Goal: Information Seeking & Learning: Check status

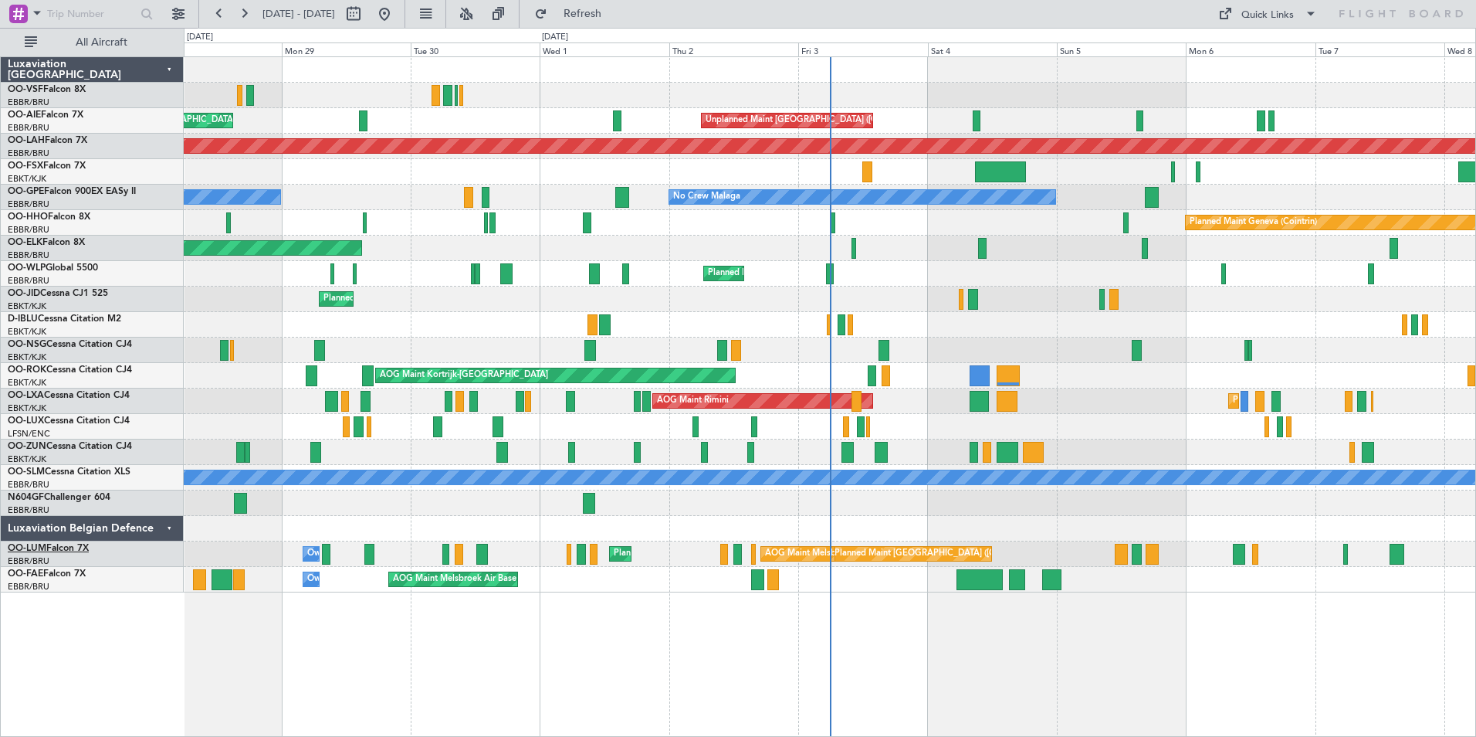
click at [49, 550] on link "OO-LUM Falcon 7X" at bounding box center [48, 548] width 81 height 9
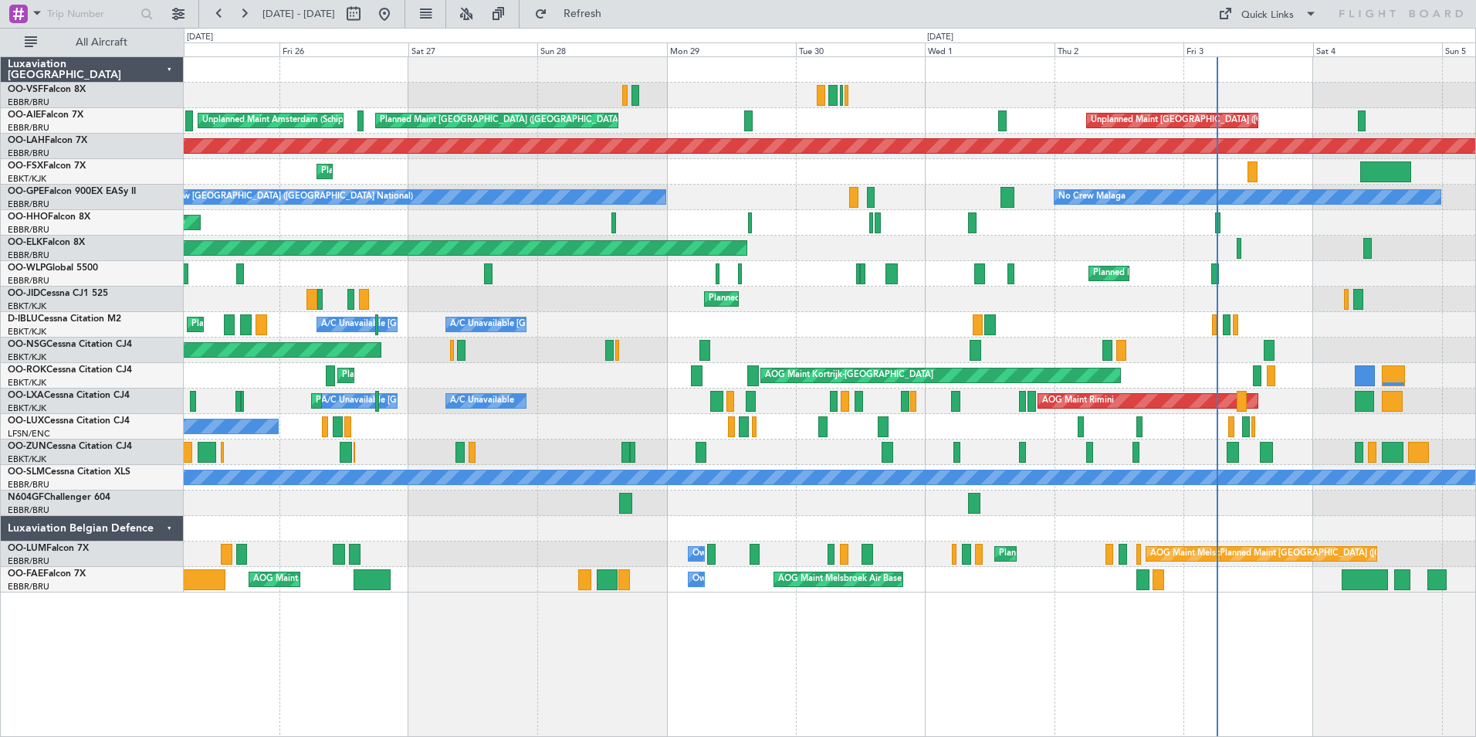
click at [690, 120] on div "Unplanned Maint [GEOGRAPHIC_DATA] ([GEOGRAPHIC_DATA]) Planned Maint [GEOGRAPHIC…" at bounding box center [830, 120] width 1292 height 25
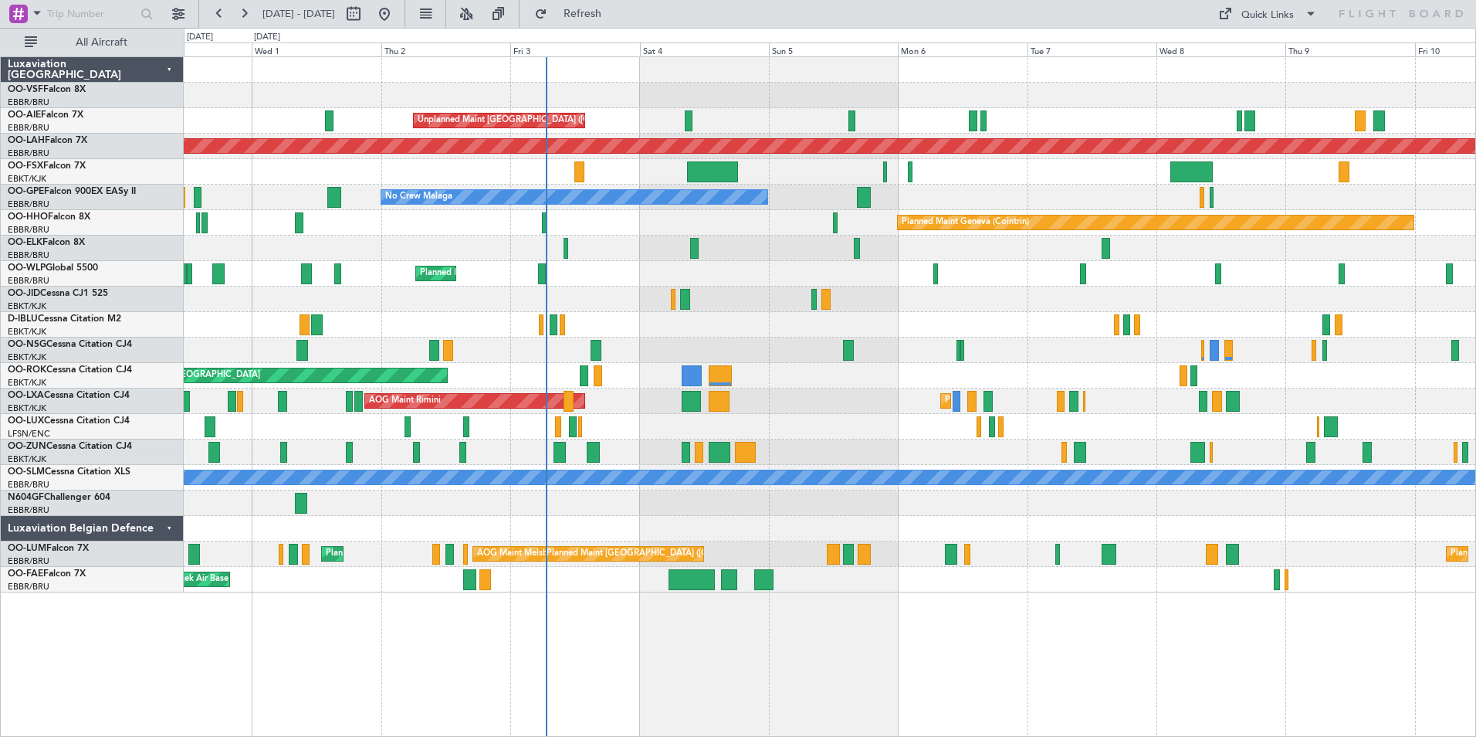
click at [636, 649] on div "Unplanned Maint [GEOGRAPHIC_DATA] ([GEOGRAPHIC_DATA]) Planned Maint [GEOGRAPHIC…" at bounding box center [830, 396] width 1293 height 680
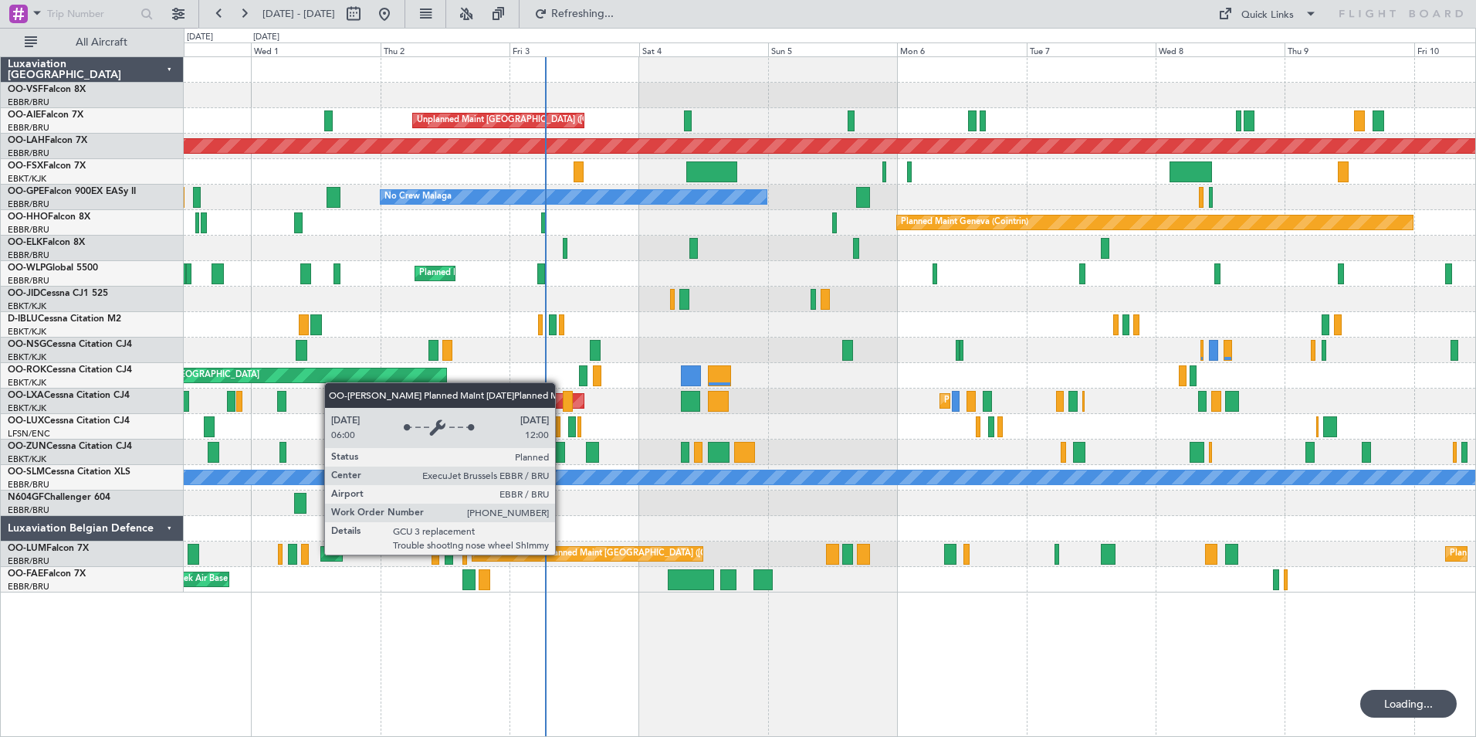
click at [563, 554] on div "Planned Maint [GEOGRAPHIC_DATA] ([GEOGRAPHIC_DATA] National)" at bounding box center [686, 553] width 280 height 23
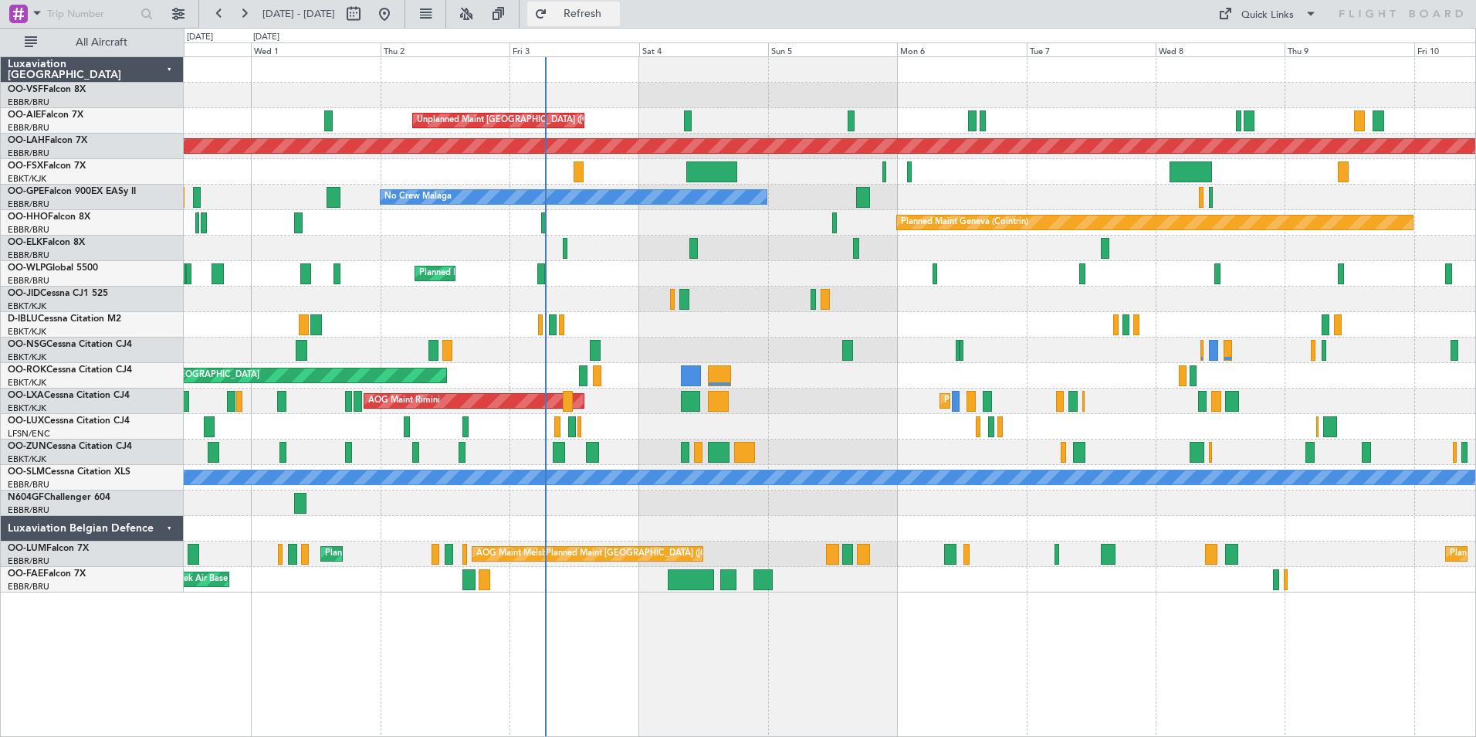
click at [615, 15] on span "Refresh" at bounding box center [583, 13] width 65 height 11
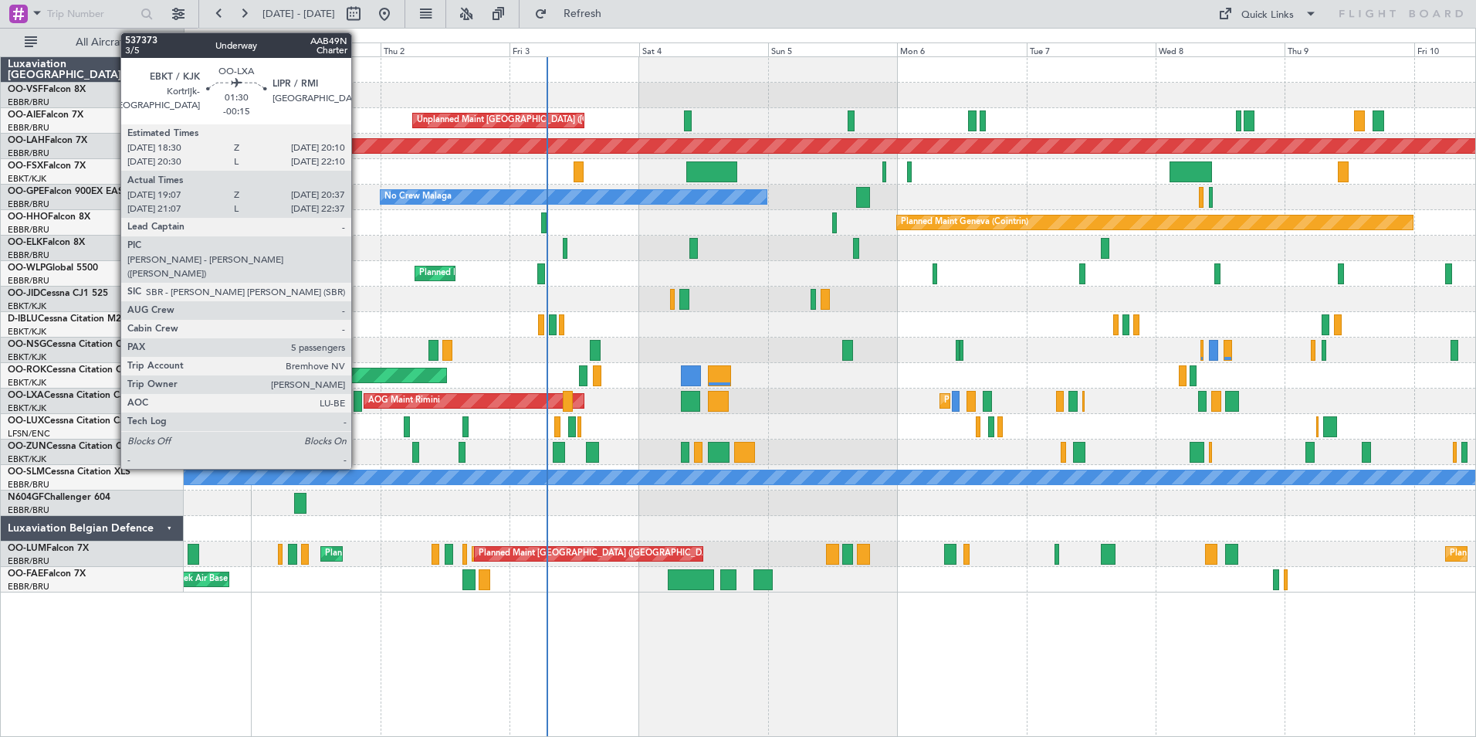
click at [358, 400] on div at bounding box center [358, 401] width 8 height 21
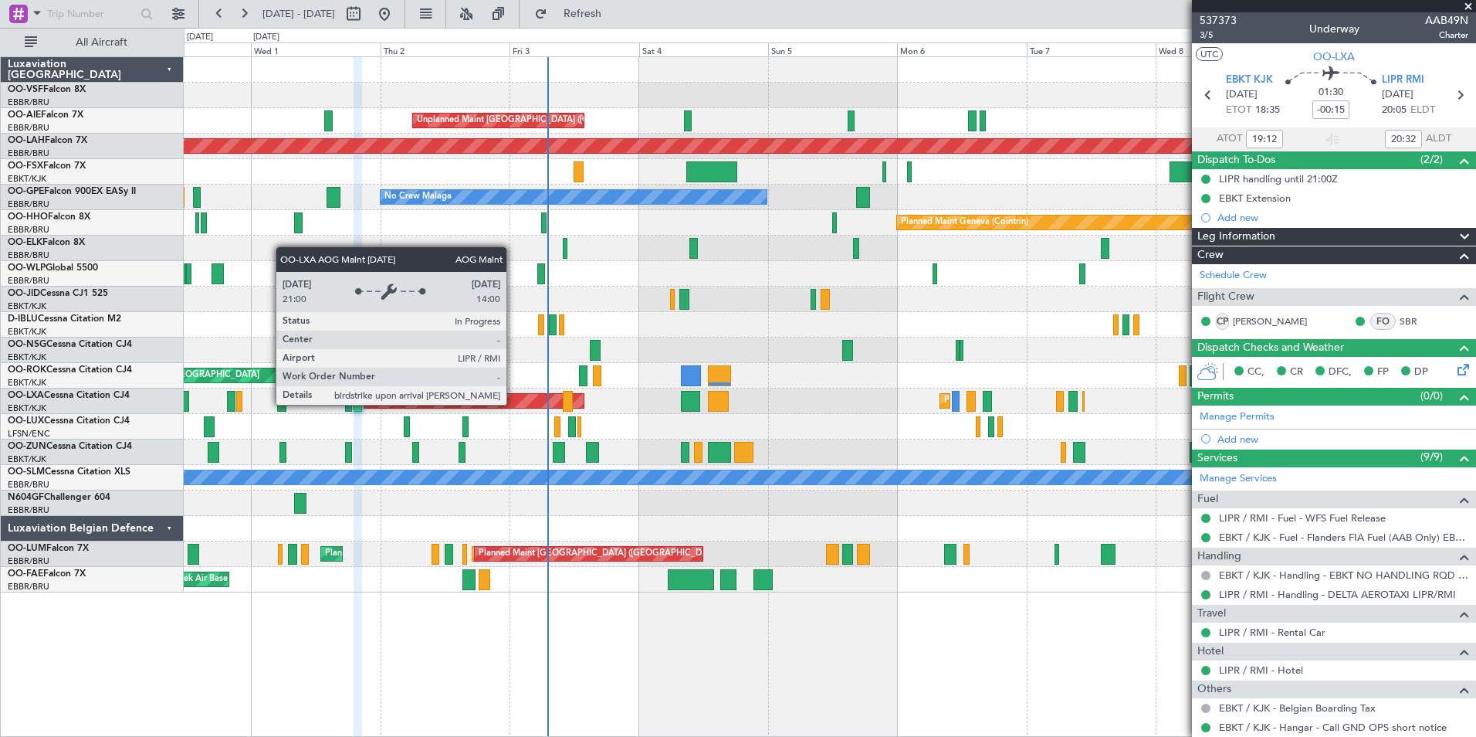
click at [514, 404] on div "AOG Maint Rimini" at bounding box center [473, 401] width 219 height 14
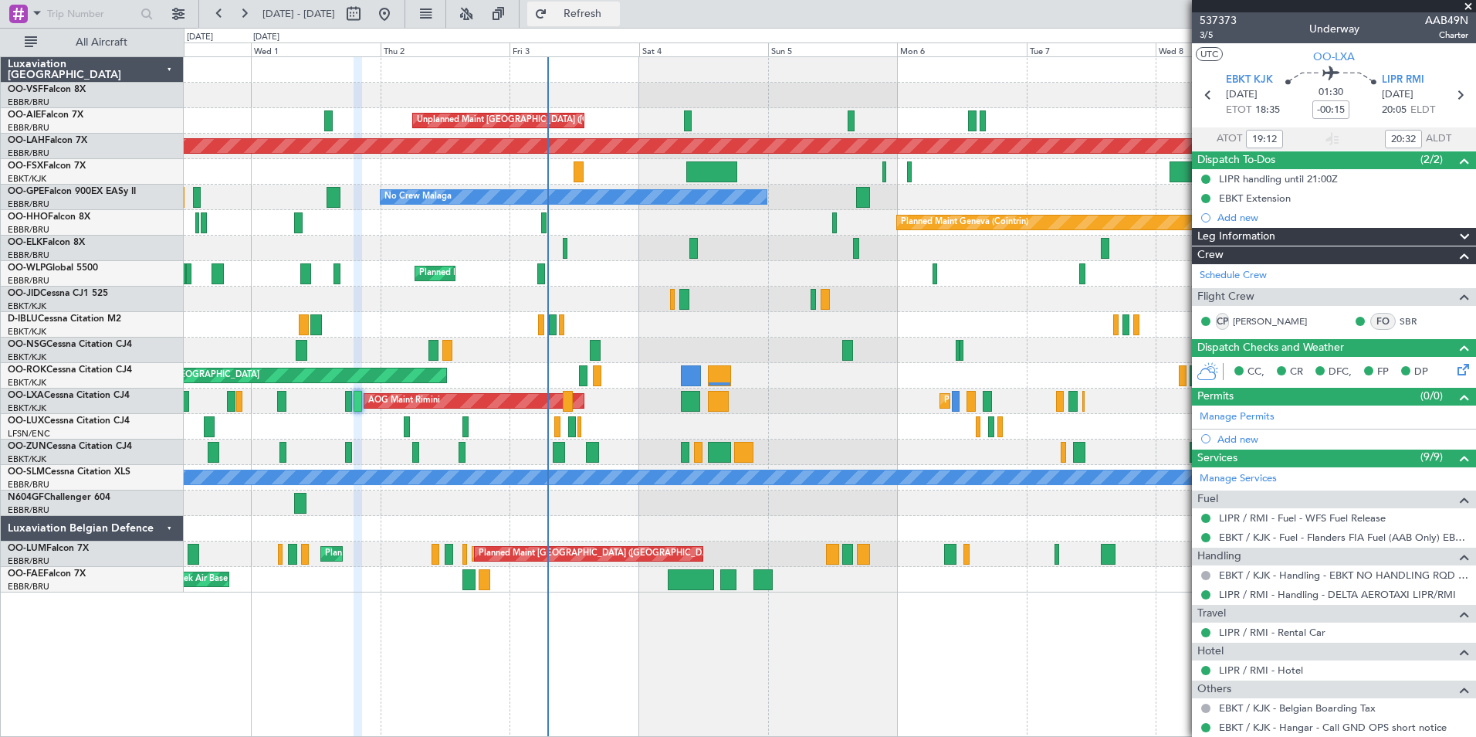
click at [615, 15] on span "Refresh" at bounding box center [583, 13] width 65 height 11
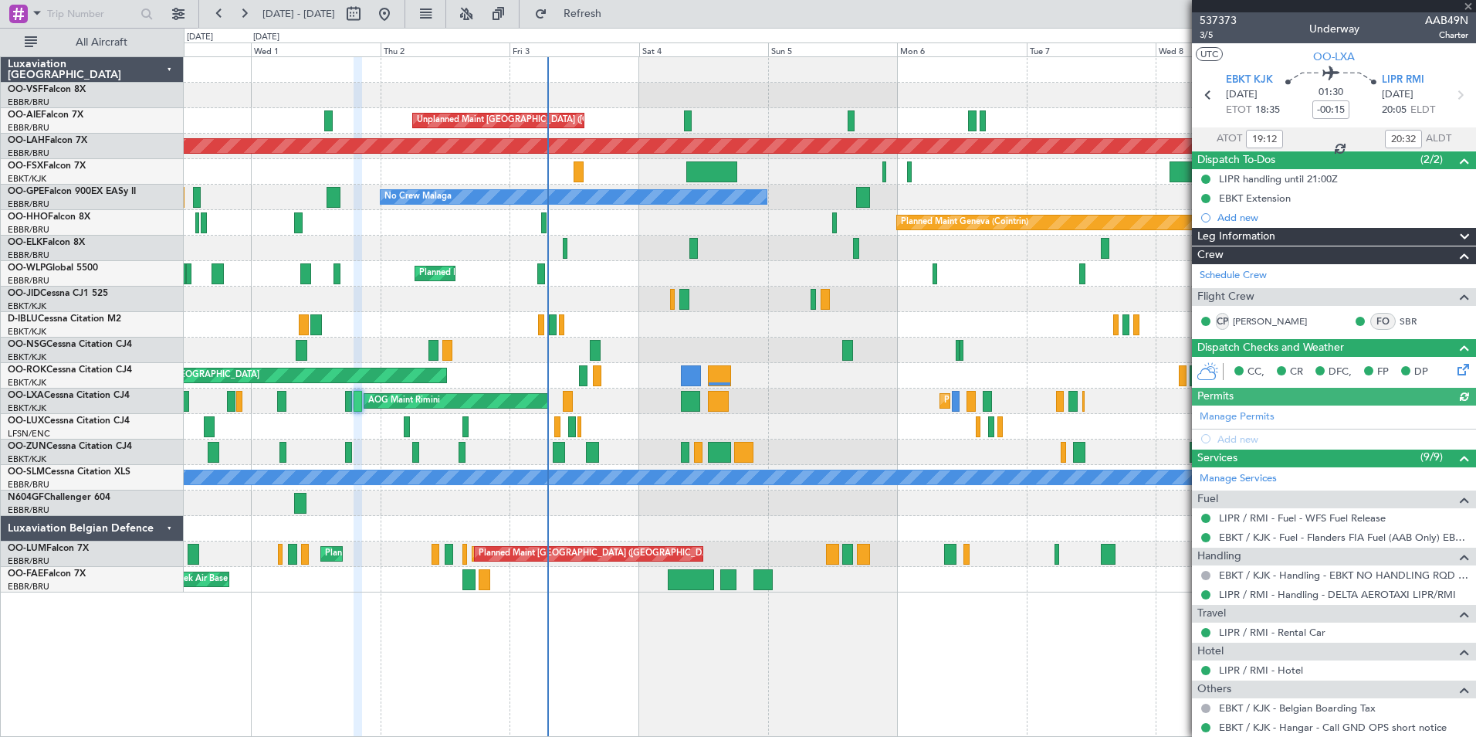
click at [508, 423] on div at bounding box center [830, 426] width 1292 height 25
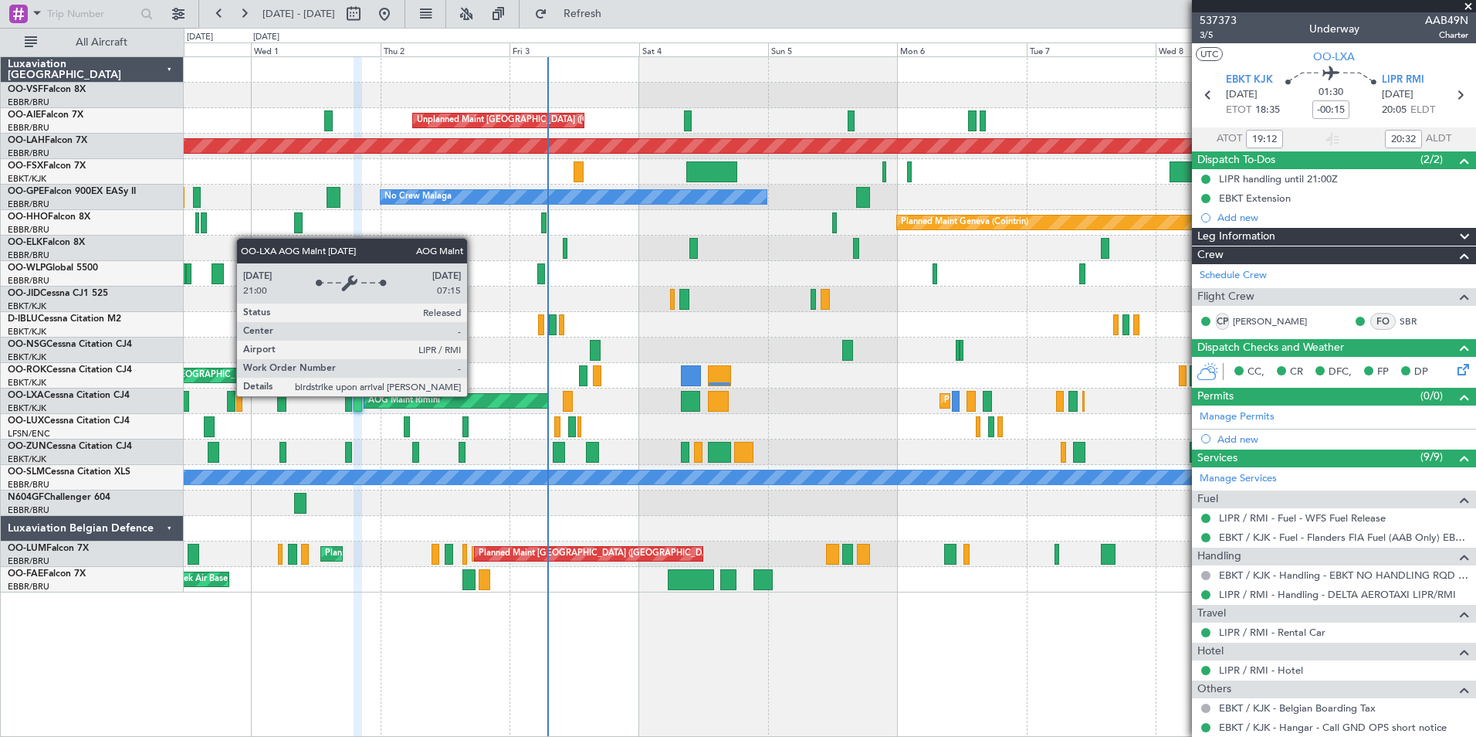
click at [474, 395] on div "AOG Maint Rimini" at bounding box center [455, 401] width 183 height 14
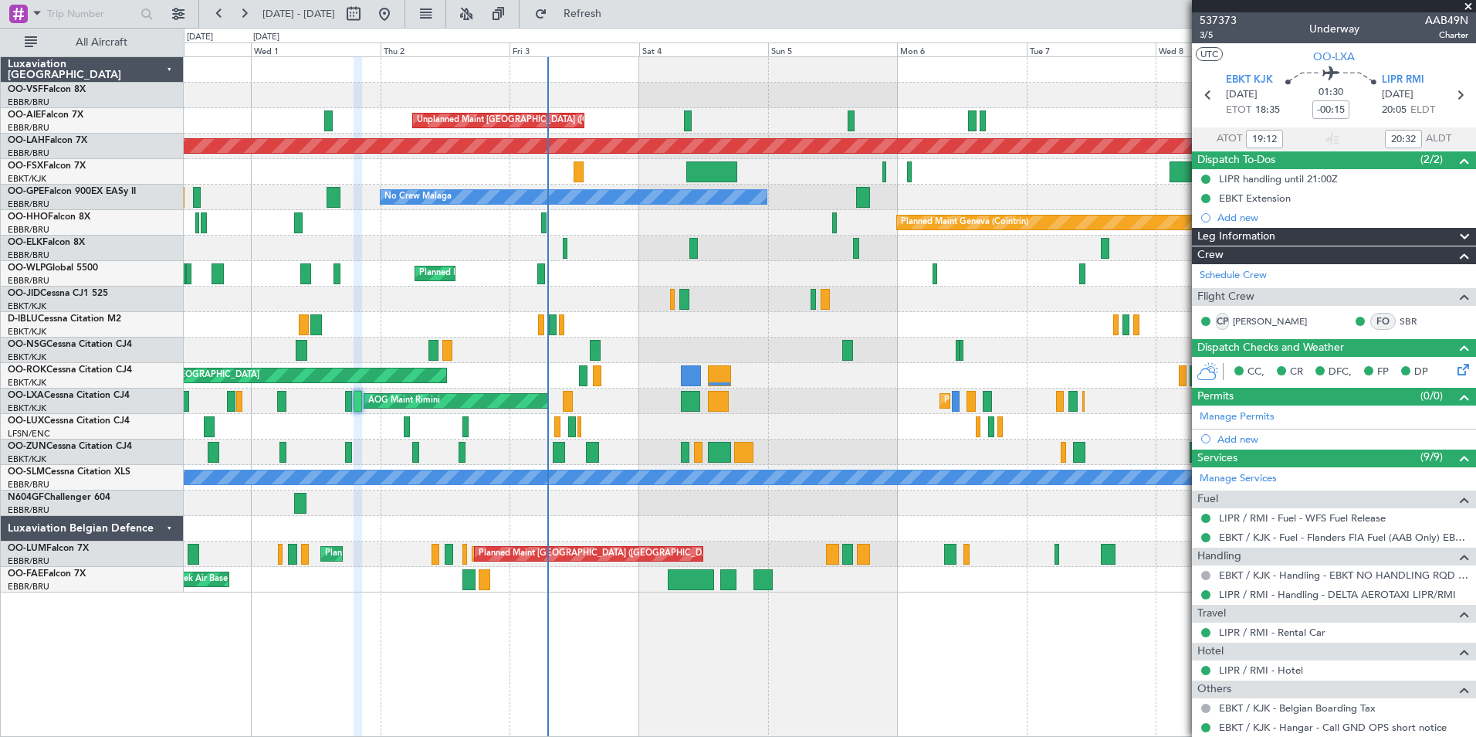
click at [488, 429] on div at bounding box center [830, 426] width 1292 height 25
click at [485, 438] on div at bounding box center [830, 426] width 1292 height 25
click at [429, 542] on div "AOG Maint Melsbroek Air Base Planned Maint [GEOGRAPHIC_DATA] ([GEOGRAPHIC_DATA]…" at bounding box center [830, 553] width 1292 height 25
click at [1470, 2] on span at bounding box center [1468, 7] width 15 height 14
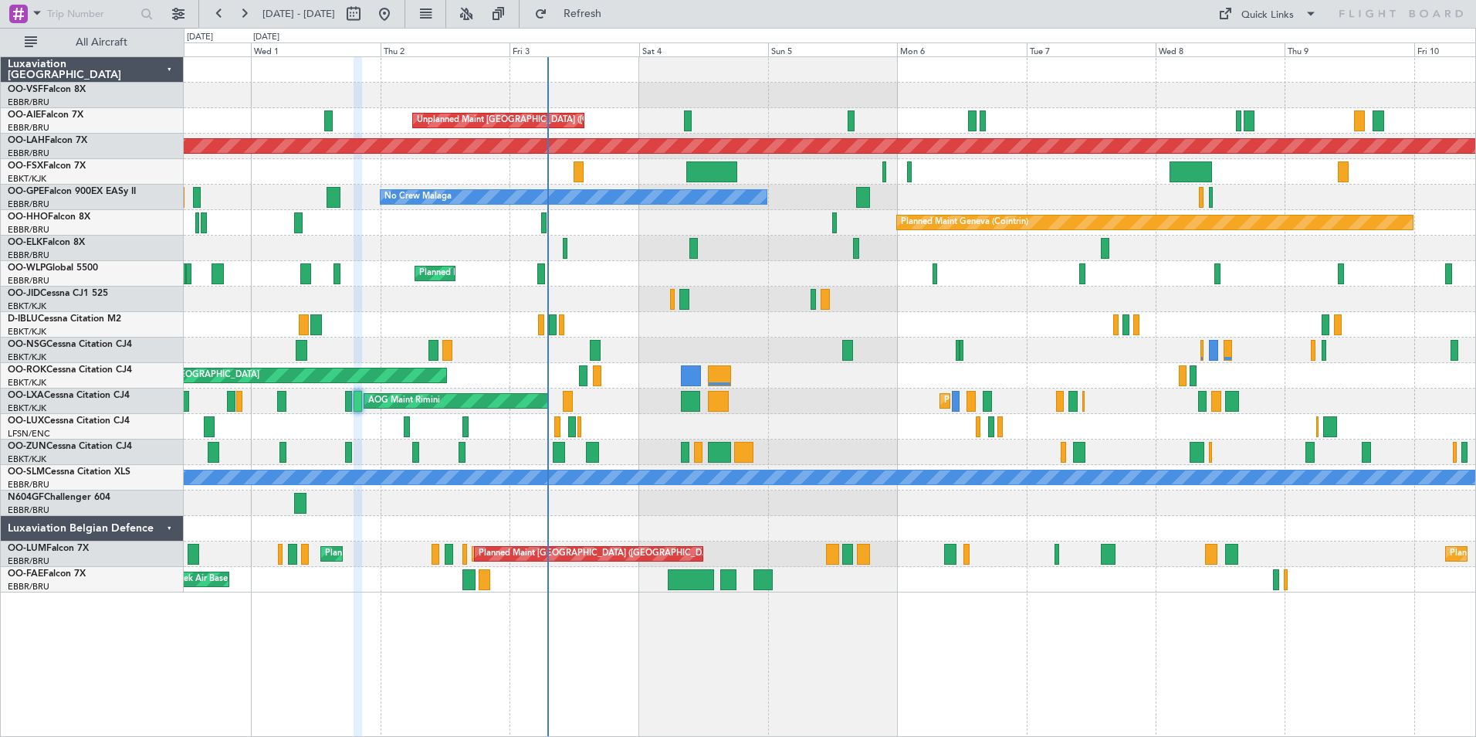
type input "0"
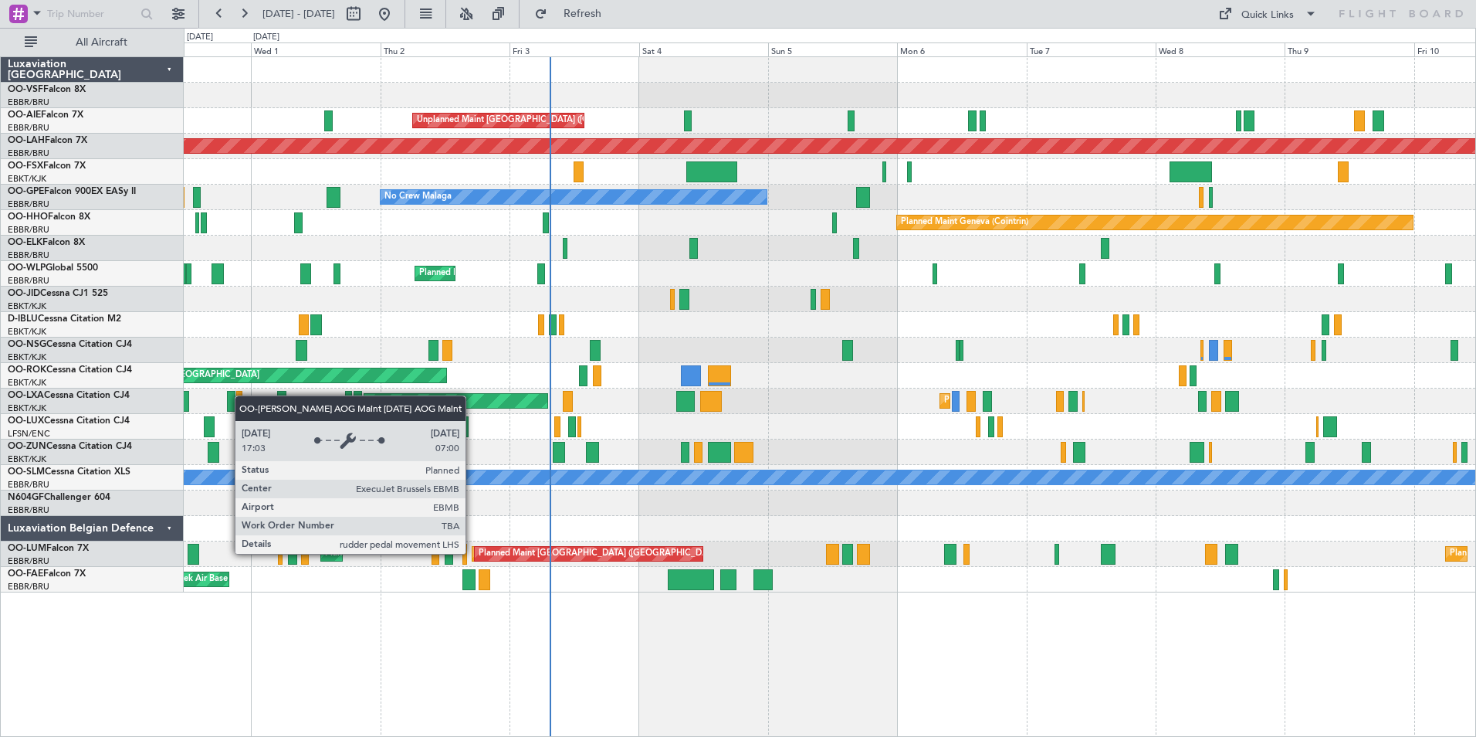
click at [473, 553] on div "AOG Maint Melsbroek Air Base" at bounding box center [510, 554] width 74 height 14
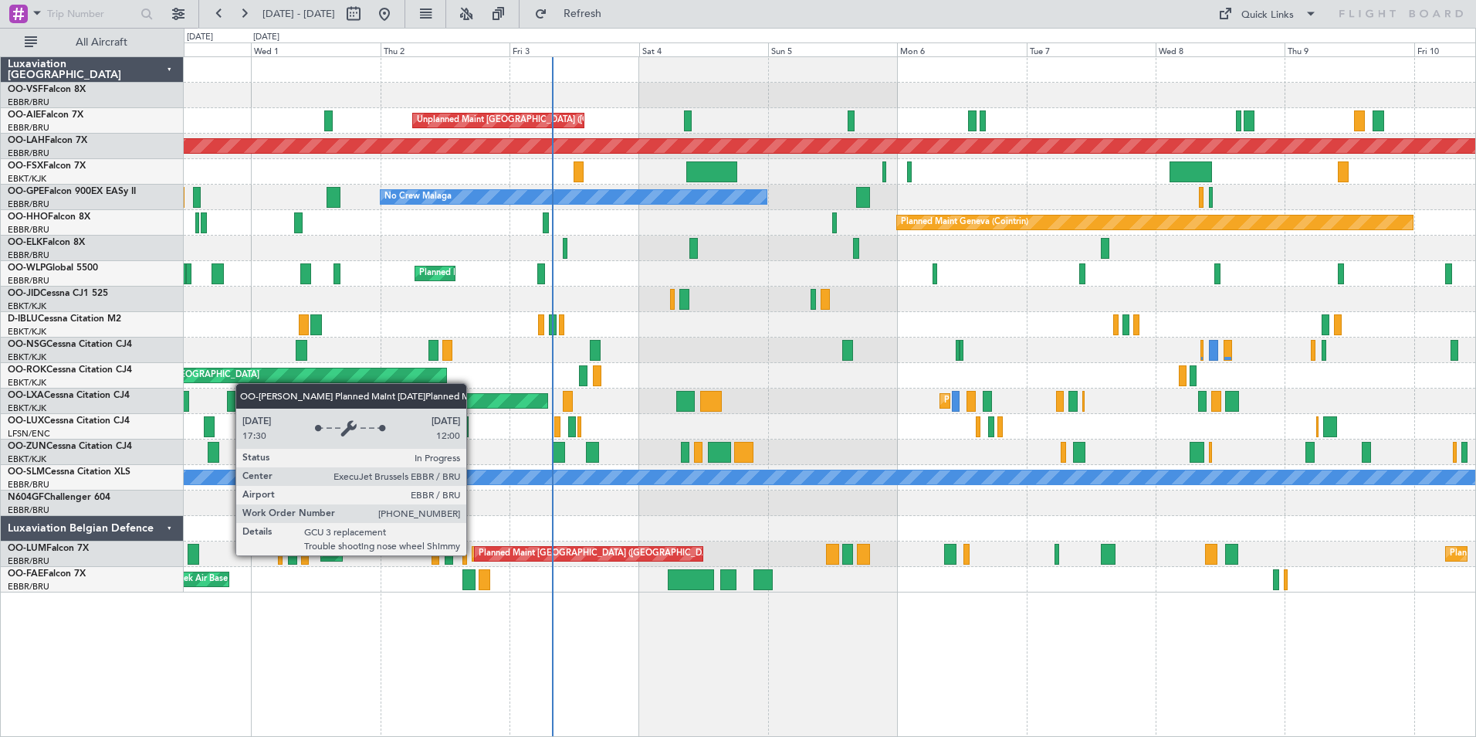
click at [474, 554] on div "Planned Maint [GEOGRAPHIC_DATA] ([GEOGRAPHIC_DATA] National)" at bounding box center [588, 553] width 229 height 15
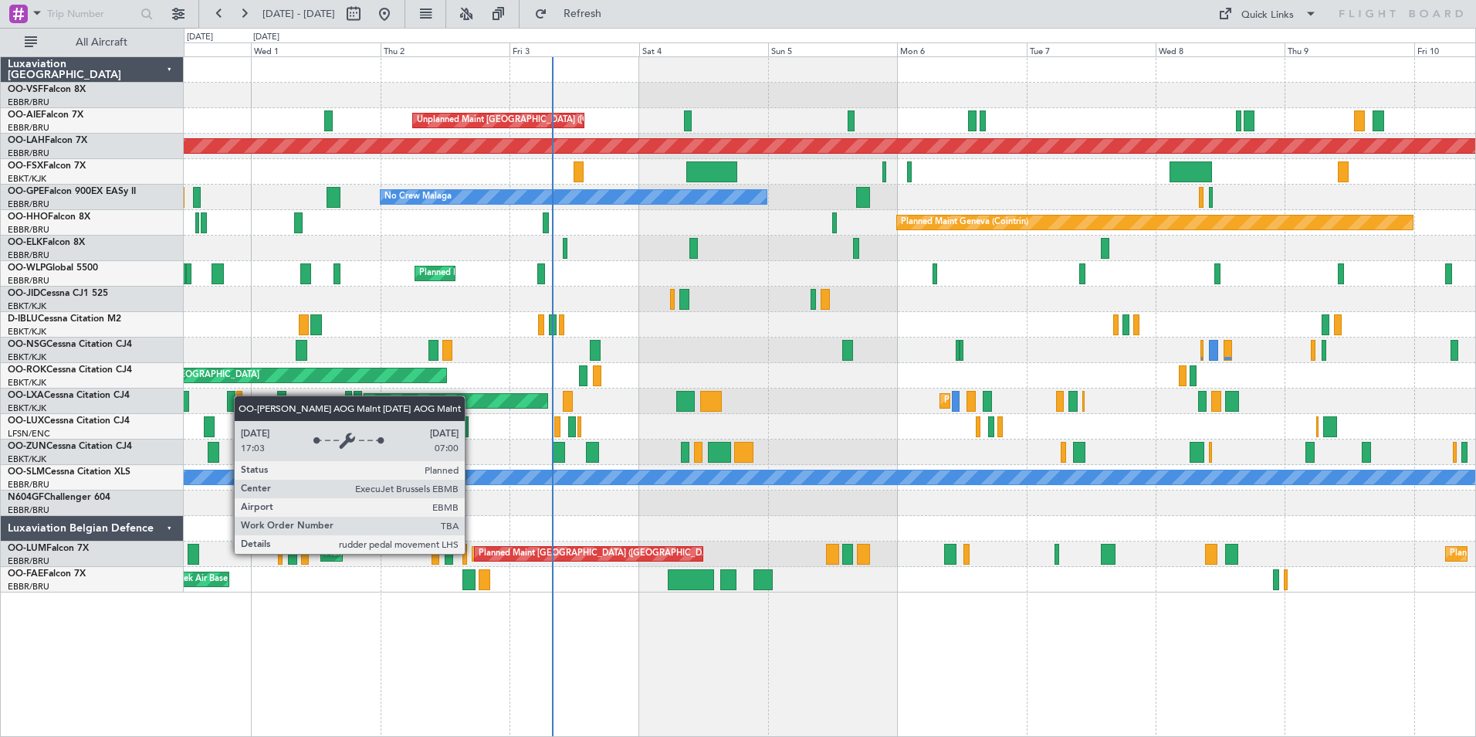
click at [473, 553] on div "AOG Maint Melsbroek Air Base" at bounding box center [510, 554] width 74 height 14
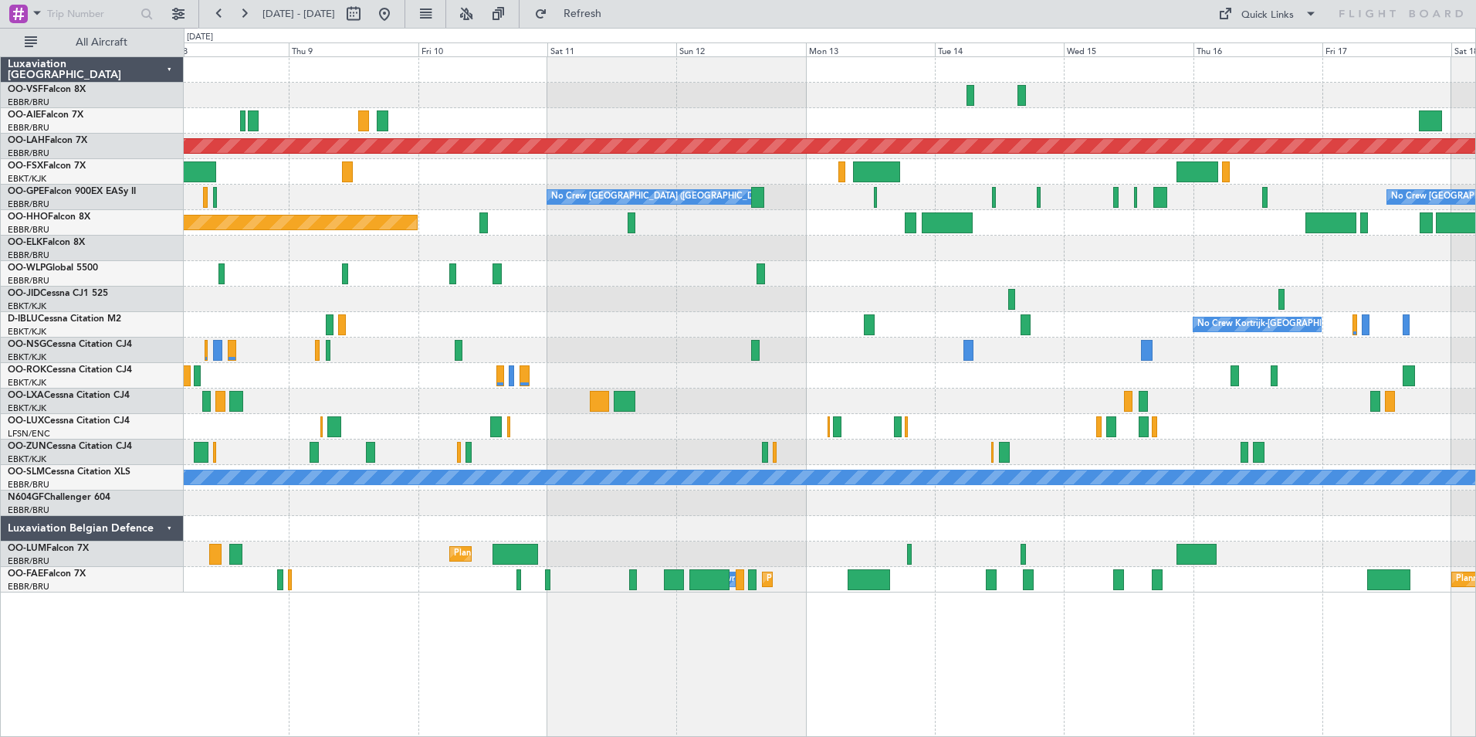
click at [398, 197] on div "Planned Maint [PERSON_NAME]-[GEOGRAPHIC_DATA][PERSON_NAME] ([GEOGRAPHIC_DATA][P…" at bounding box center [830, 324] width 1292 height 535
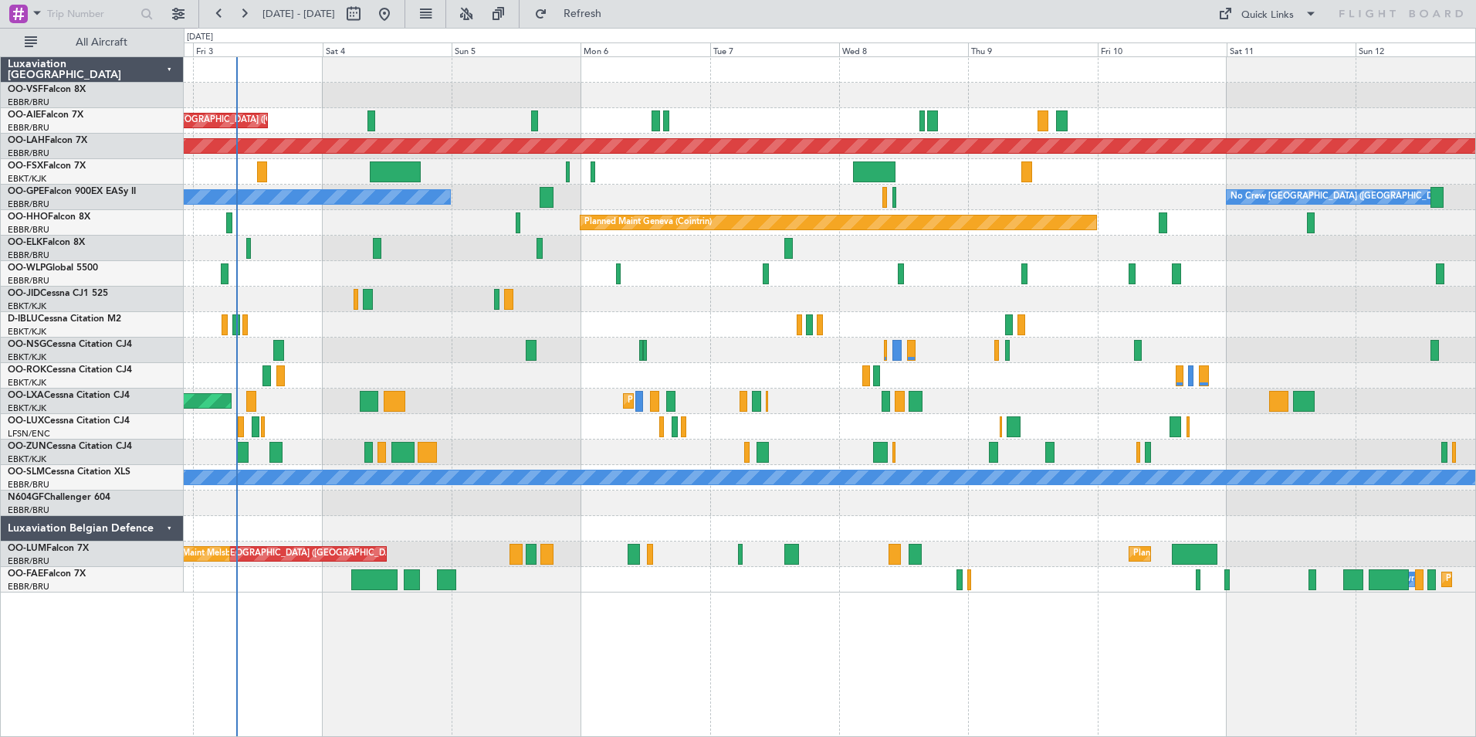
click at [1181, 124] on div "Unplanned Maint [GEOGRAPHIC_DATA] ([GEOGRAPHIC_DATA])" at bounding box center [830, 120] width 1292 height 25
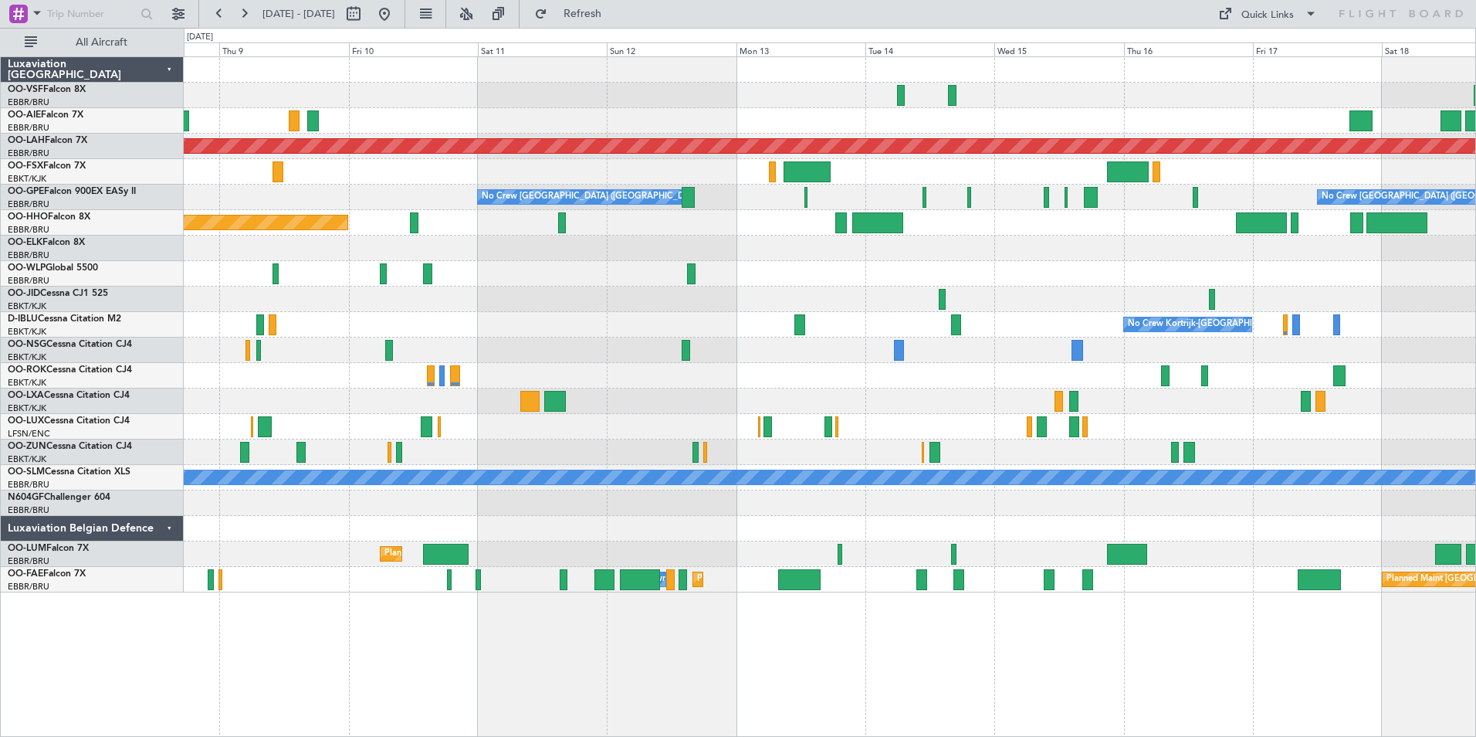
click at [560, 131] on div at bounding box center [830, 120] width 1292 height 25
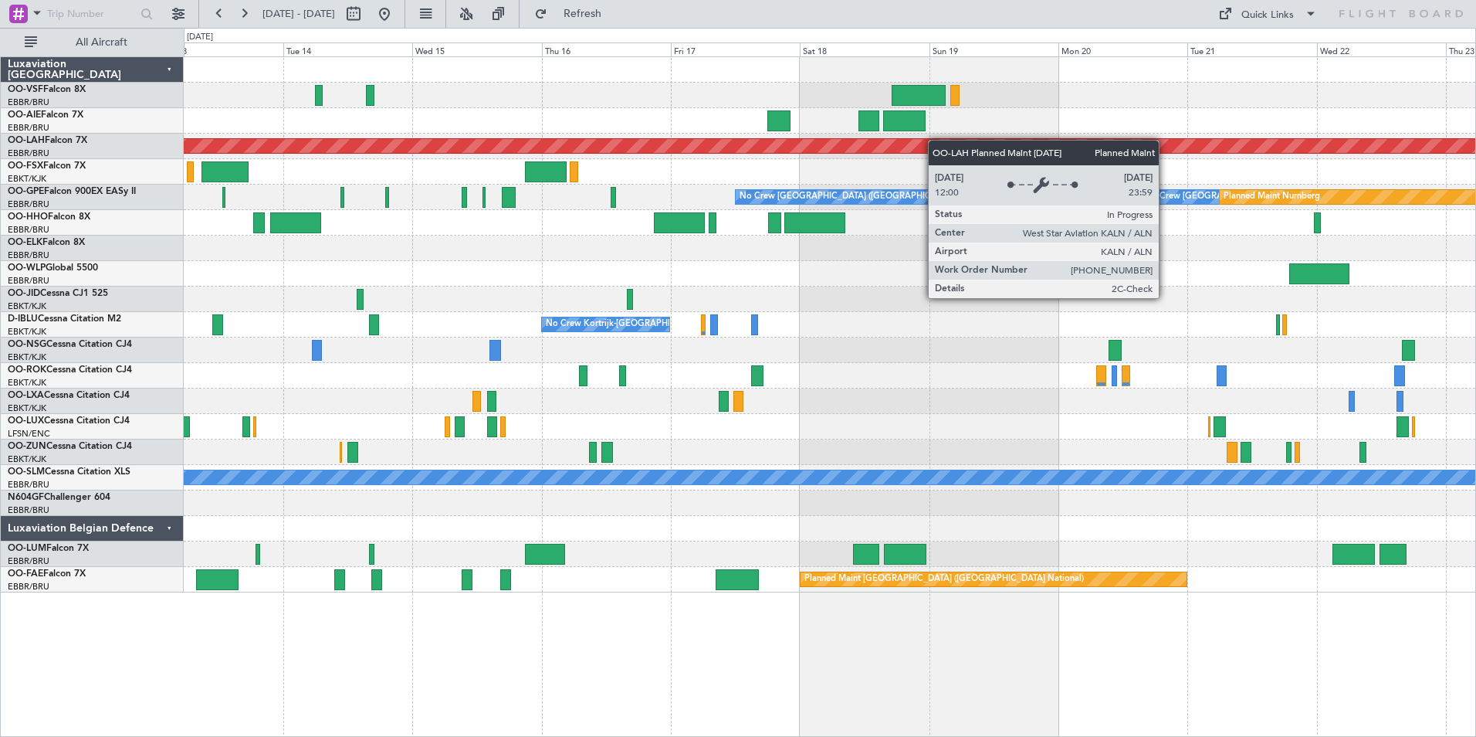
click at [674, 141] on div "Planned Maint [PERSON_NAME]-[GEOGRAPHIC_DATA][PERSON_NAME] ([GEOGRAPHIC_DATA][P…" at bounding box center [830, 324] width 1292 height 535
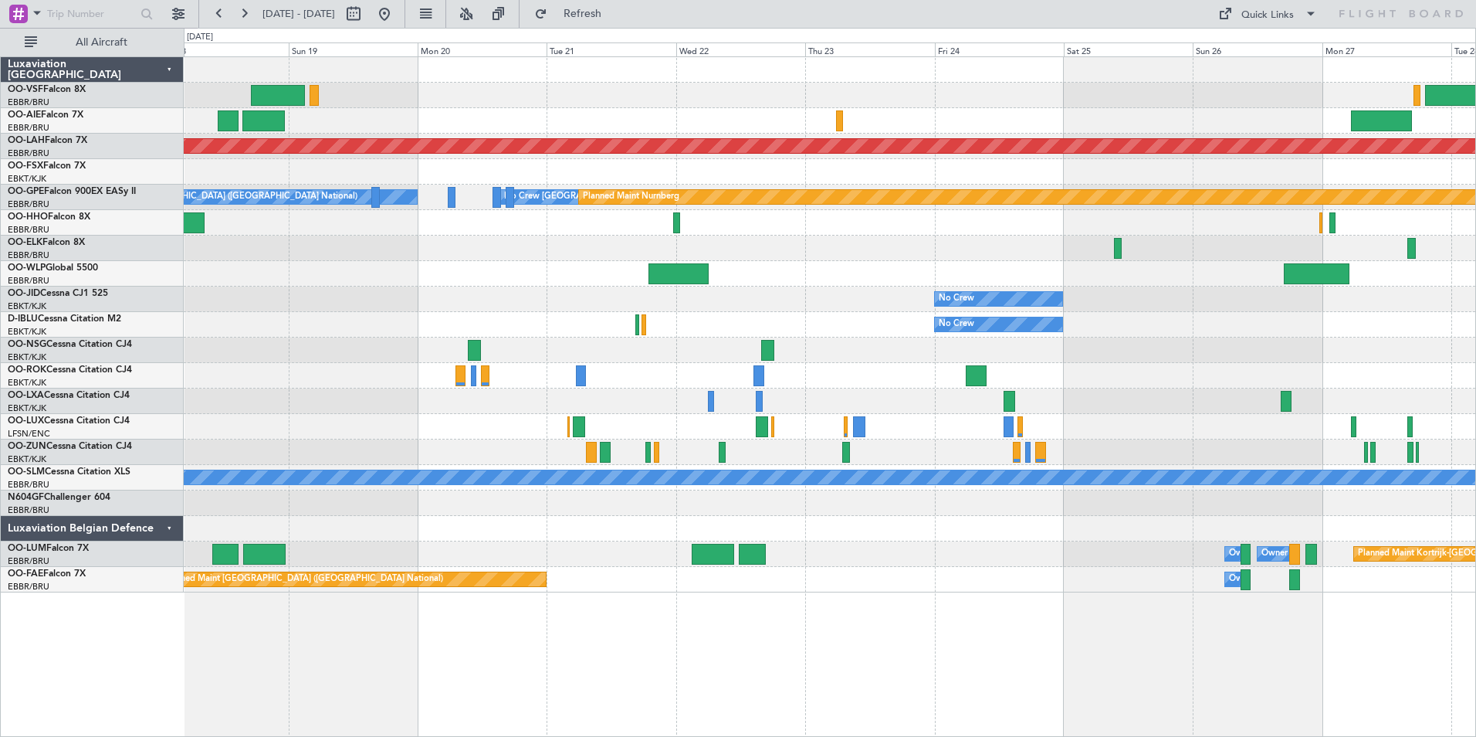
click at [494, 127] on div at bounding box center [830, 120] width 1292 height 25
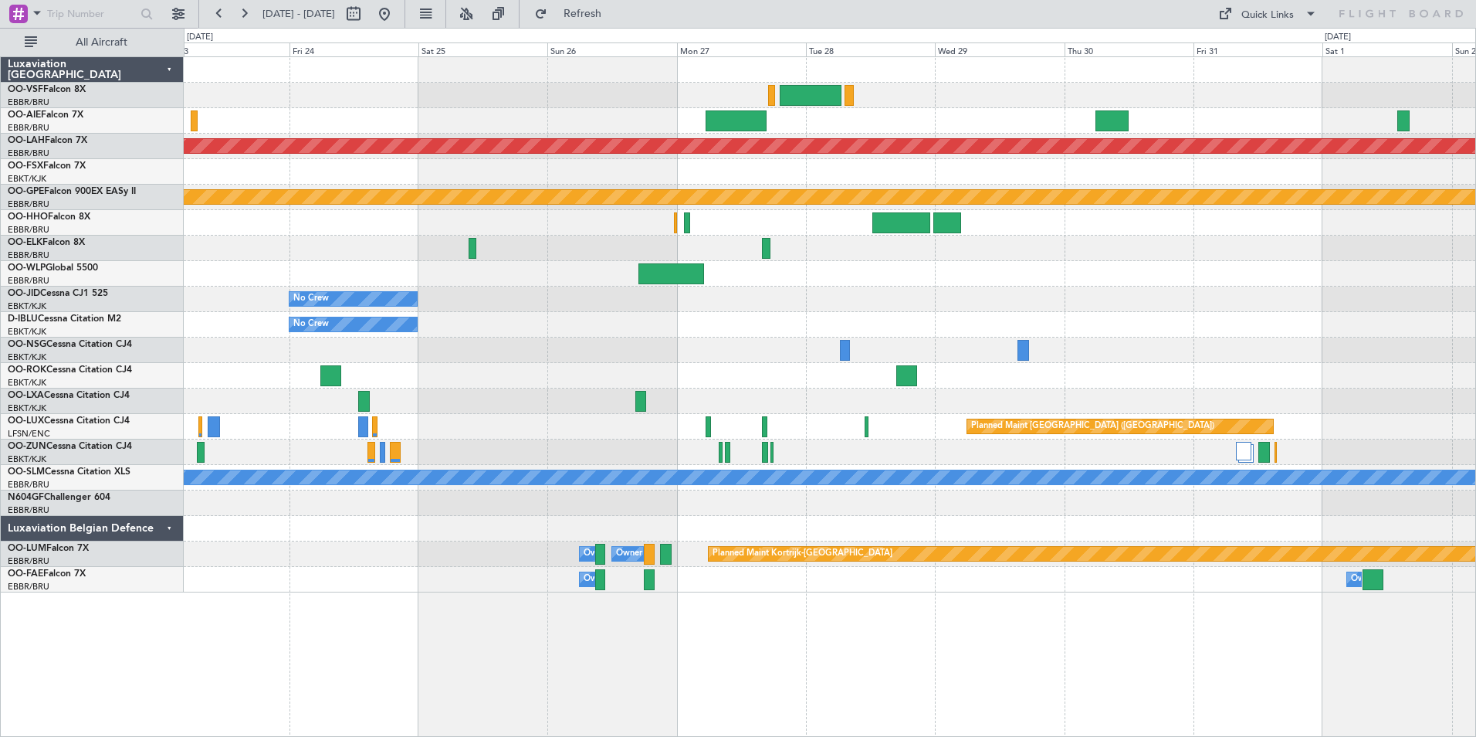
click at [344, 120] on div at bounding box center [830, 120] width 1292 height 25
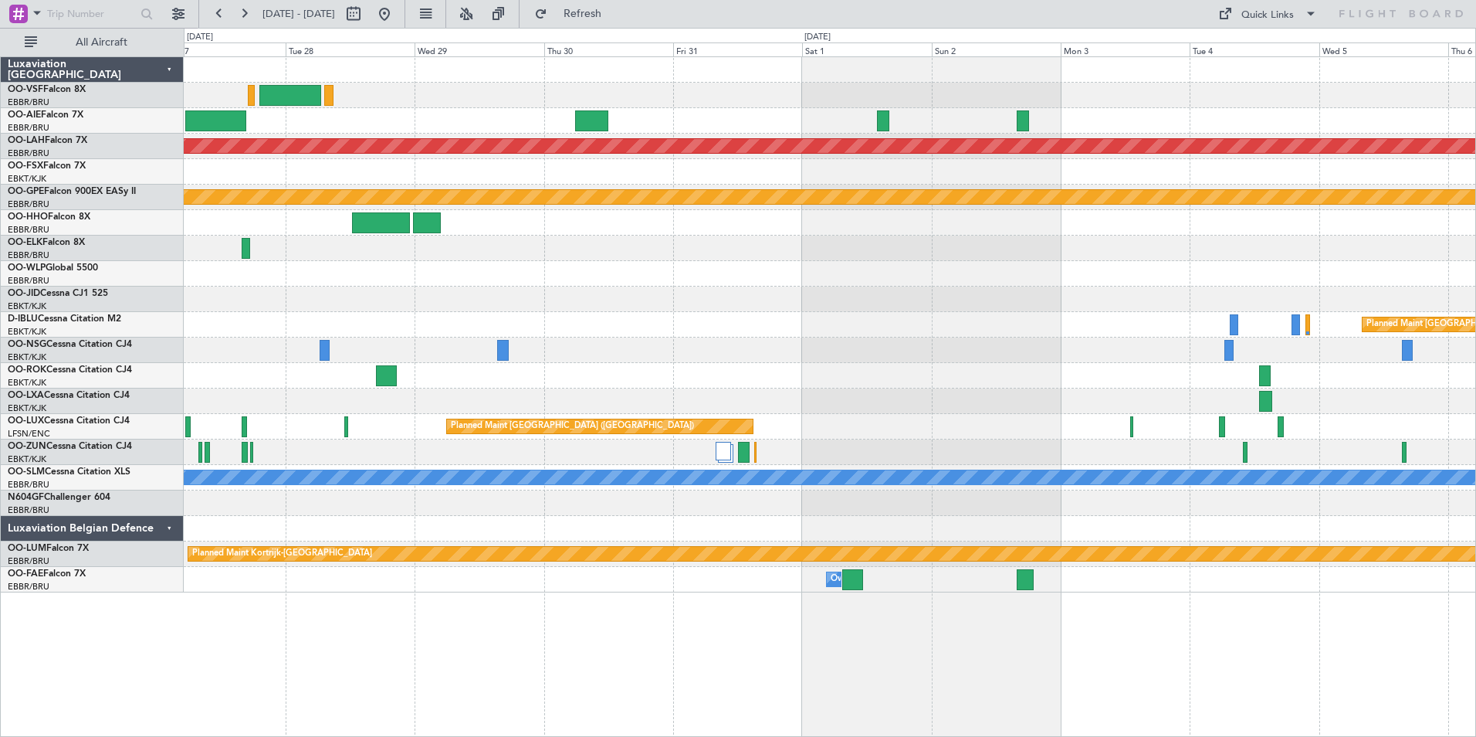
click at [622, 128] on div at bounding box center [830, 120] width 1292 height 25
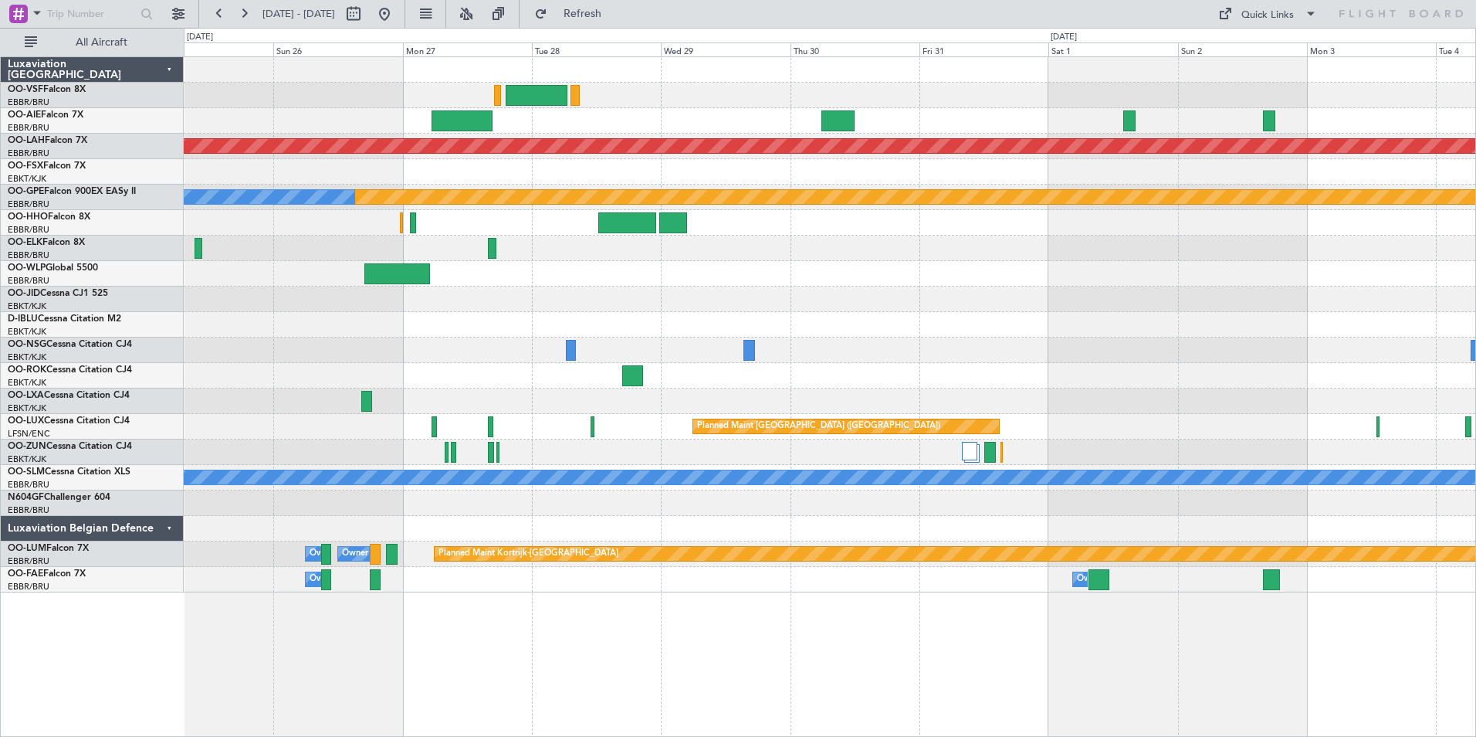
click at [1384, 134] on div "Planned Maint [PERSON_NAME]-[GEOGRAPHIC_DATA][PERSON_NAME] ([GEOGRAPHIC_DATA][P…" at bounding box center [830, 324] width 1292 height 535
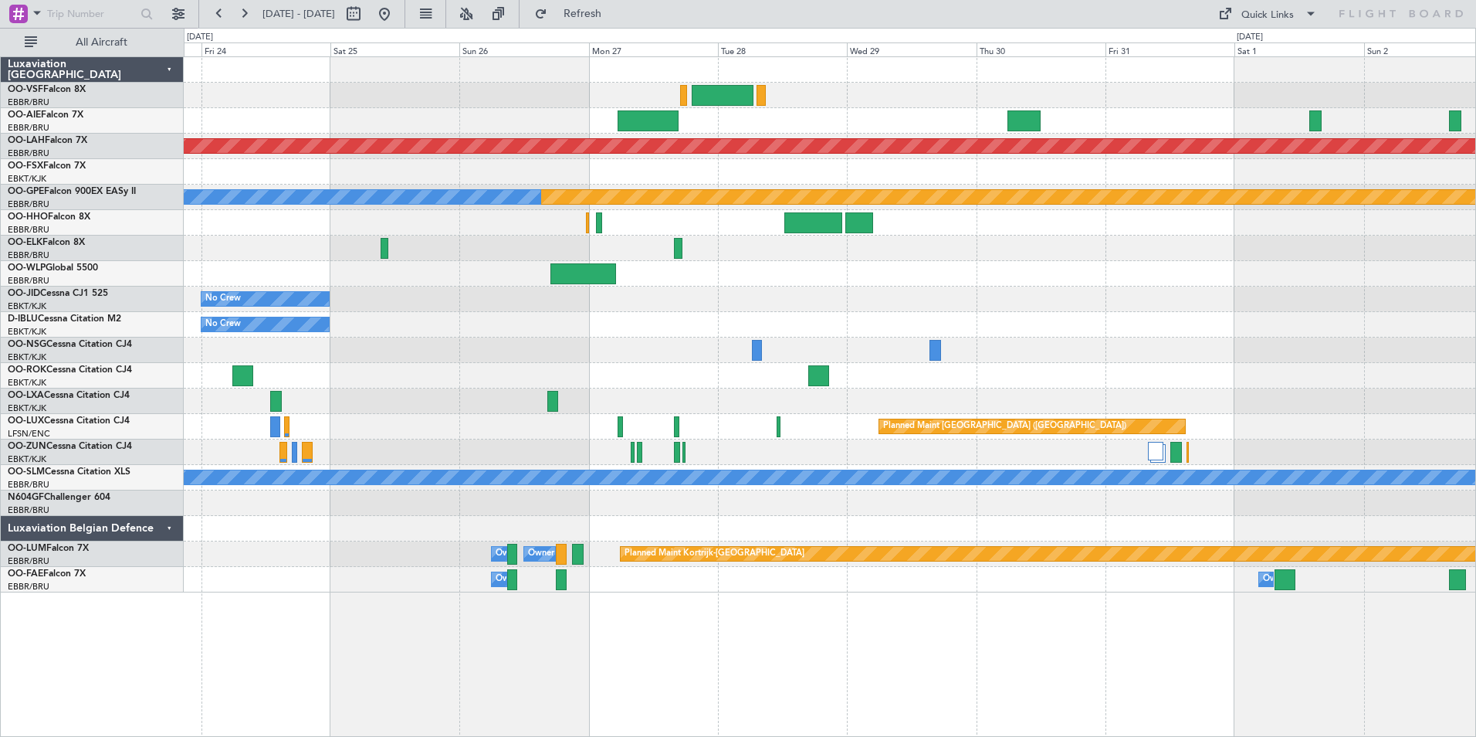
click at [1378, 131] on div at bounding box center [830, 120] width 1292 height 25
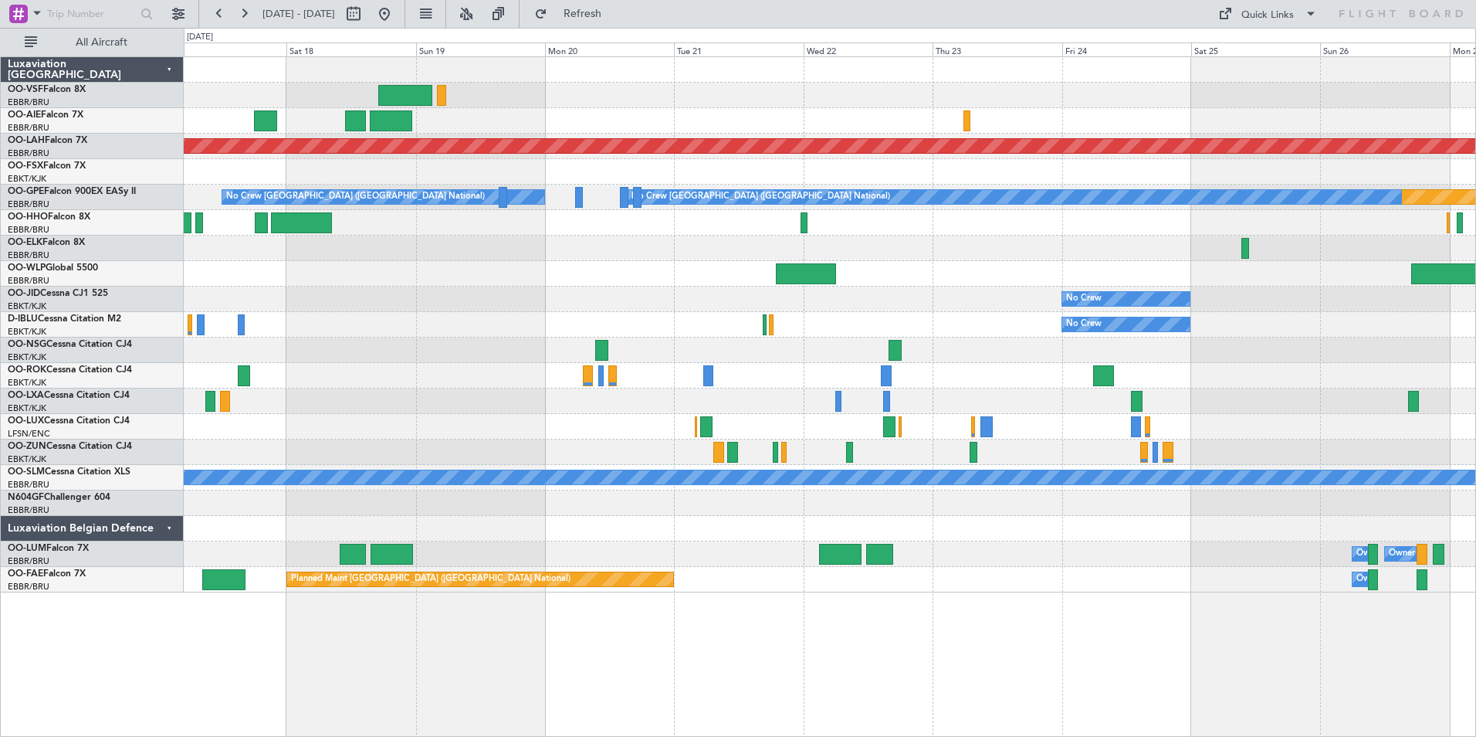
click at [1331, 137] on div "Planned Maint [PERSON_NAME]-[GEOGRAPHIC_DATA][PERSON_NAME] ([GEOGRAPHIC_DATA][P…" at bounding box center [830, 324] width 1292 height 535
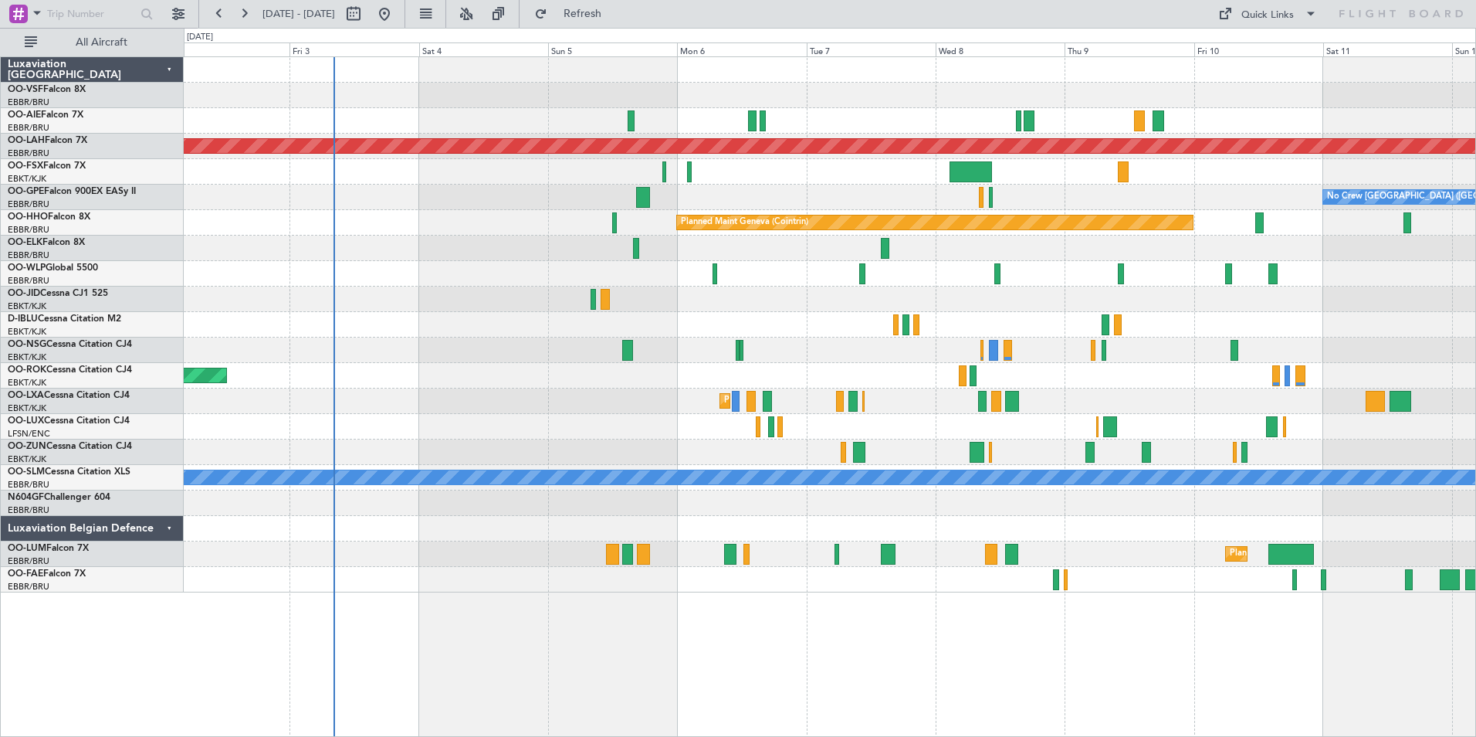
click at [1310, 121] on div at bounding box center [830, 120] width 1292 height 25
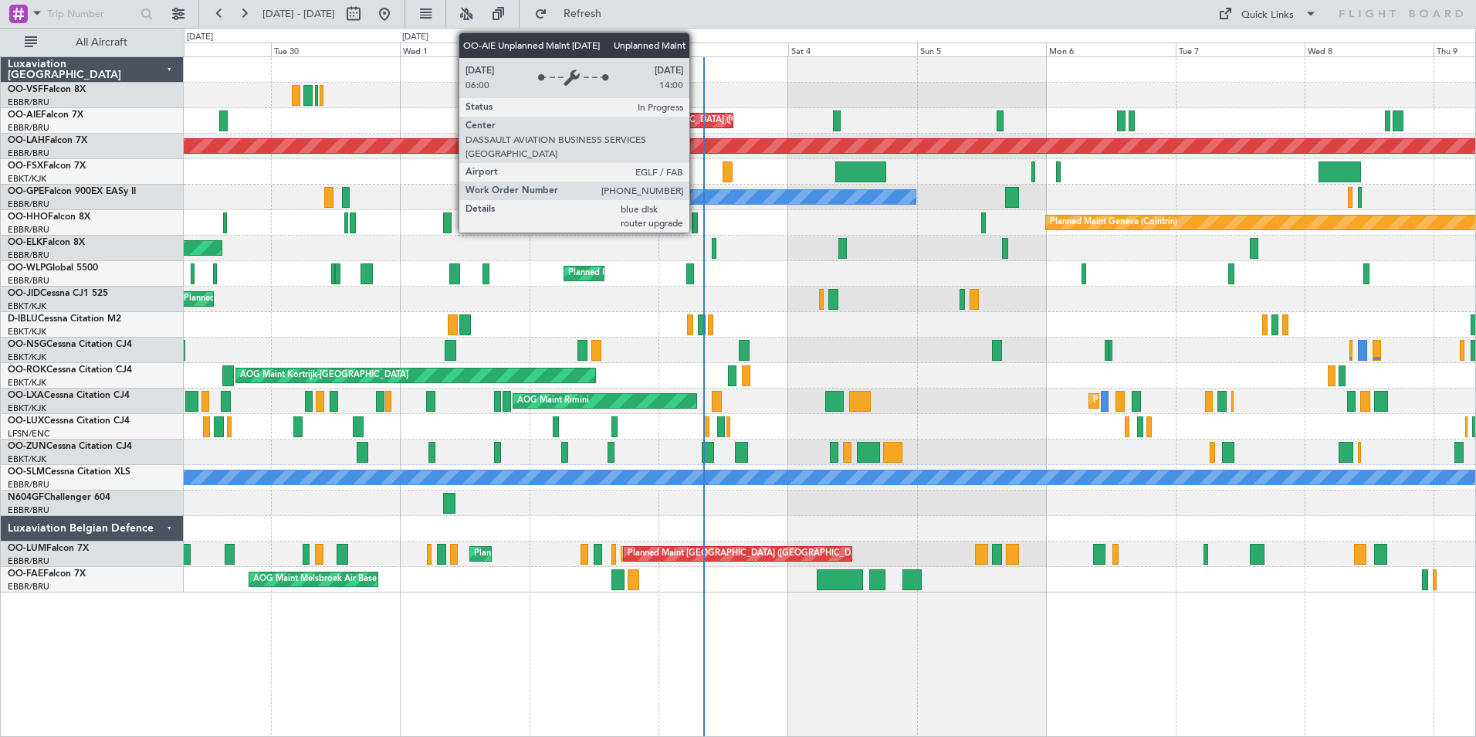
click at [697, 122] on div "Unplanned Maint [GEOGRAPHIC_DATA] ([GEOGRAPHIC_DATA])" at bounding box center [693, 120] width 254 height 23
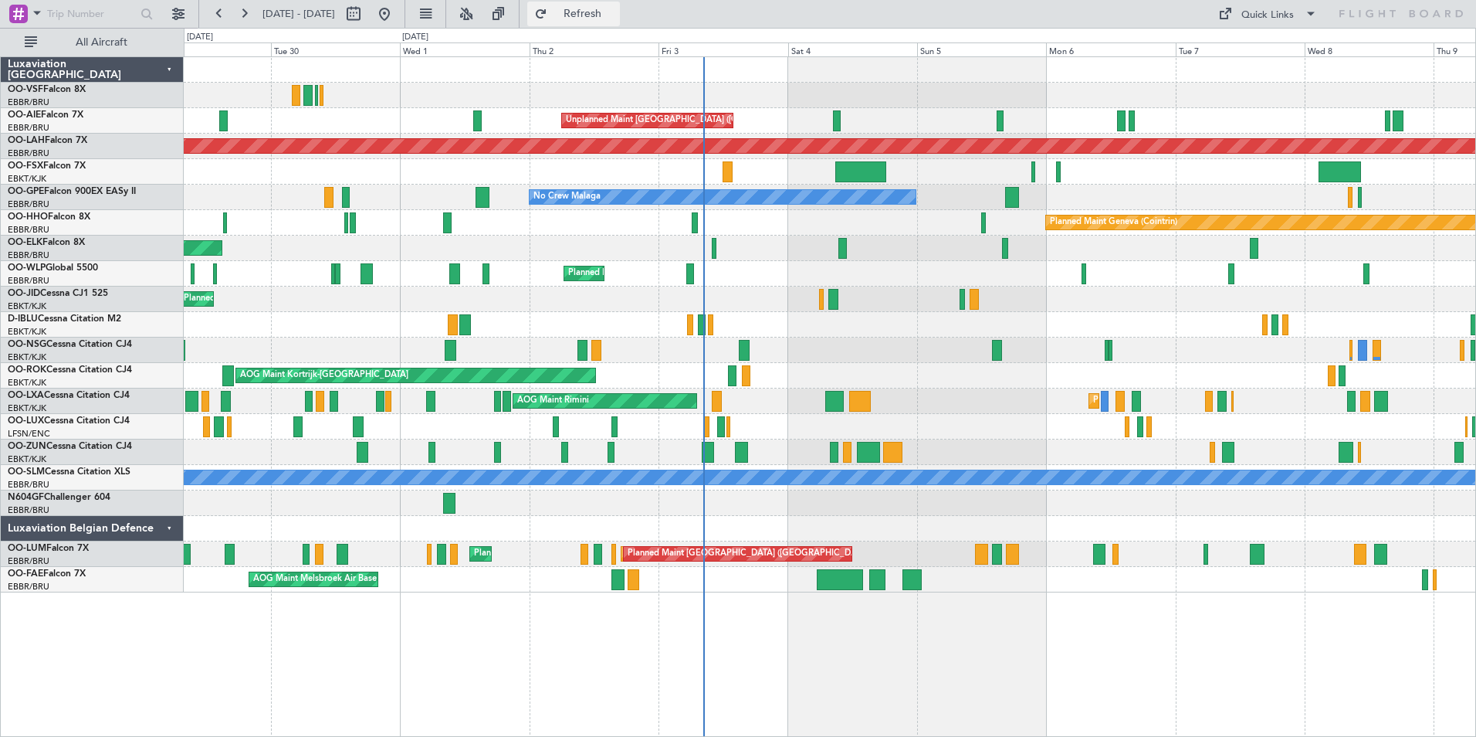
click at [615, 18] on span "Refresh" at bounding box center [583, 13] width 65 height 11
click at [246, 15] on button at bounding box center [244, 14] width 25 height 25
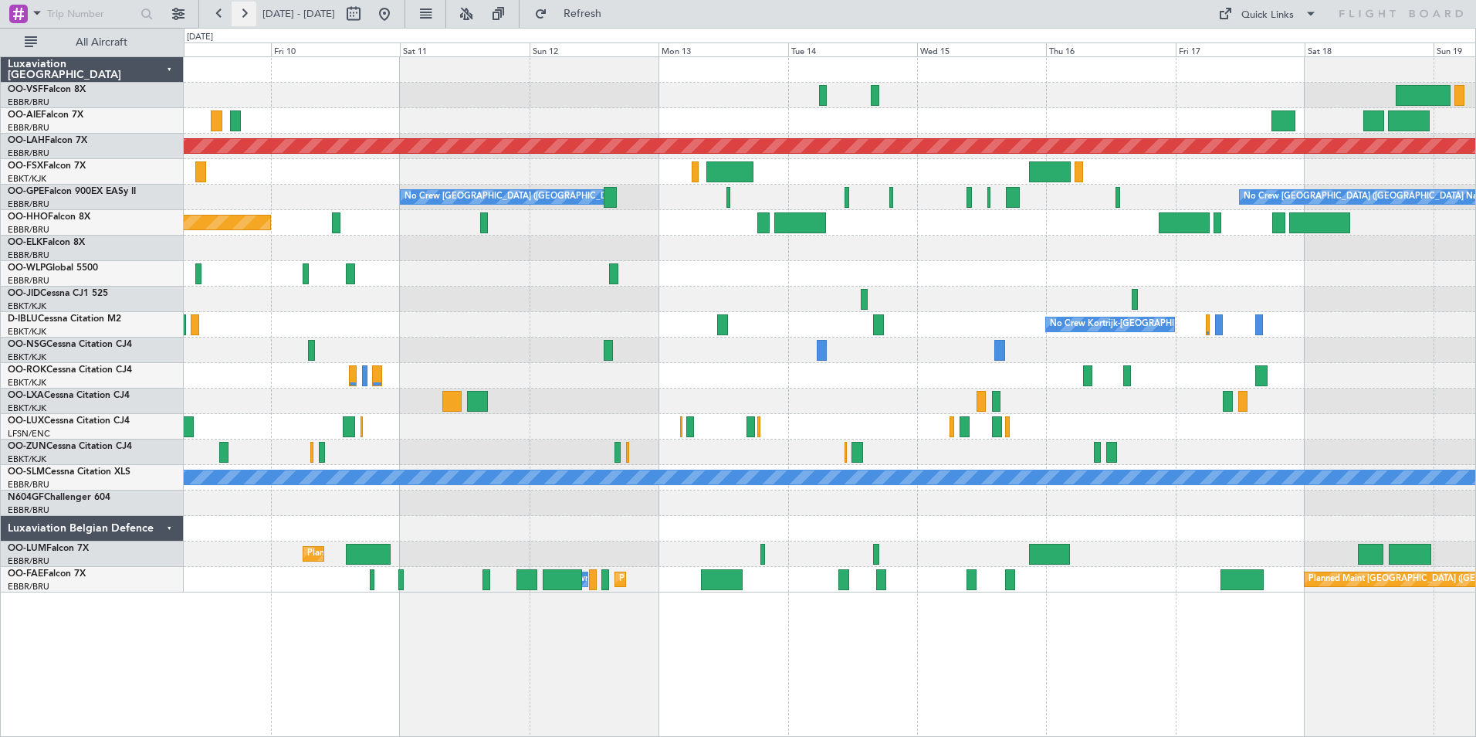
click at [246, 15] on button at bounding box center [244, 14] width 25 height 25
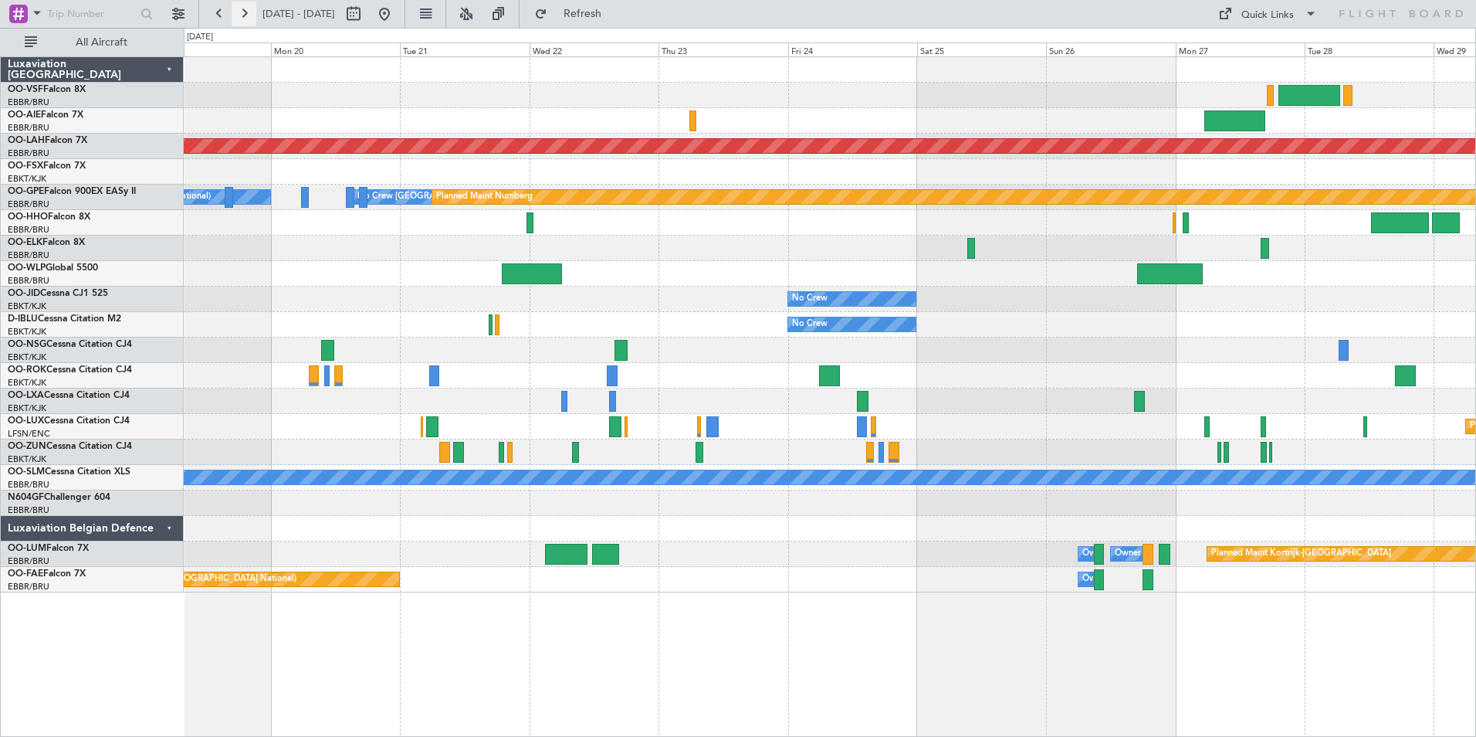
click at [247, 15] on button at bounding box center [244, 14] width 25 height 25
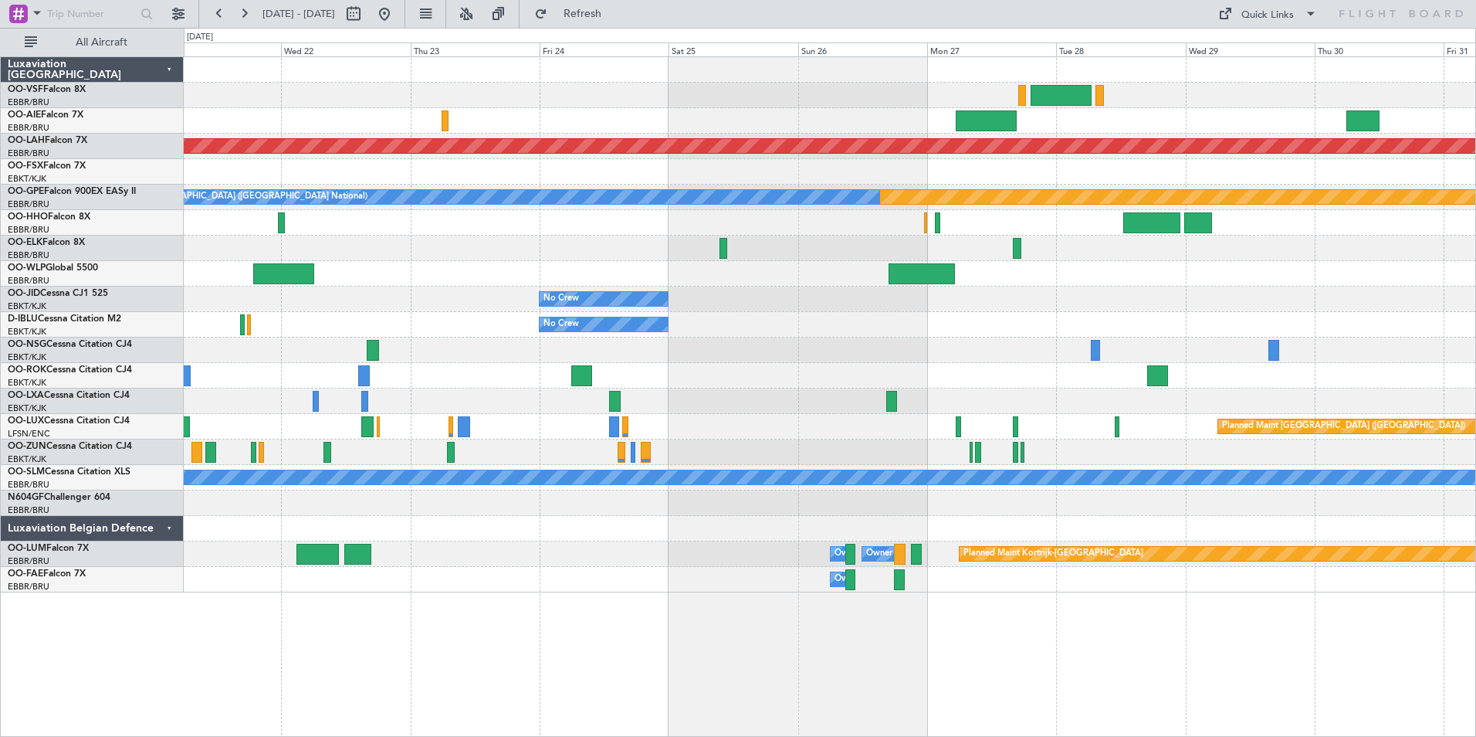
click at [830, 526] on div at bounding box center [830, 528] width 1292 height 25
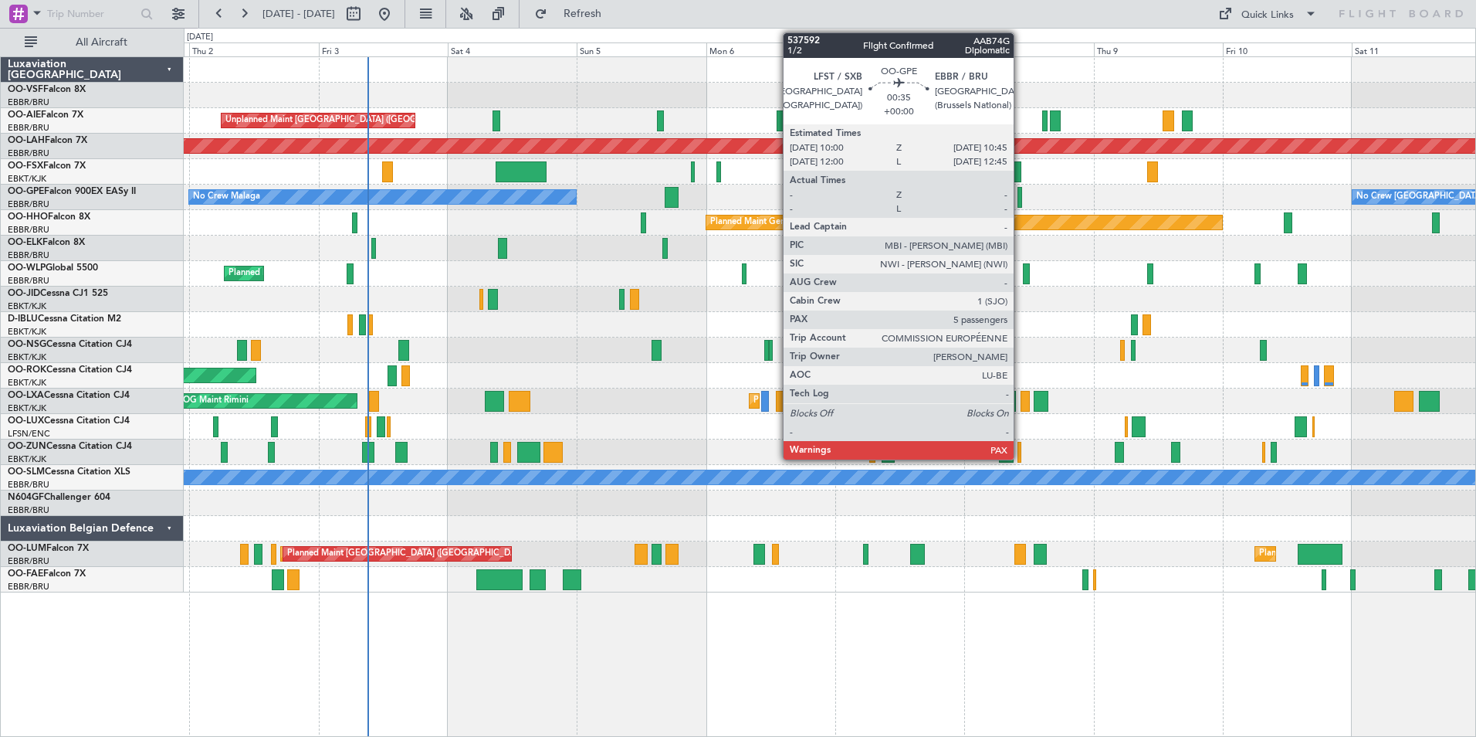
click at [1021, 197] on div at bounding box center [1020, 197] width 5 height 21
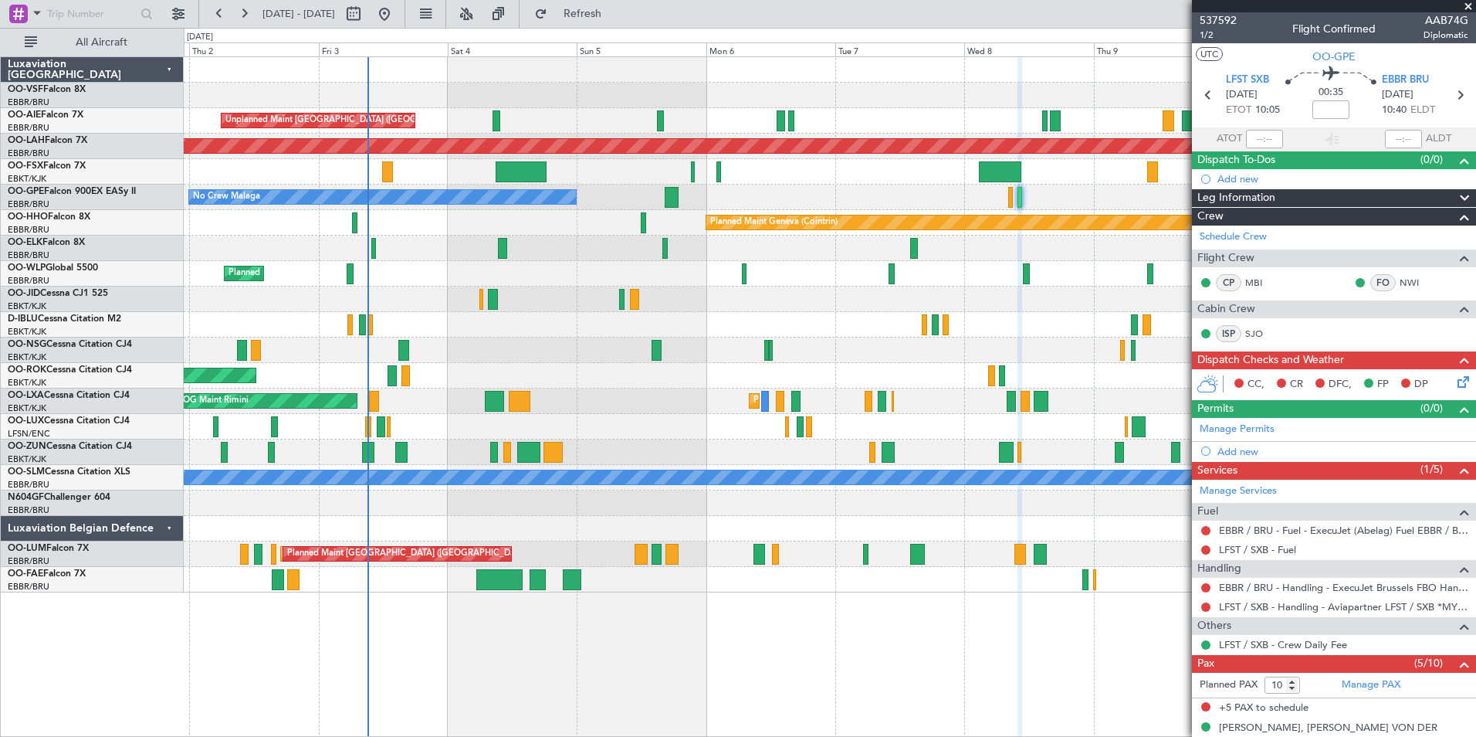
click at [1473, 5] on span at bounding box center [1468, 7] width 15 height 14
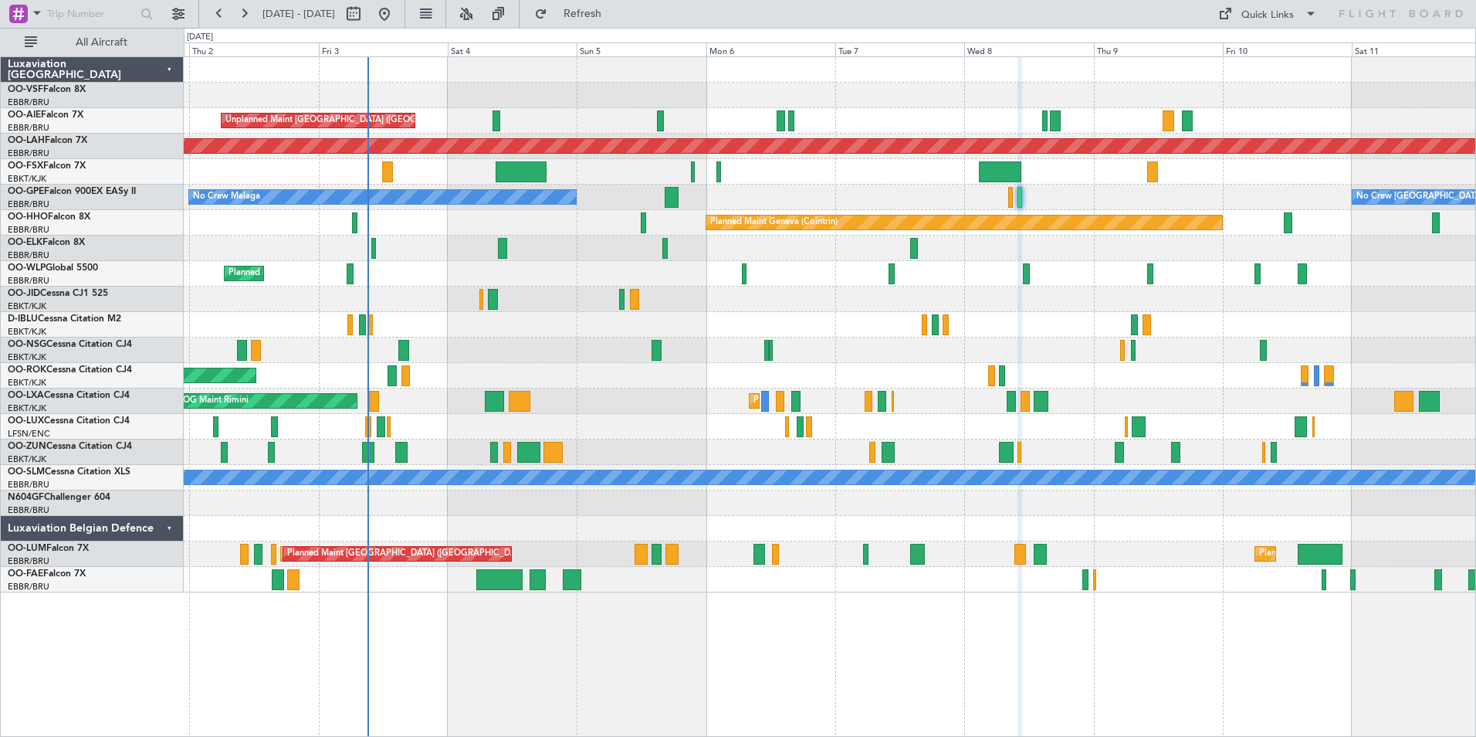
type input "0"
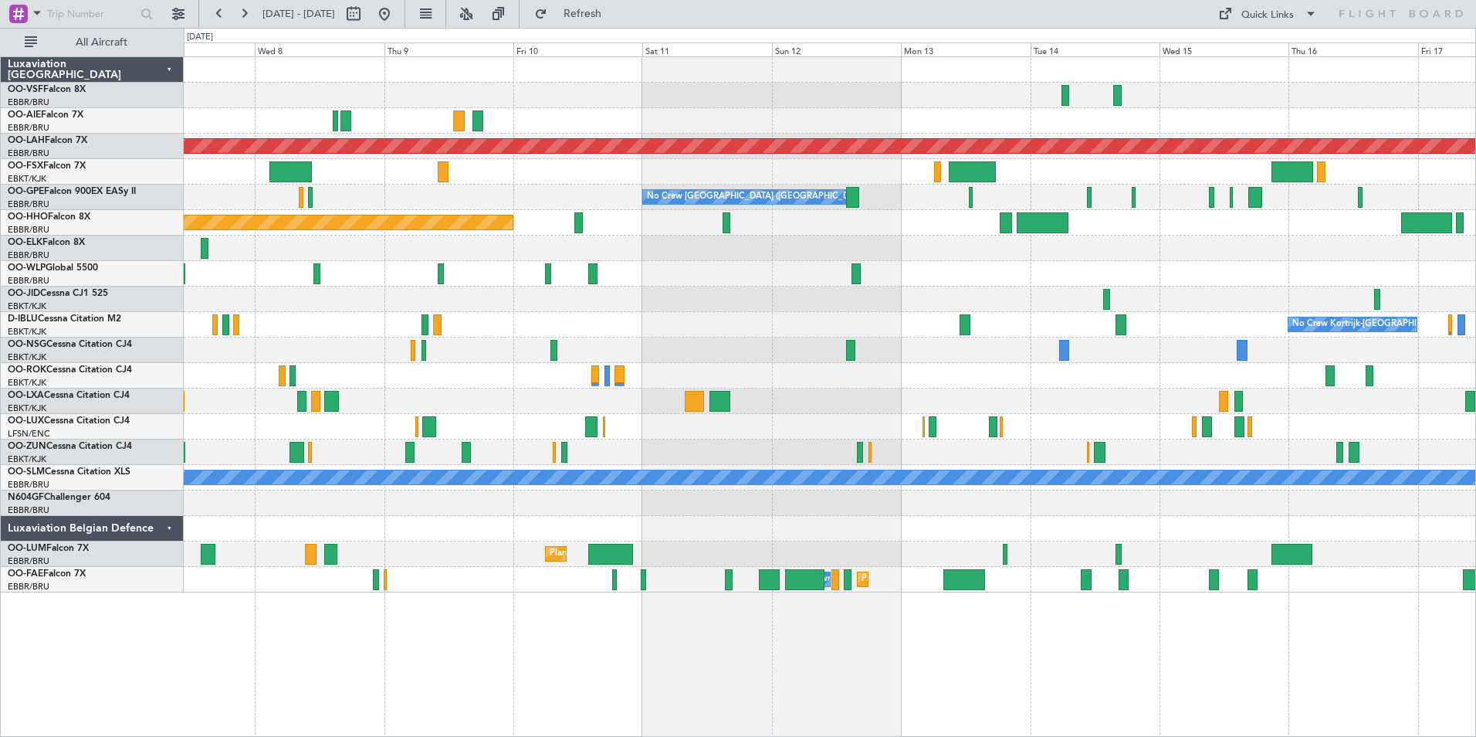
click at [514, 212] on div "Planned Maint [PERSON_NAME]-[GEOGRAPHIC_DATA][PERSON_NAME] ([GEOGRAPHIC_DATA][P…" at bounding box center [830, 324] width 1292 height 535
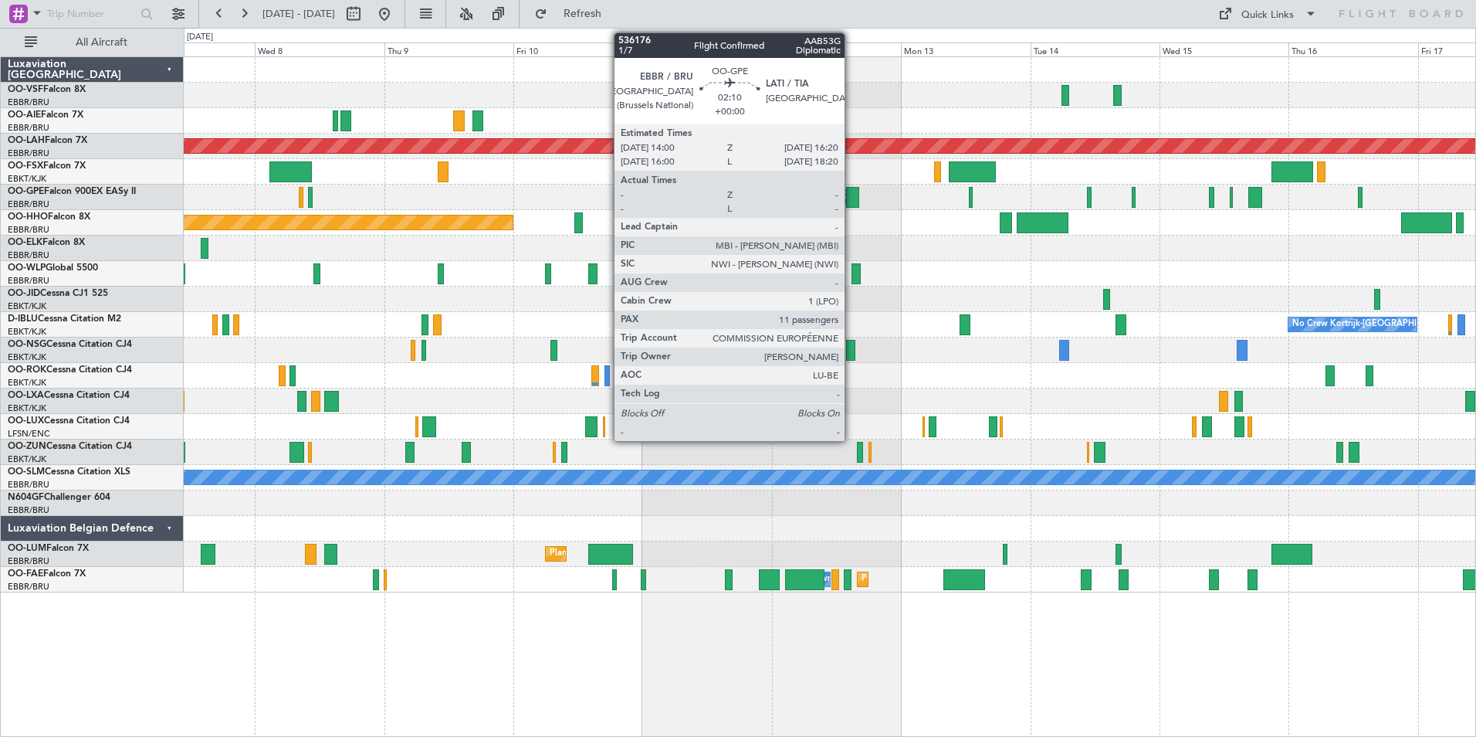
click at [852, 196] on div at bounding box center [852, 197] width 13 height 21
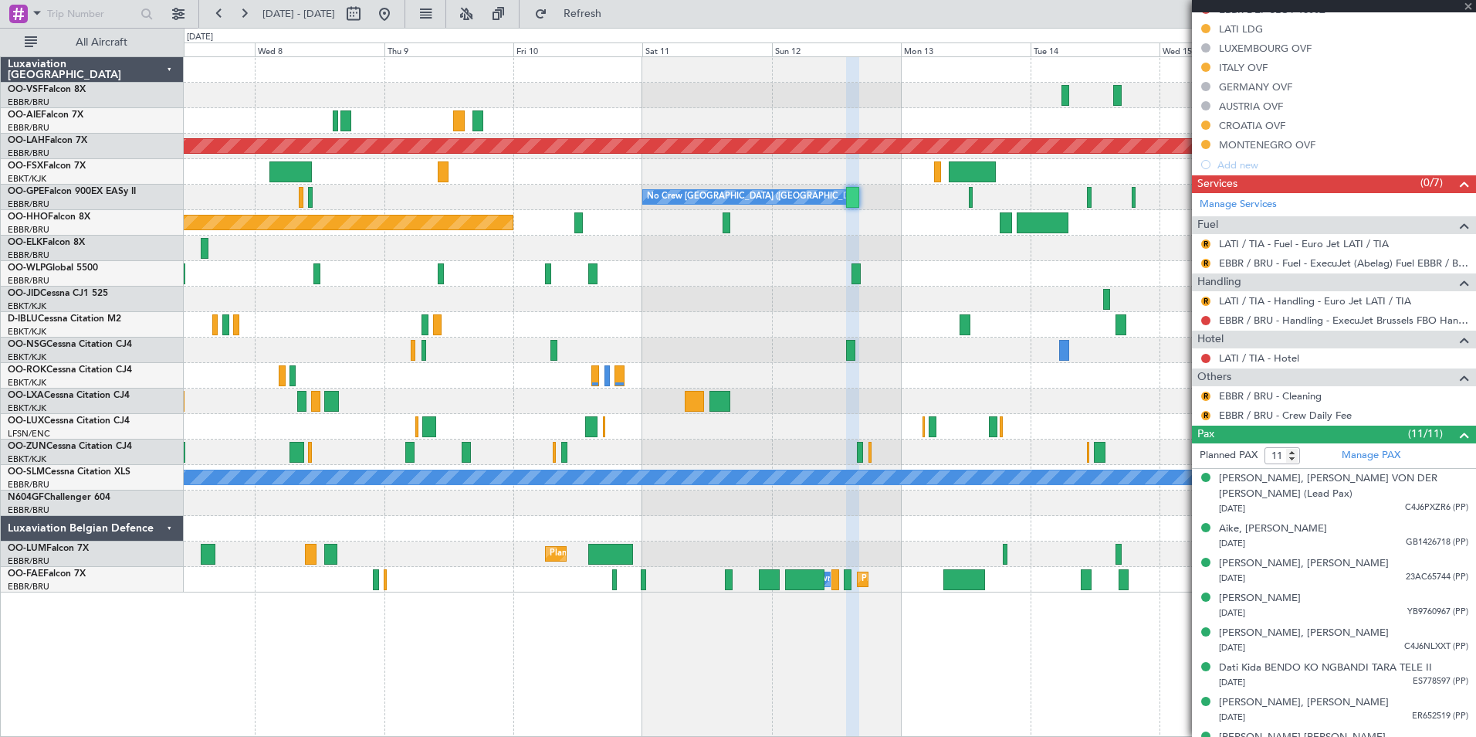
scroll to position [612, 0]
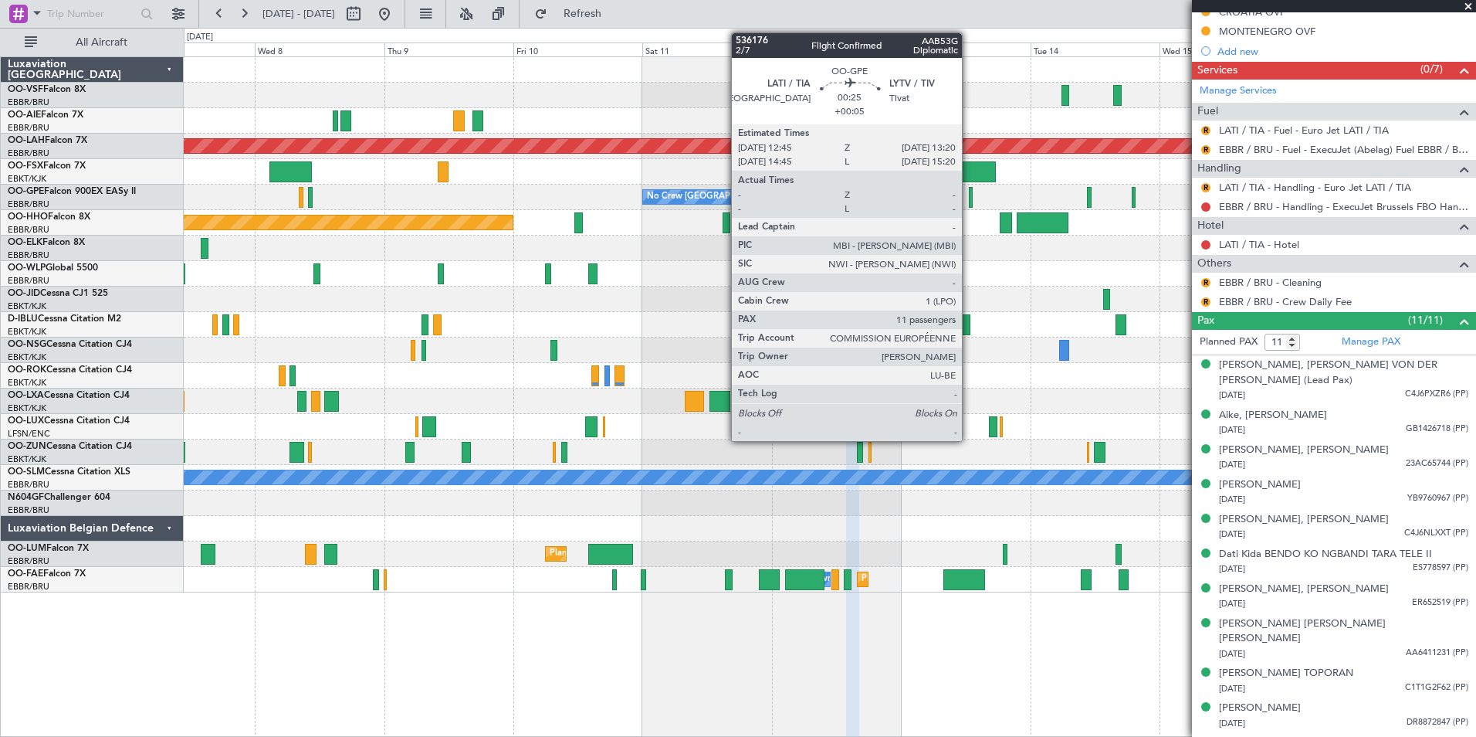
click at [969, 196] on div at bounding box center [971, 197] width 4 height 21
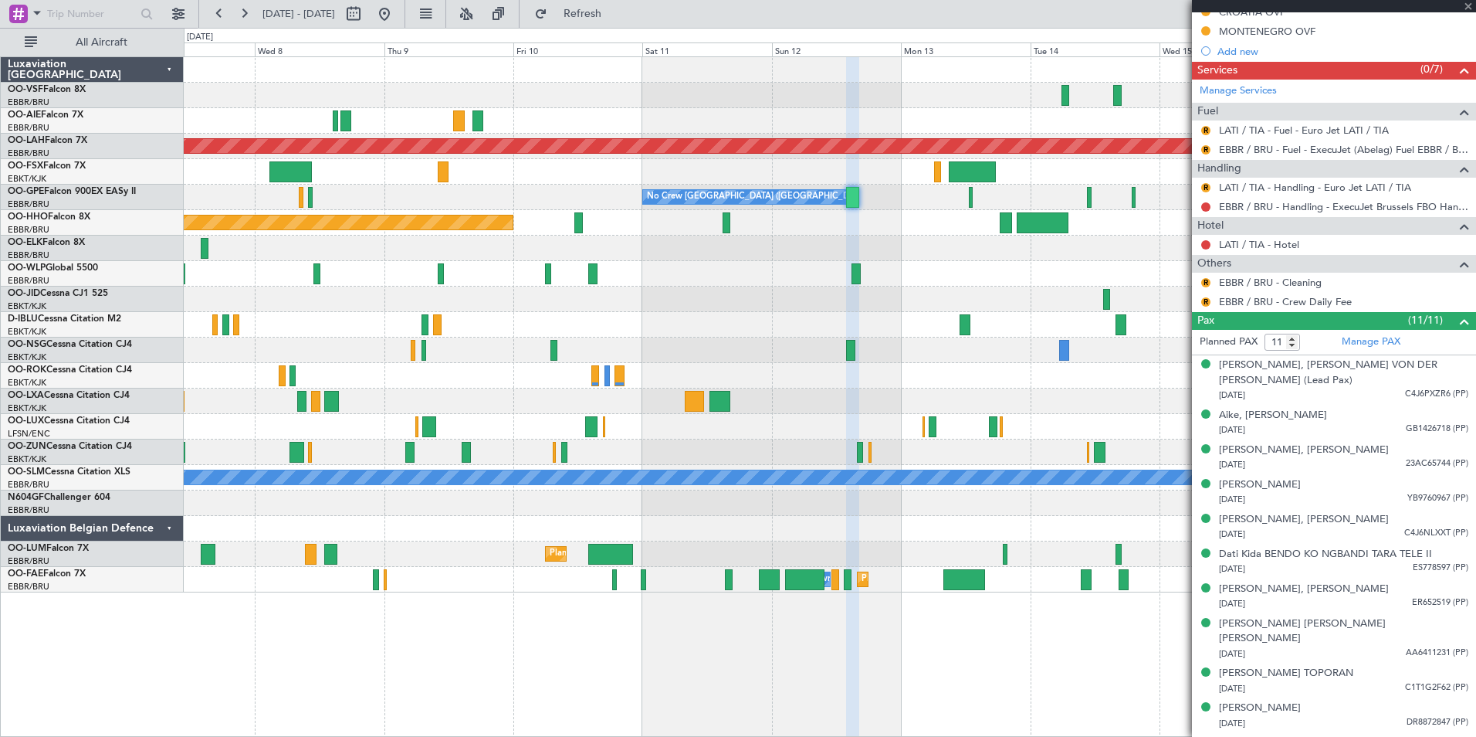
click at [971, 196] on div at bounding box center [971, 197] width 4 height 21
type input "+00:05"
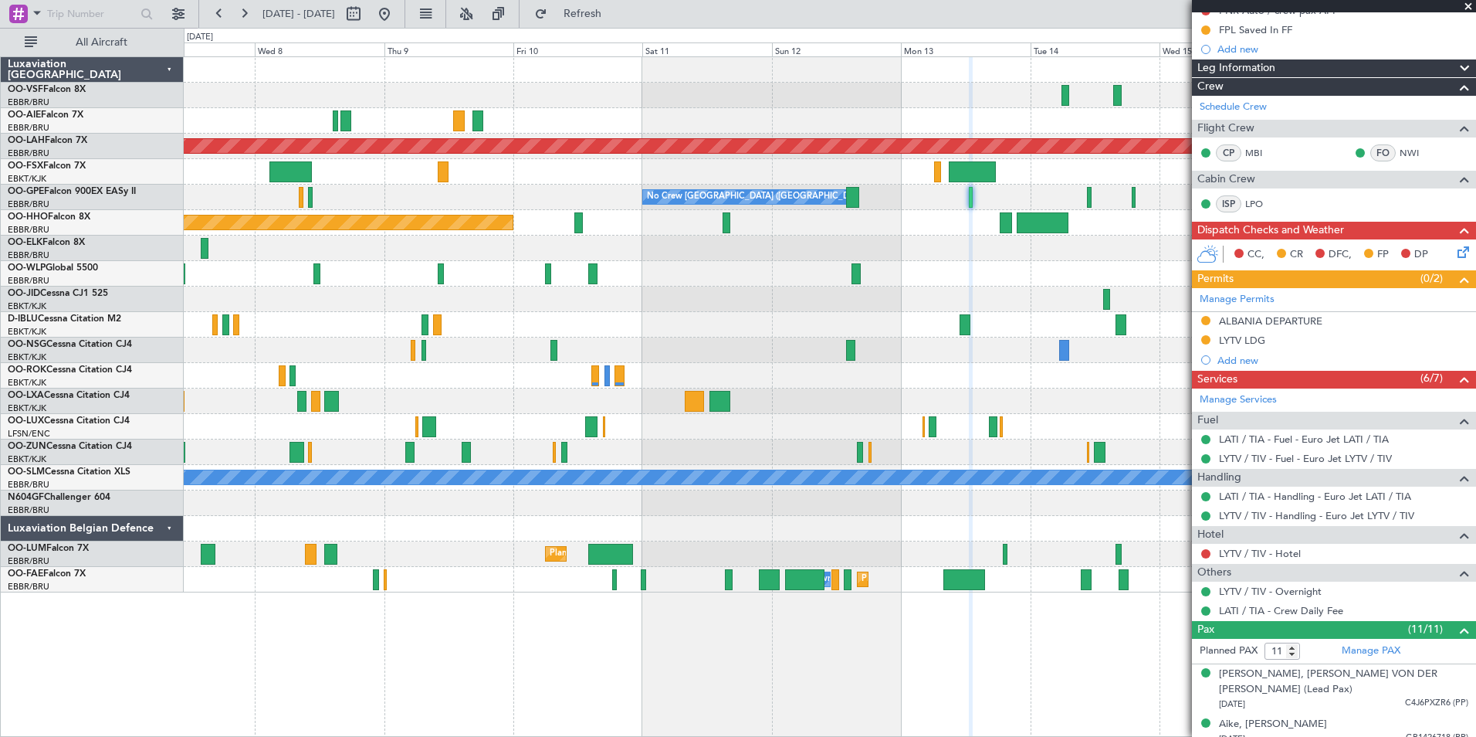
scroll to position [0, 0]
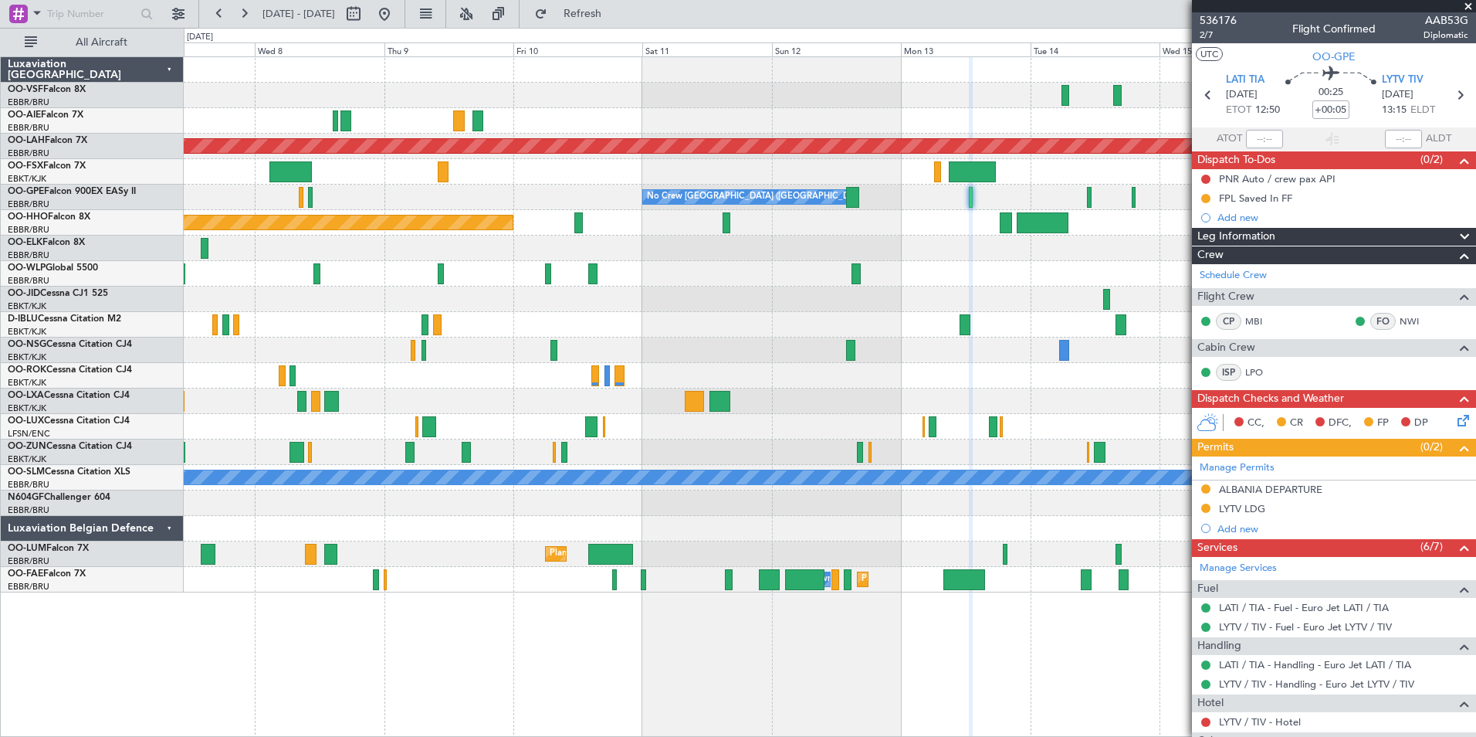
click at [1472, 4] on span at bounding box center [1468, 7] width 15 height 14
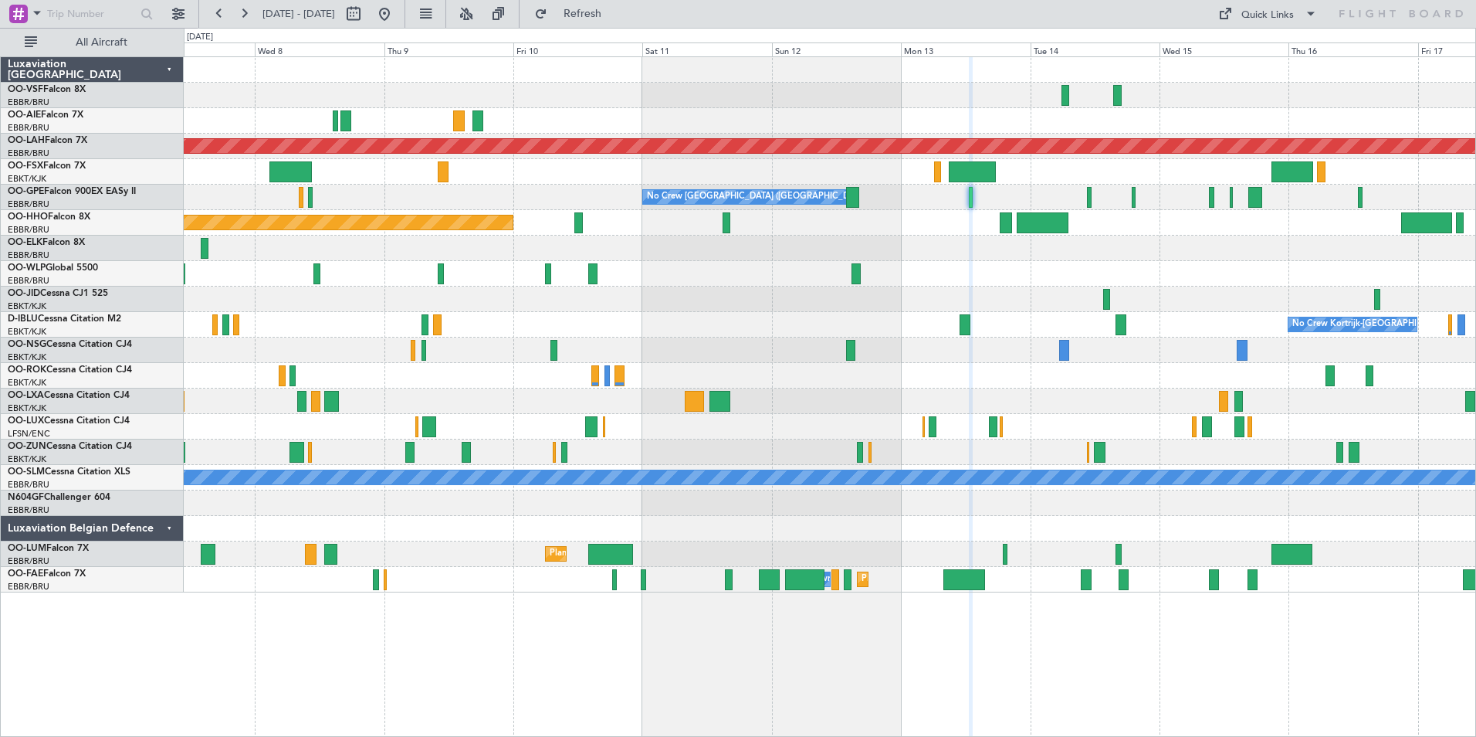
type input "0"
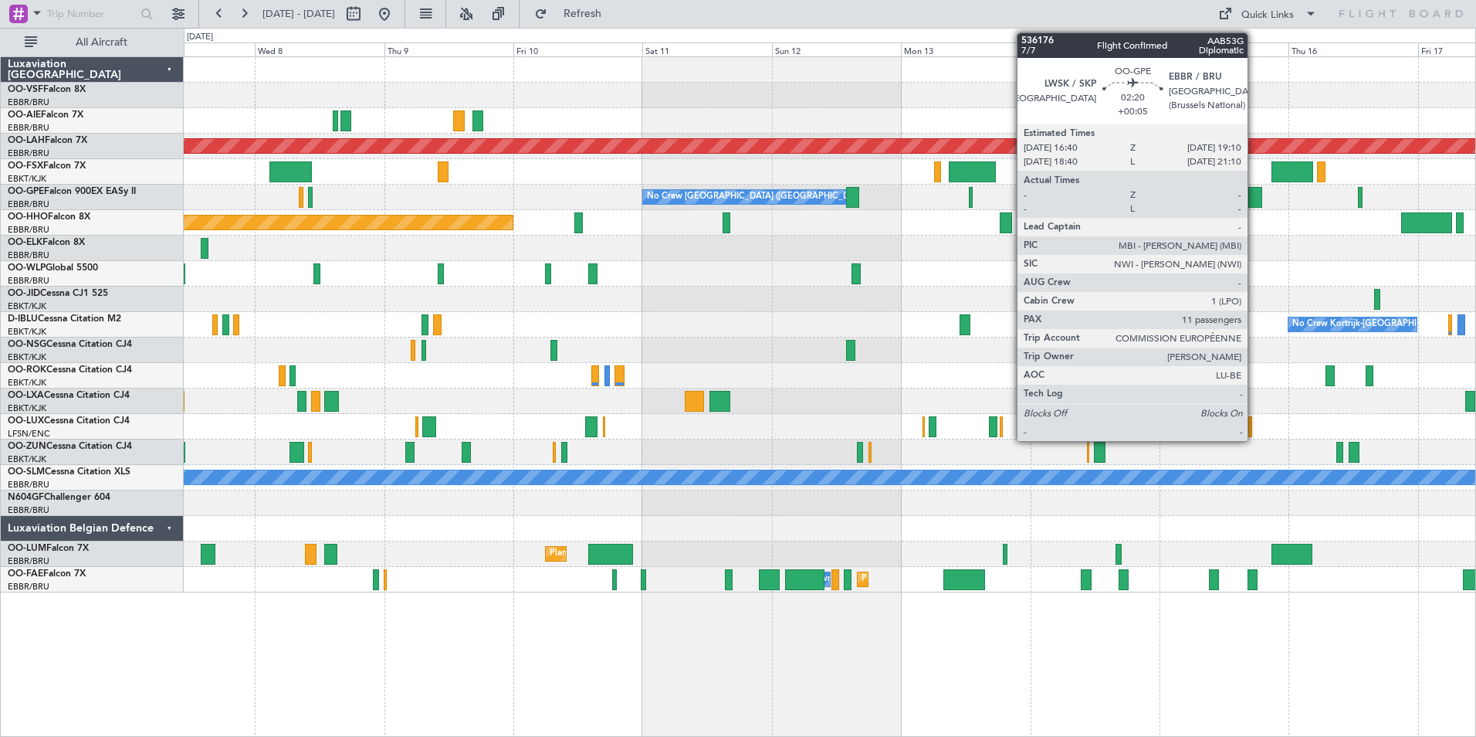
click at [1255, 195] on div at bounding box center [1256, 197] width 14 height 21
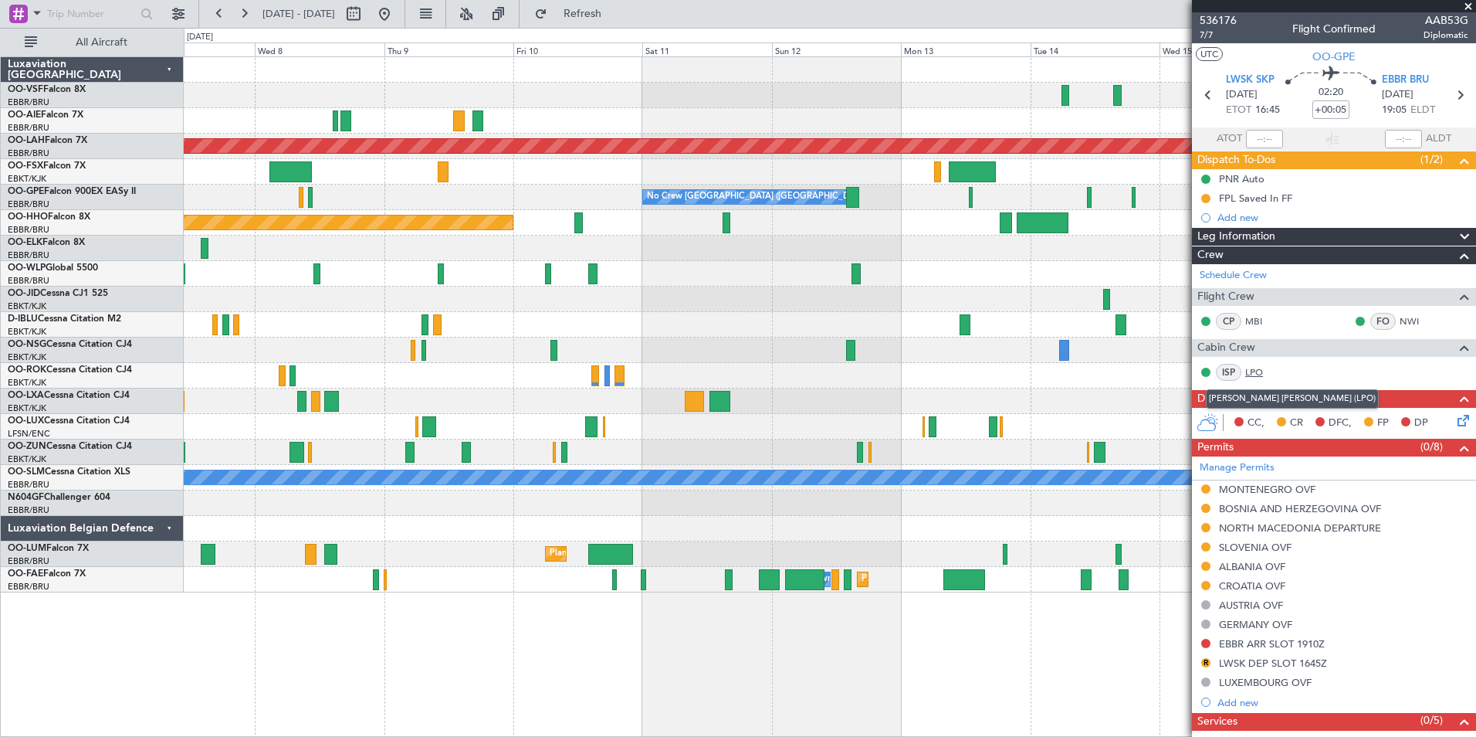
click at [1261, 371] on link "LPO" at bounding box center [1263, 372] width 35 height 14
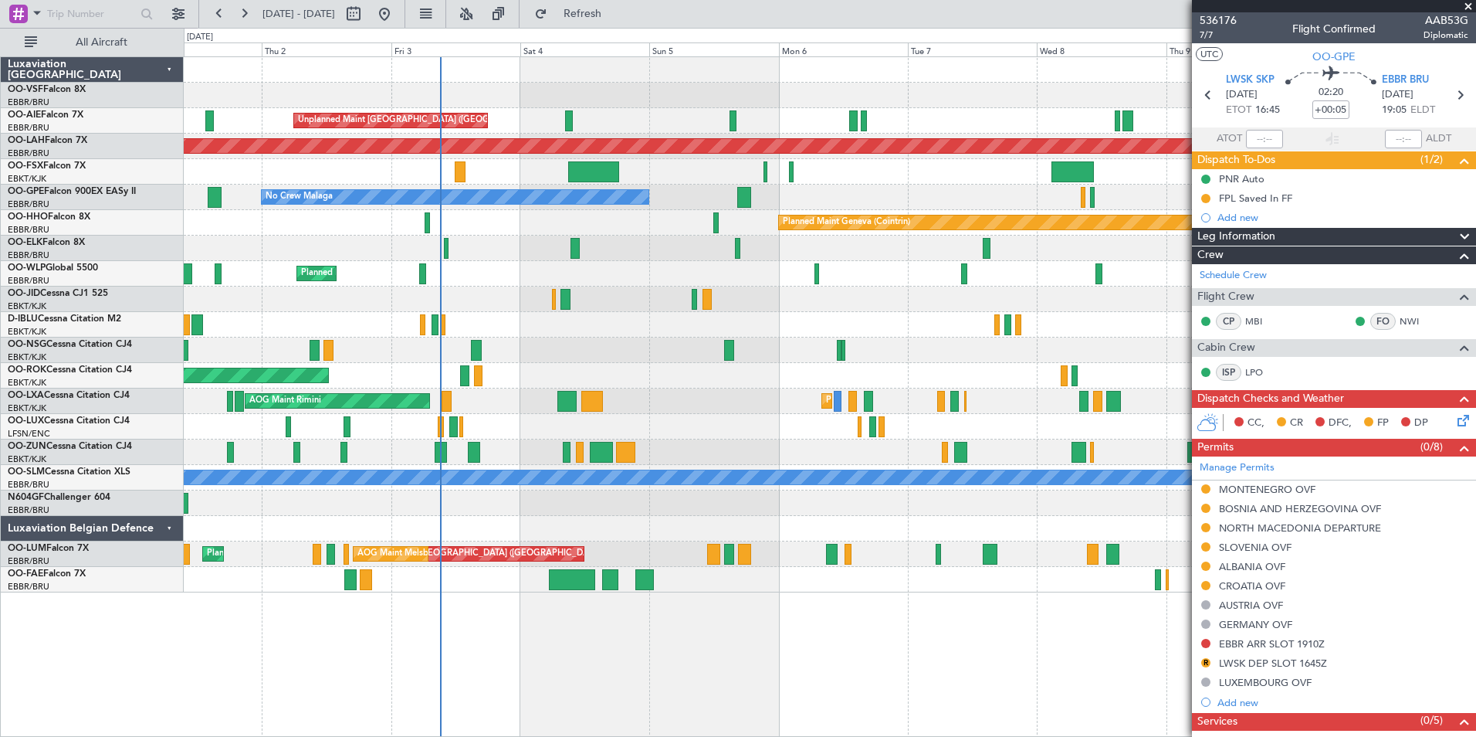
click at [1052, 201] on div "No Crew [GEOGRAPHIC_DATA] ([GEOGRAPHIC_DATA] National) No Crew Malaga No Crew […" at bounding box center [830, 197] width 1292 height 25
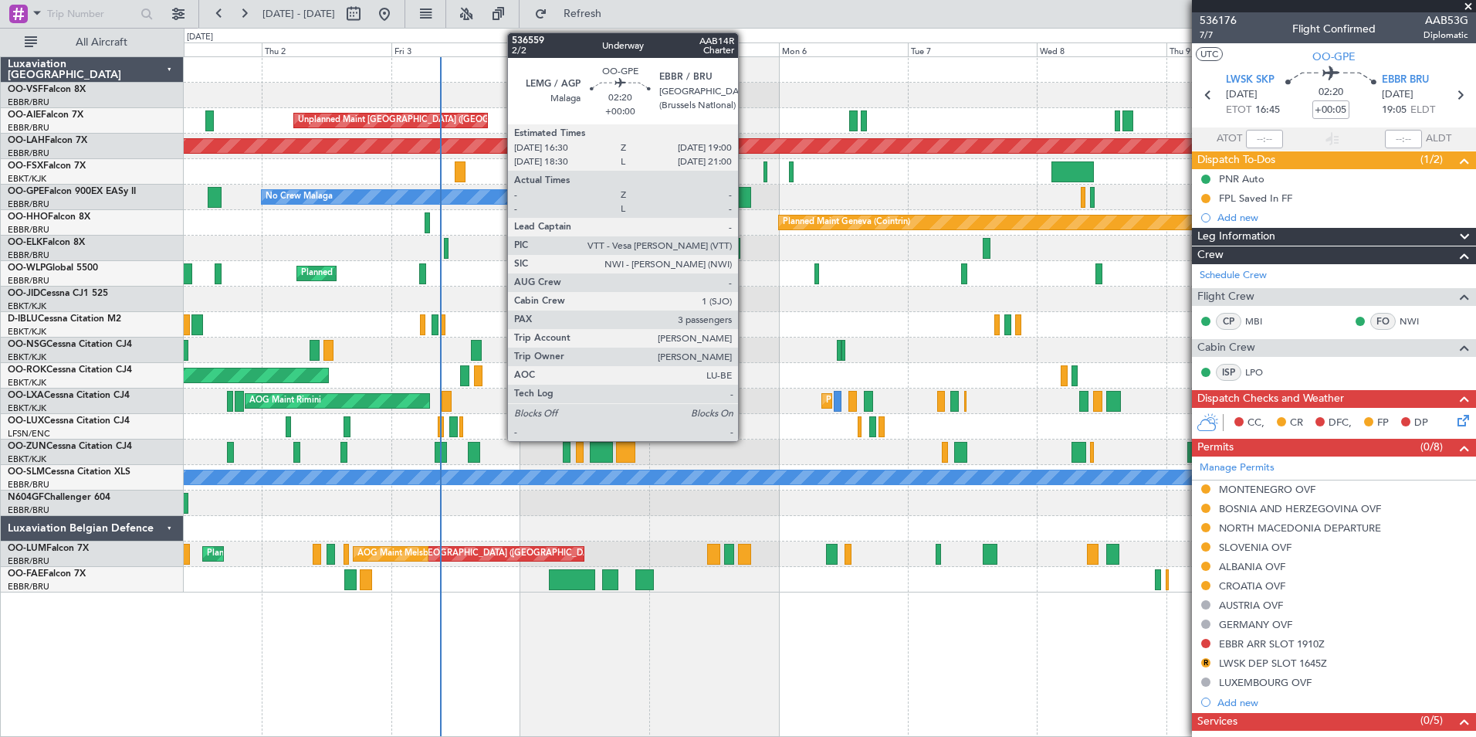
click at [745, 195] on div at bounding box center [744, 197] width 14 height 21
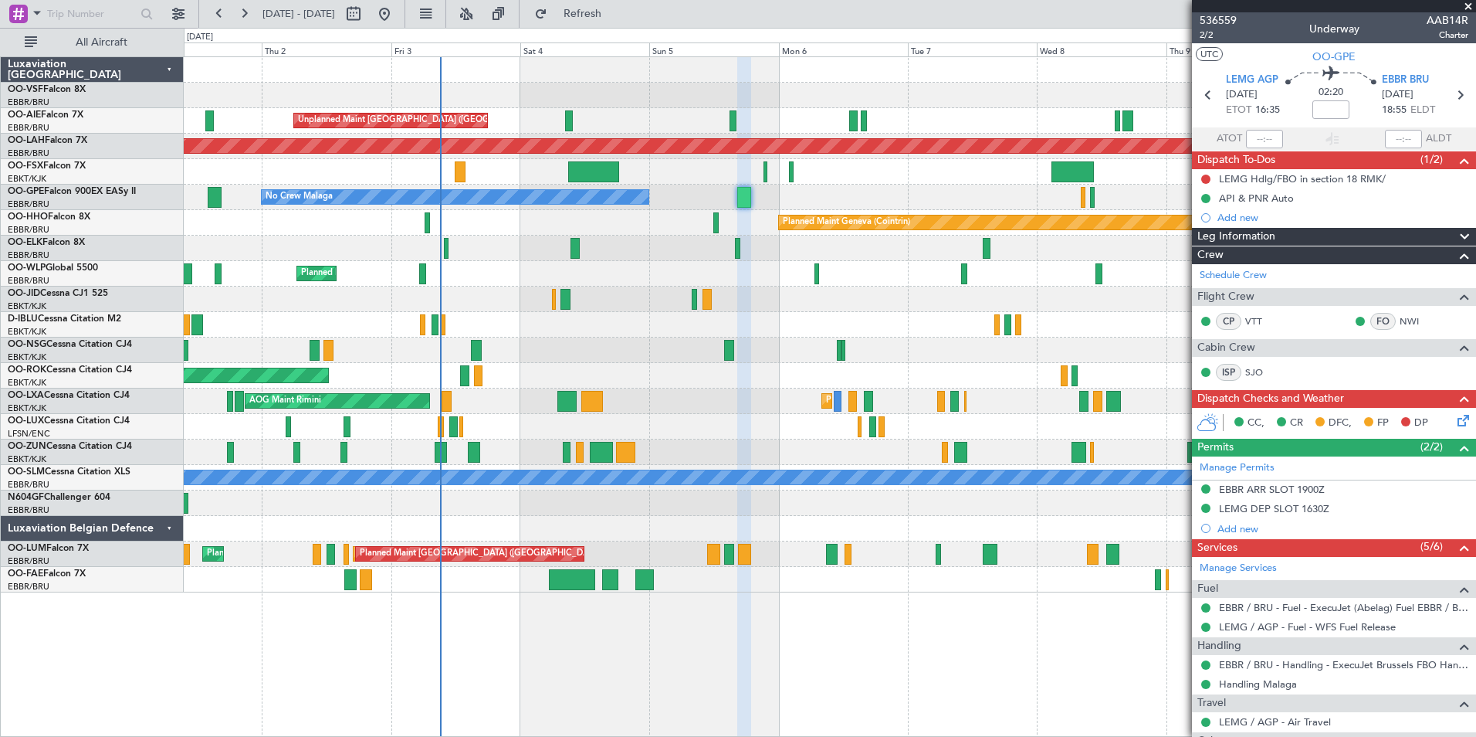
click at [1468, 5] on span at bounding box center [1468, 7] width 15 height 14
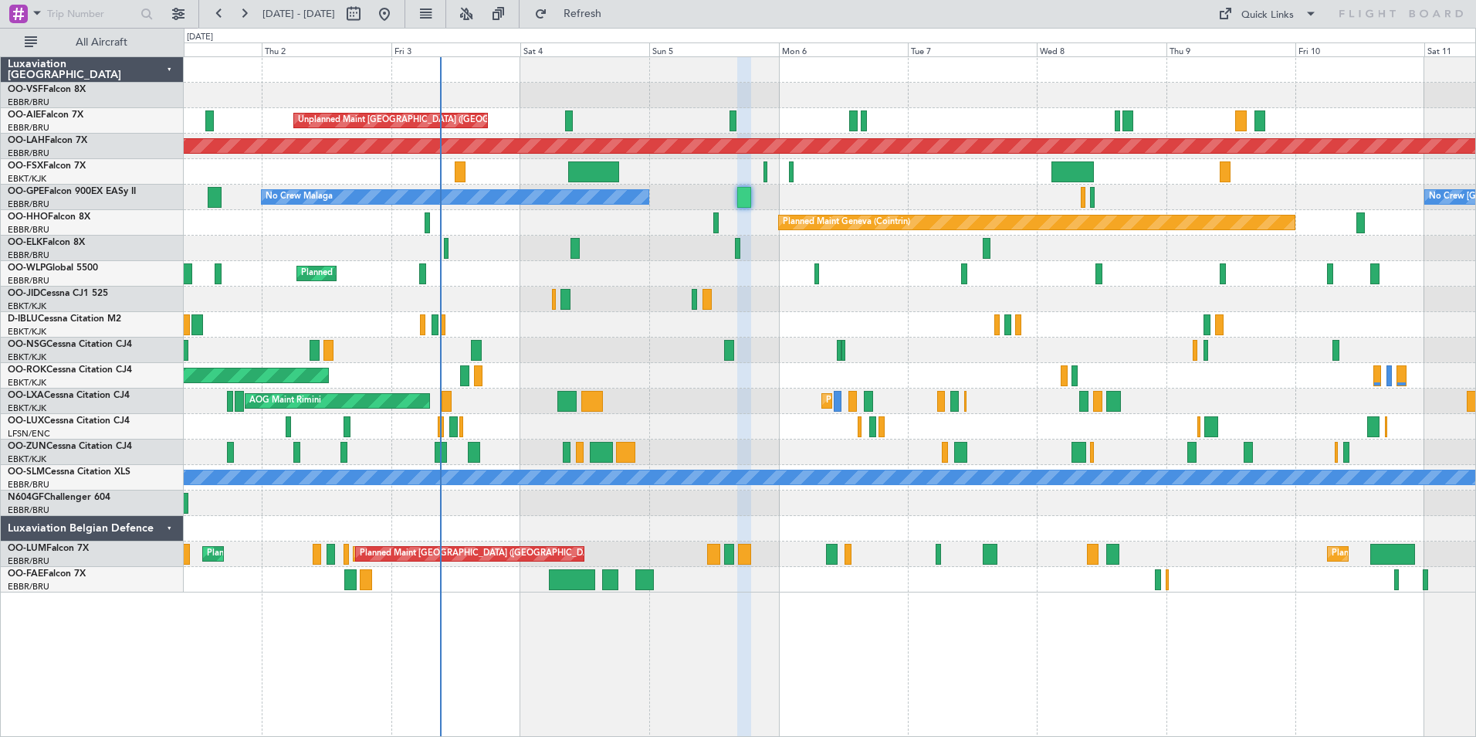
type input "0"
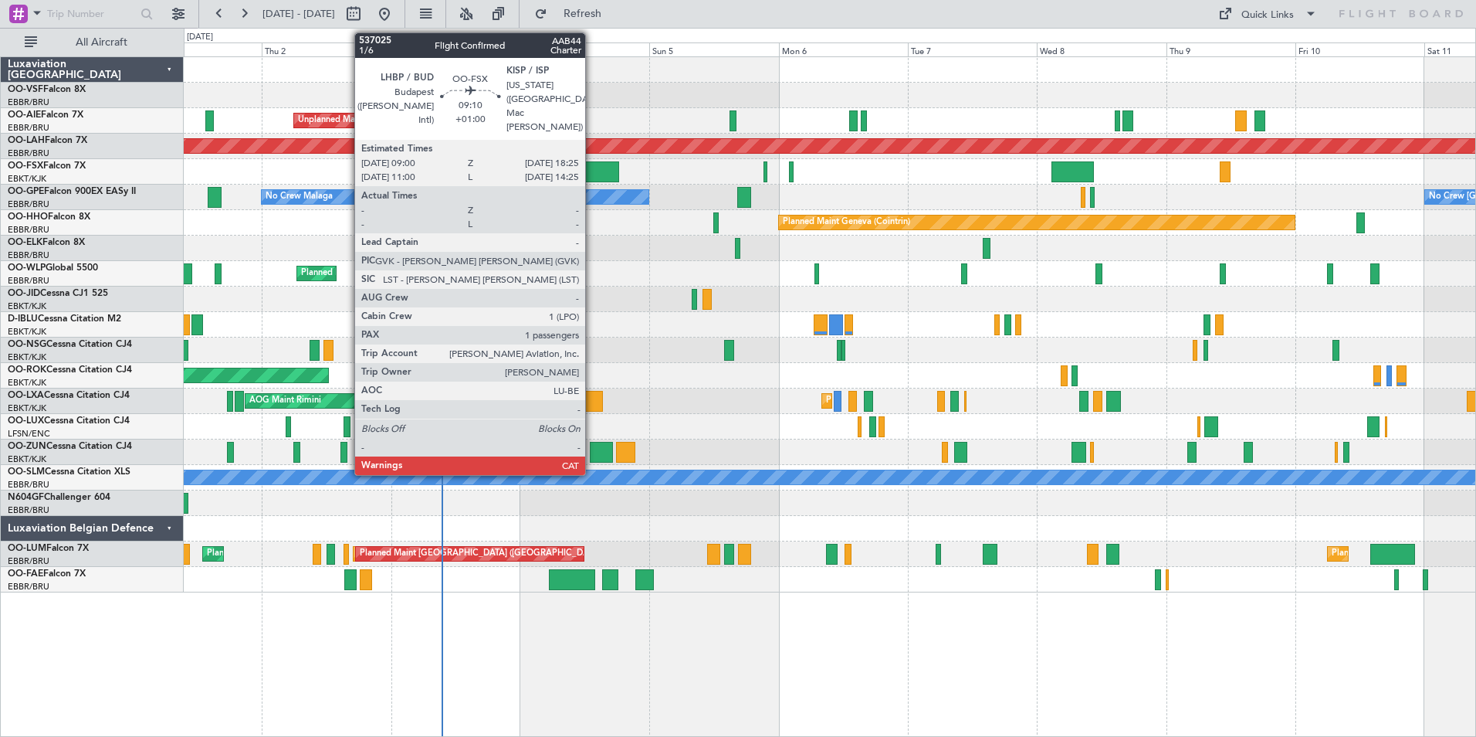
click at [592, 168] on div at bounding box center [593, 171] width 51 height 21
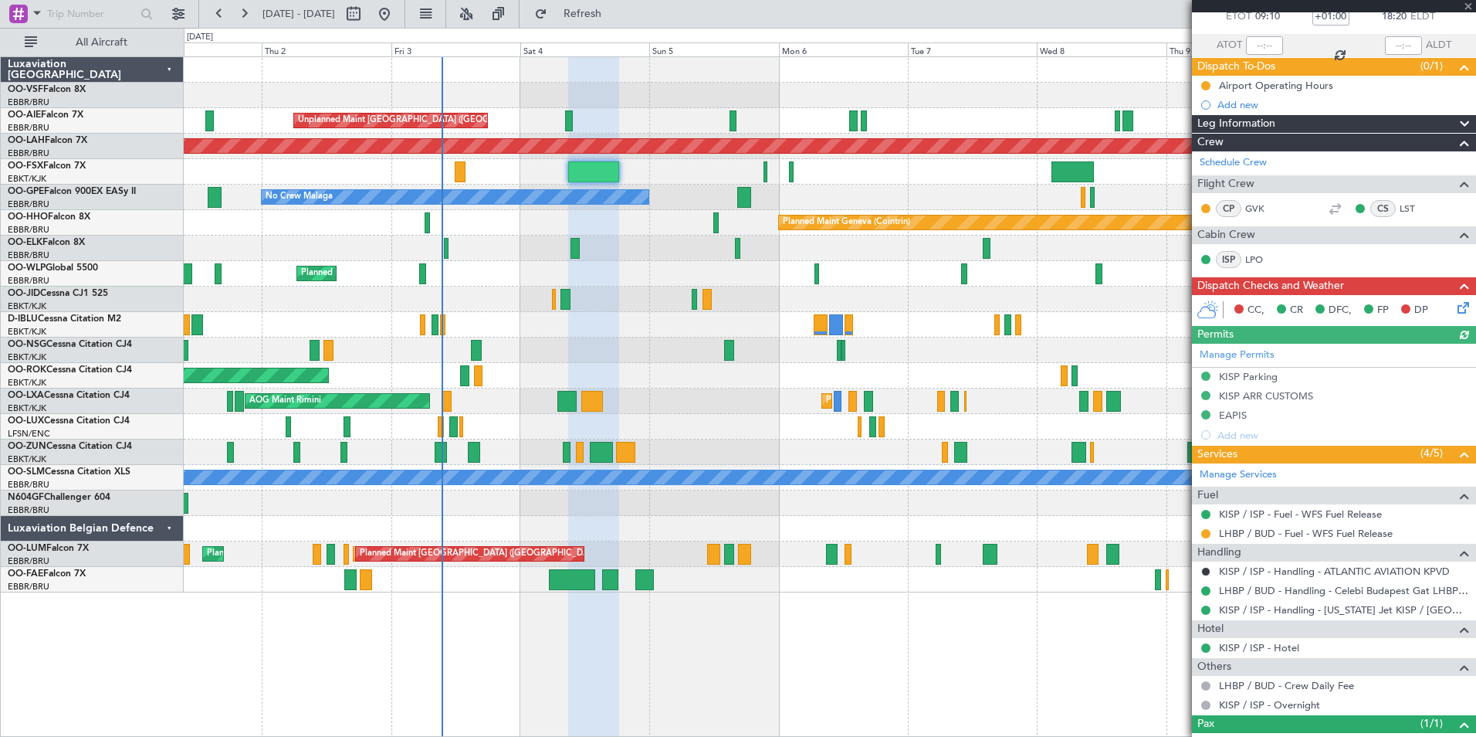
scroll to position [149, 0]
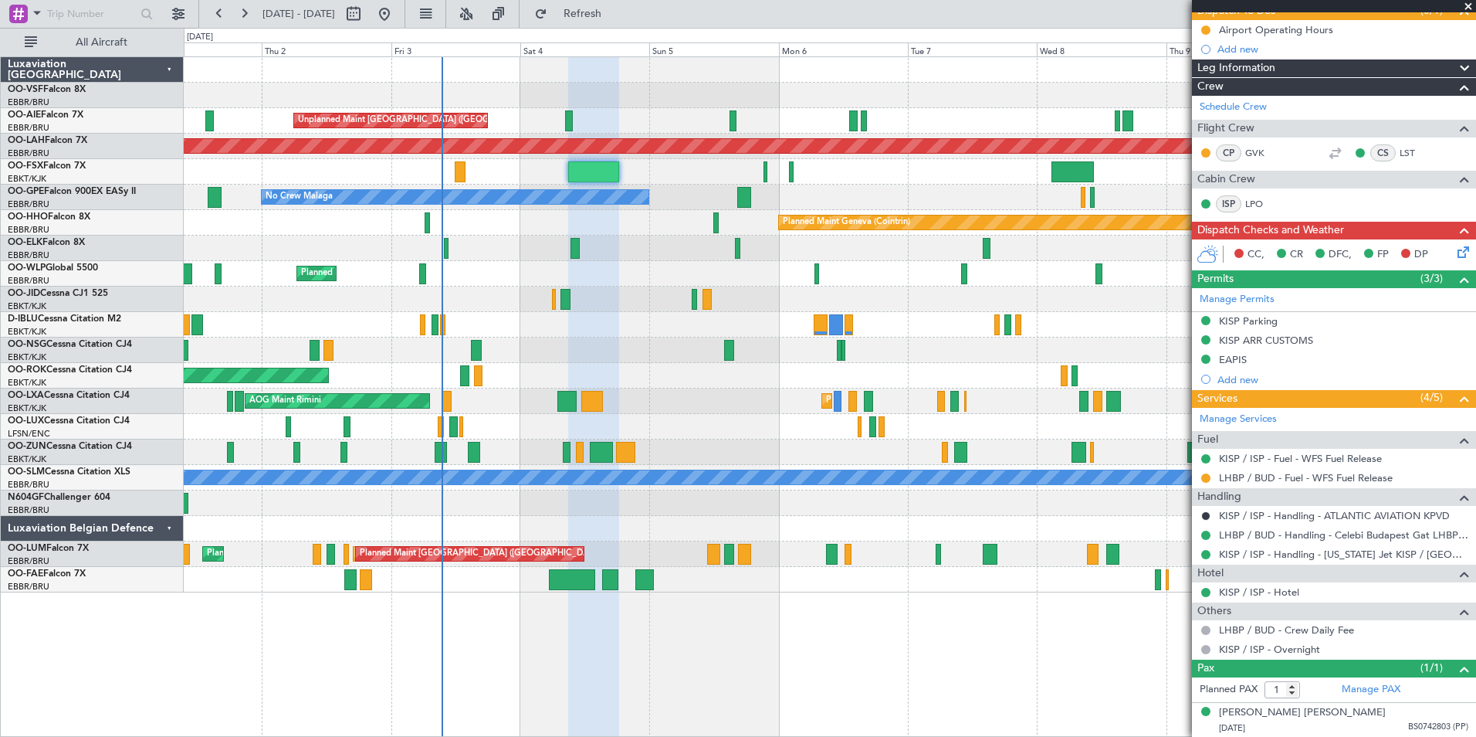
click at [1470, 7] on span at bounding box center [1468, 7] width 15 height 14
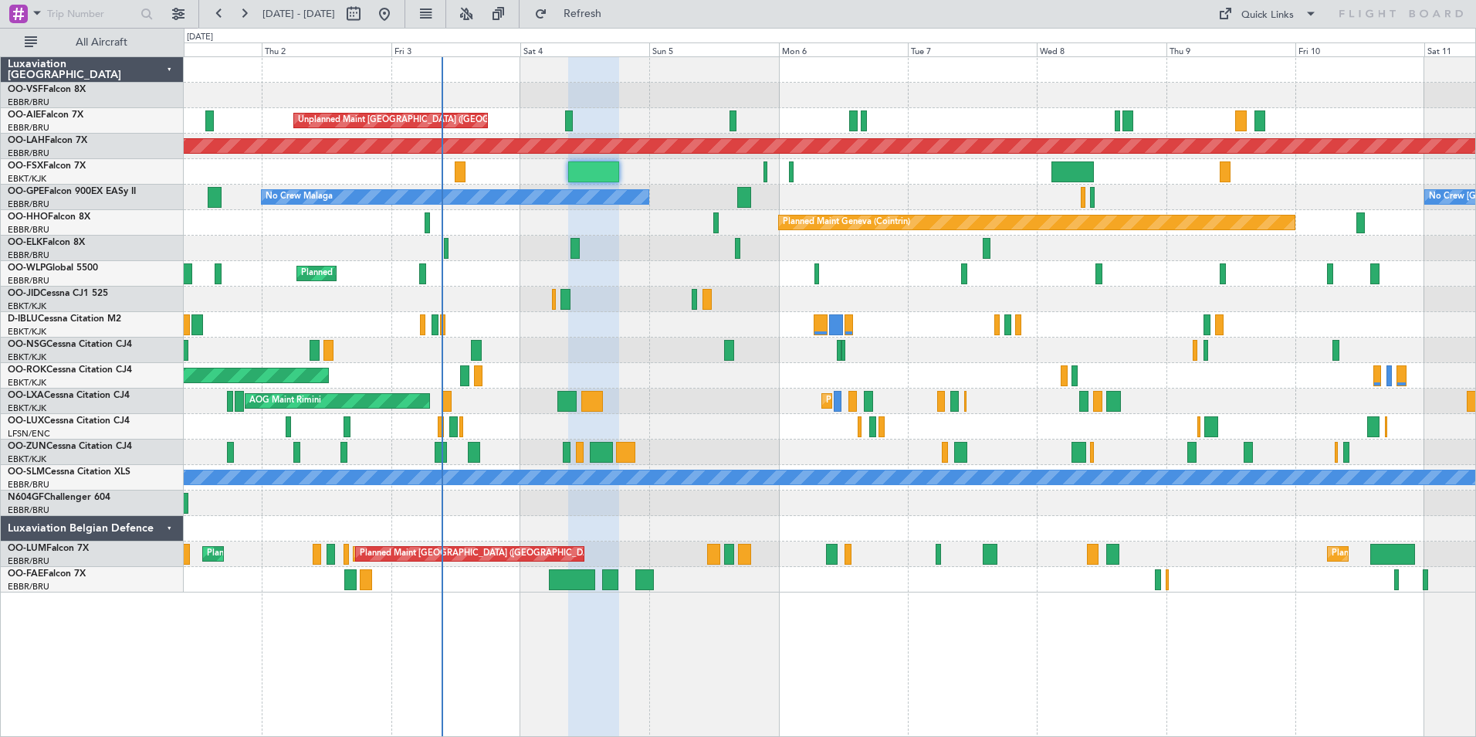
type input "0"
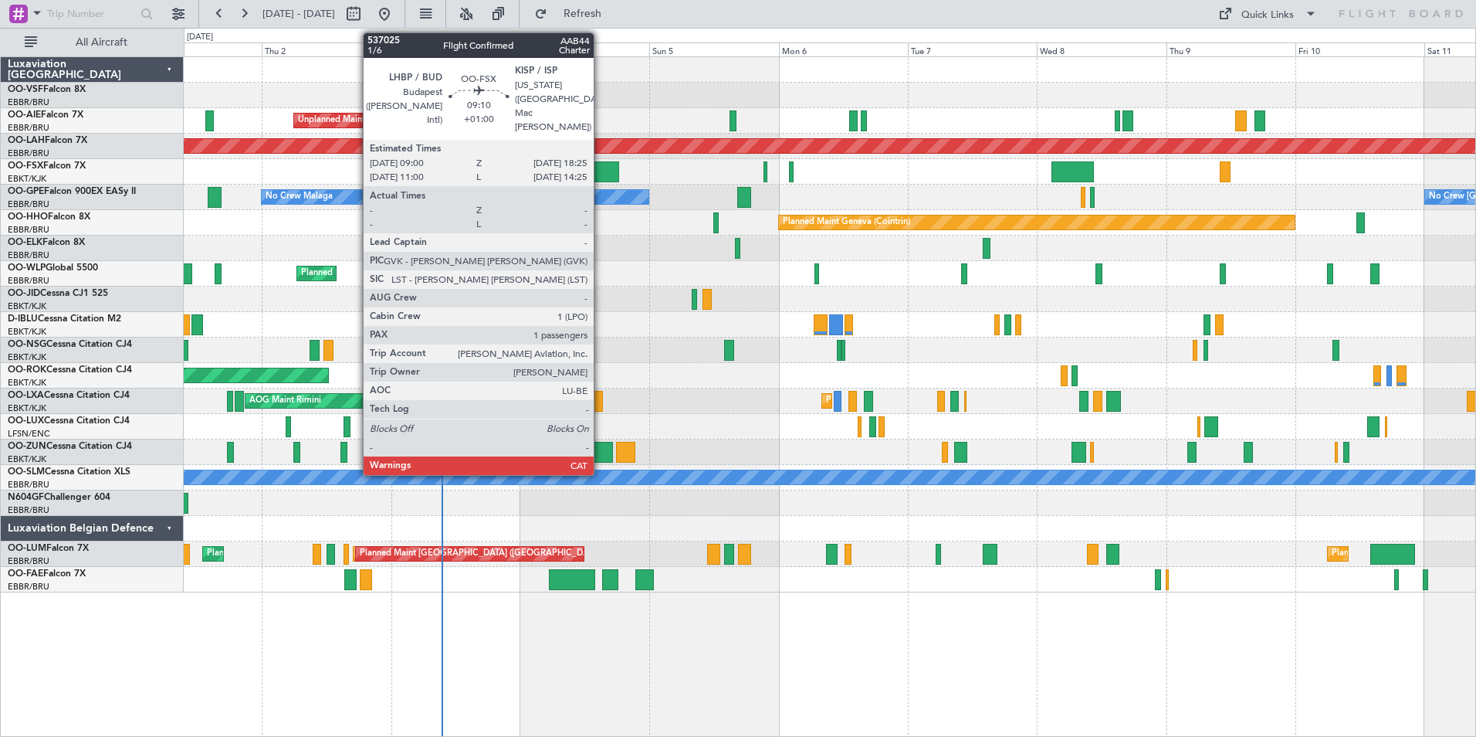
click at [601, 173] on div at bounding box center [593, 171] width 51 height 21
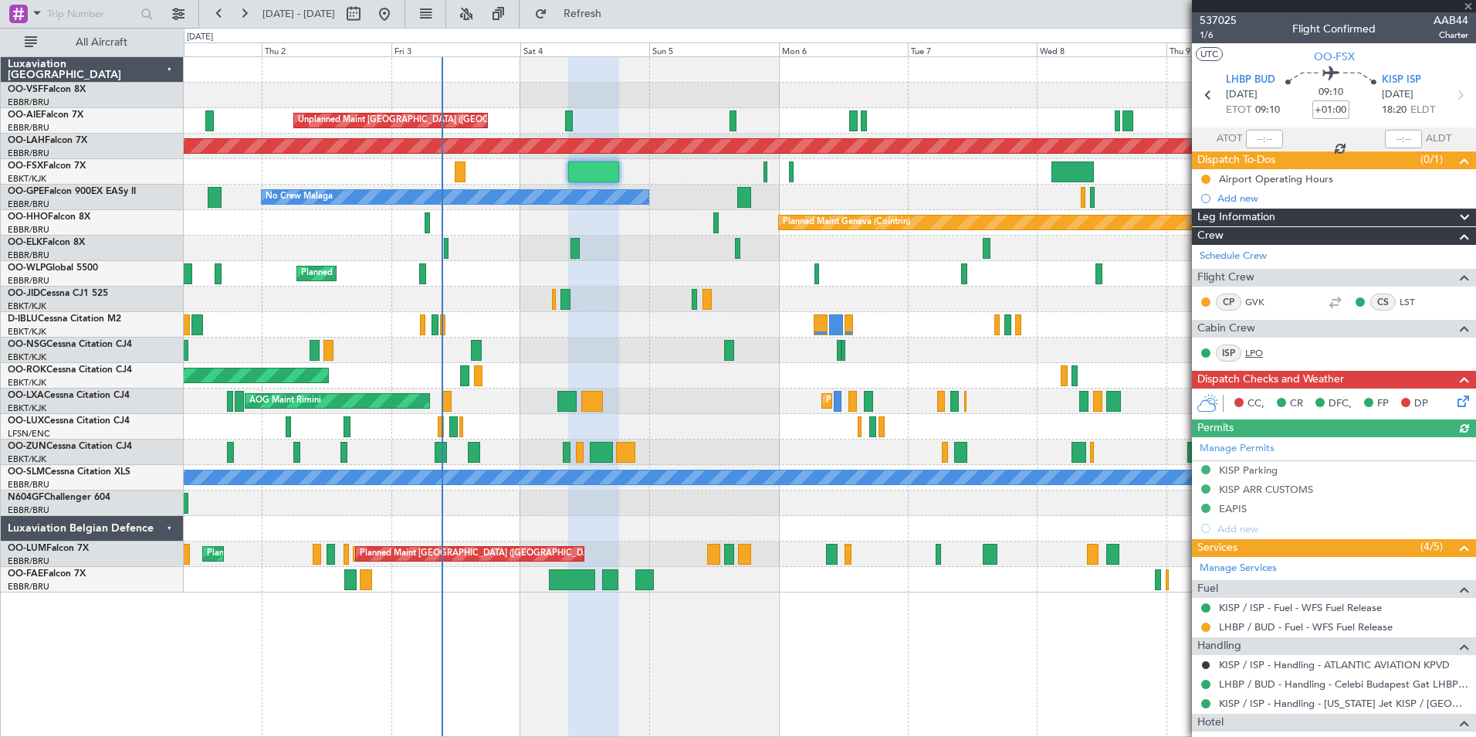
click at [1250, 350] on link "LPO" at bounding box center [1263, 353] width 35 height 14
click at [490, 168] on div at bounding box center [830, 171] width 1292 height 25
click at [496, 219] on div "Planned Maint Geneva (Cointrin)" at bounding box center [830, 222] width 1292 height 25
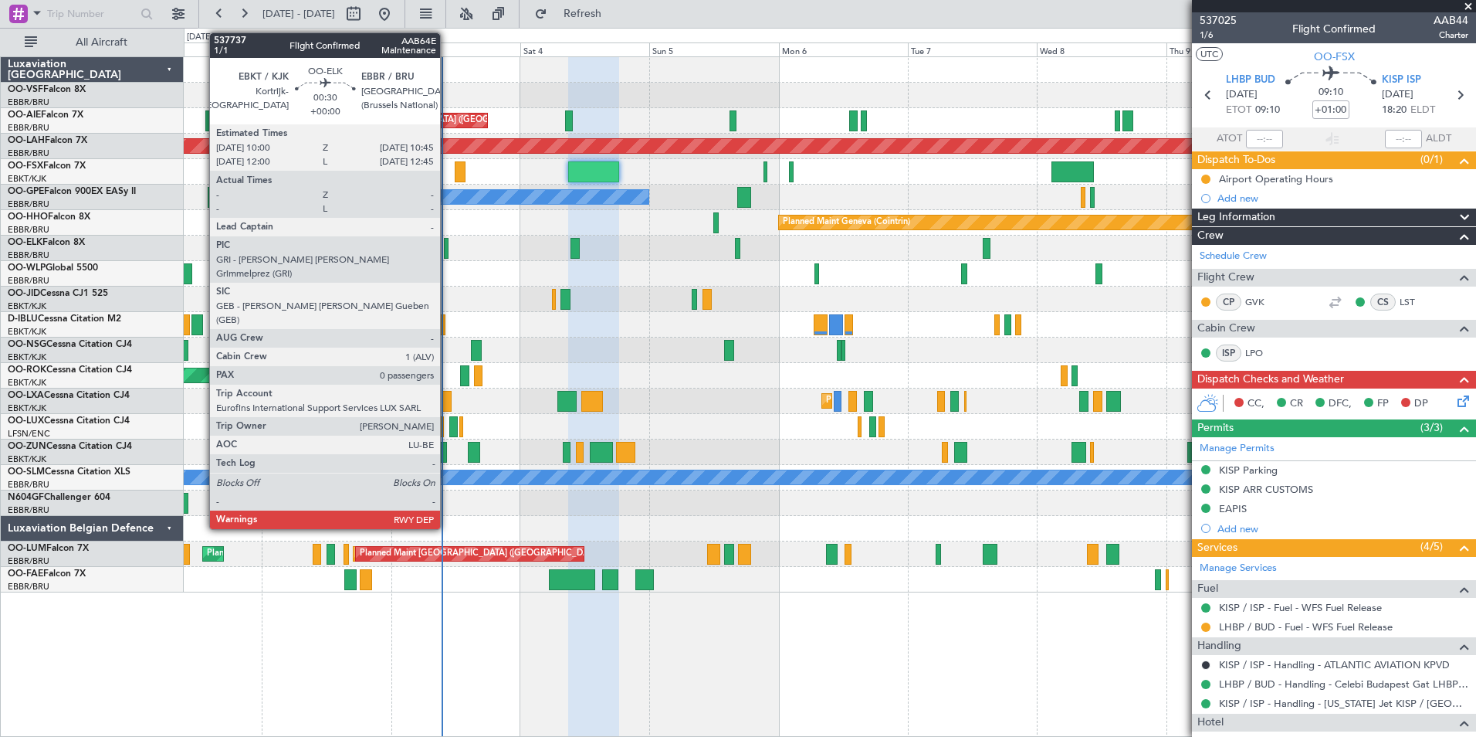
click at [447, 252] on div at bounding box center [446, 248] width 5 height 21
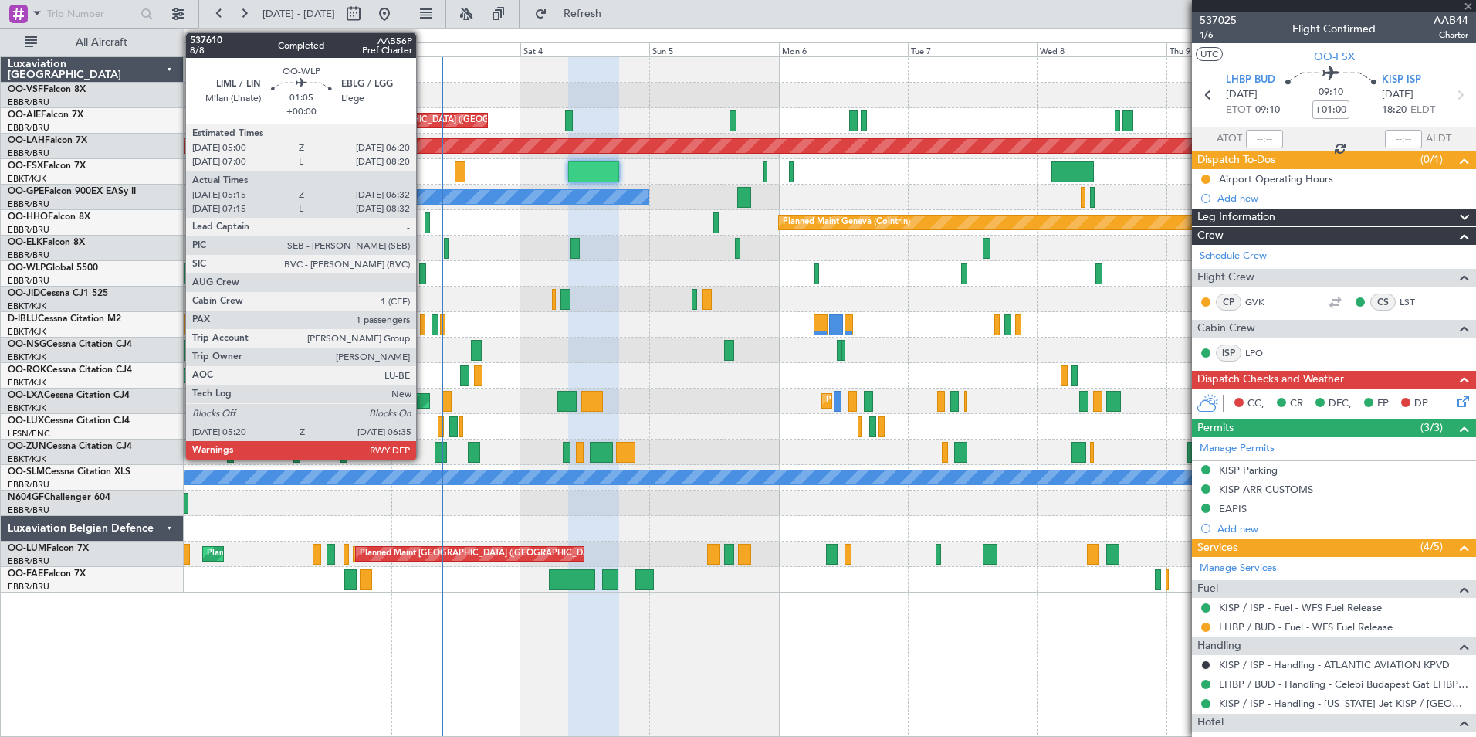
type input "0"
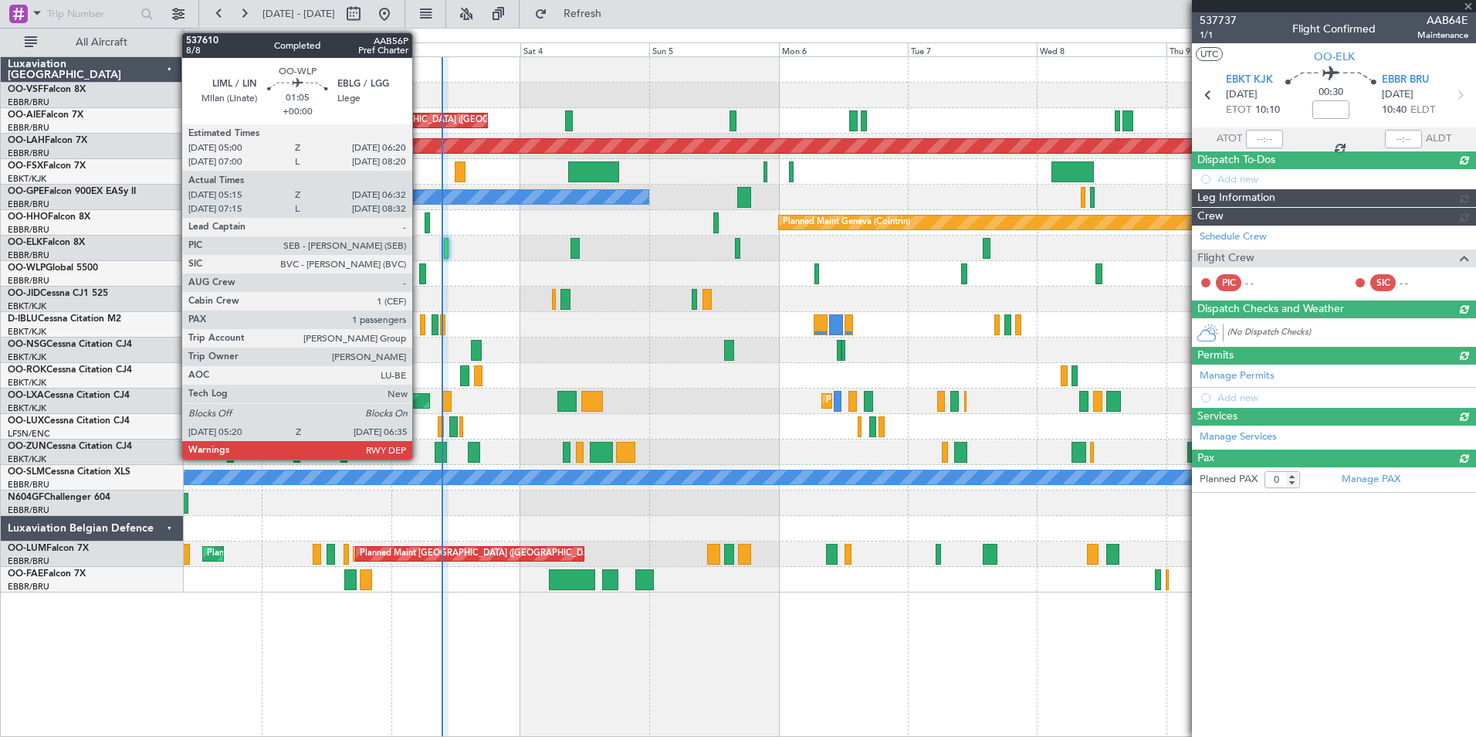
click at [419, 271] on div at bounding box center [422, 273] width 7 height 21
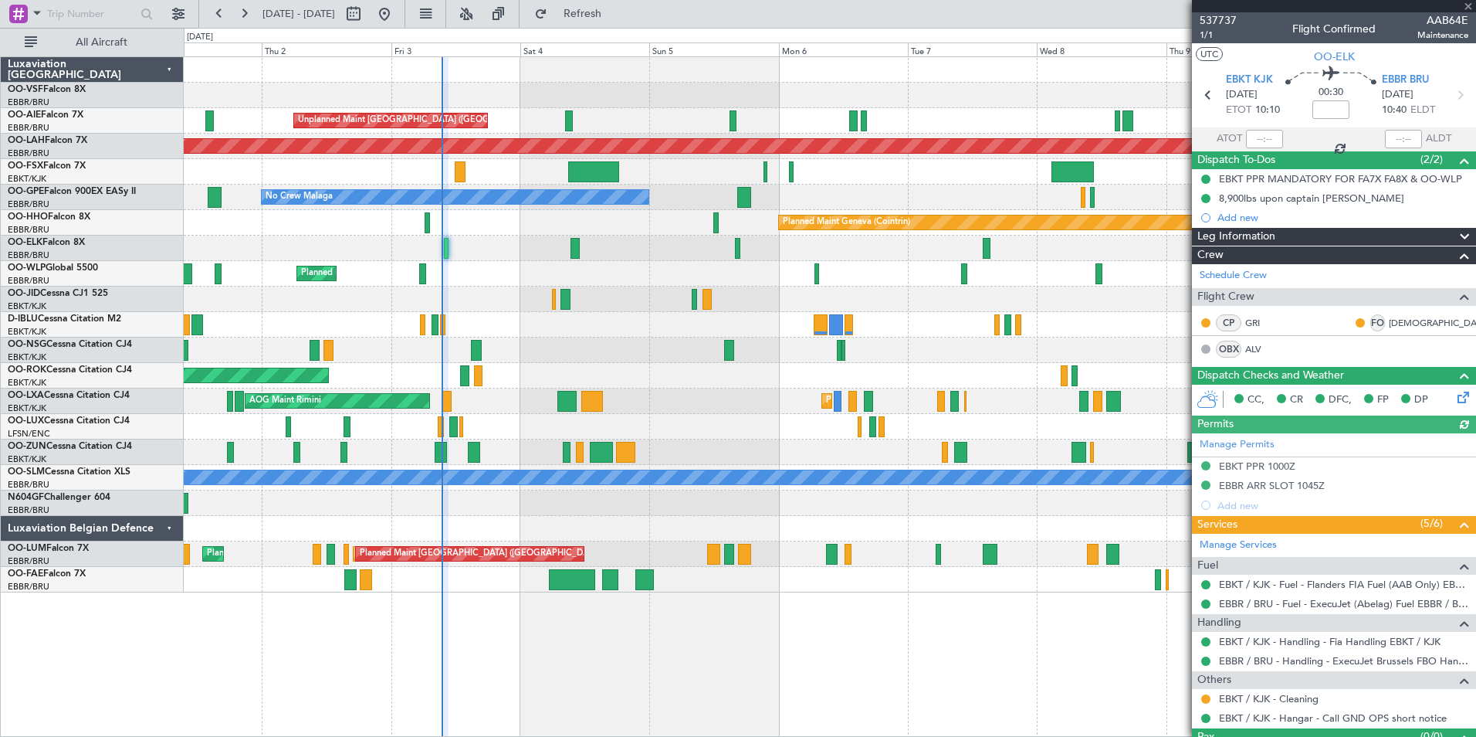
type input "05:25"
type input "06:27"
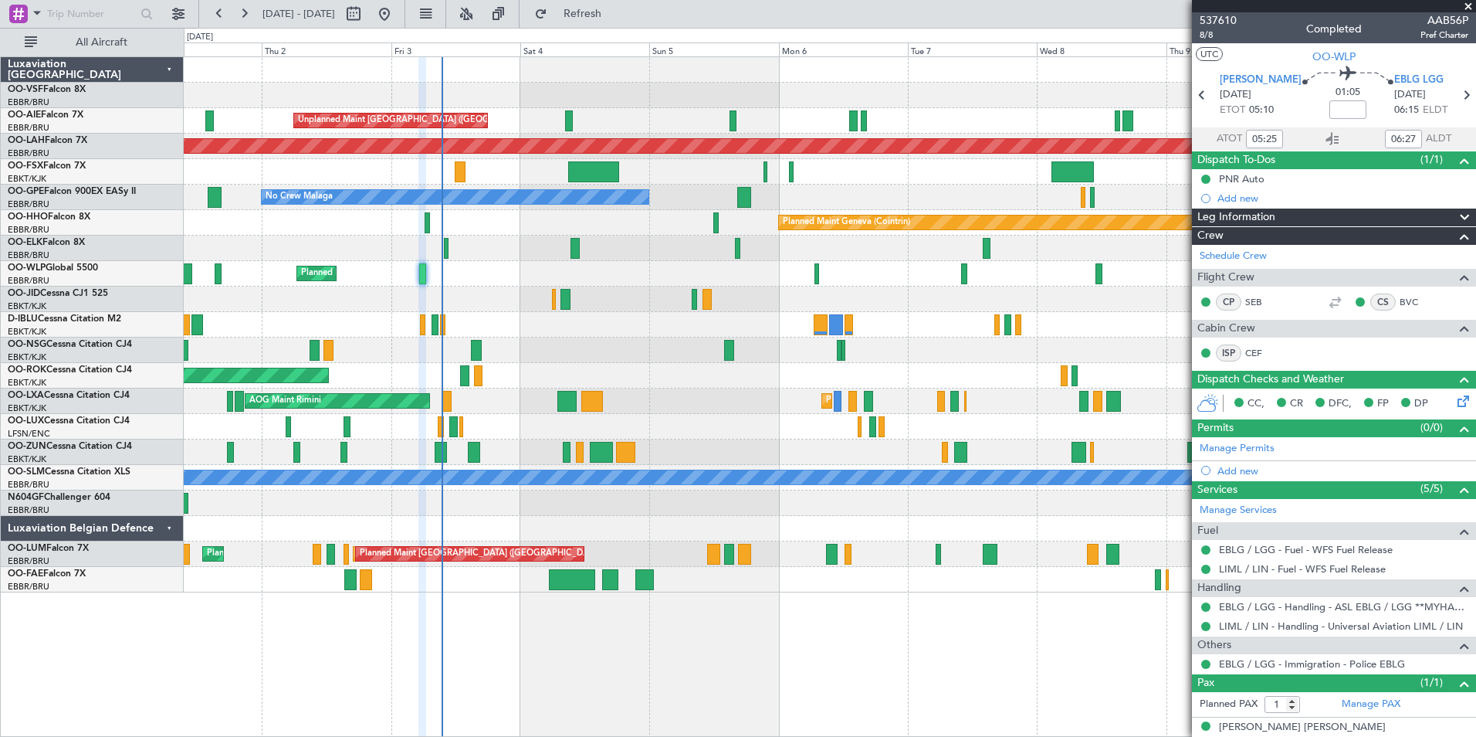
click at [1470, 6] on span at bounding box center [1468, 7] width 15 height 14
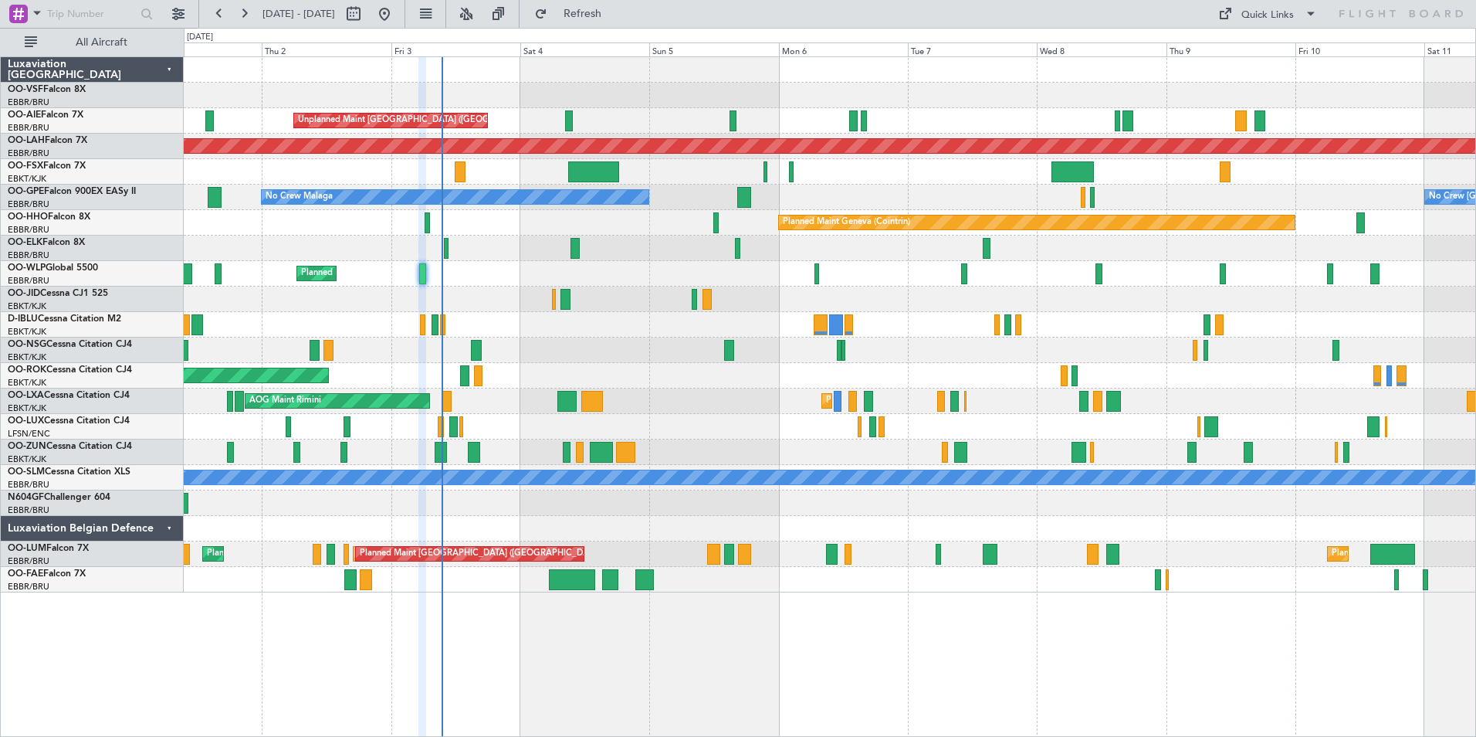
type input "0"
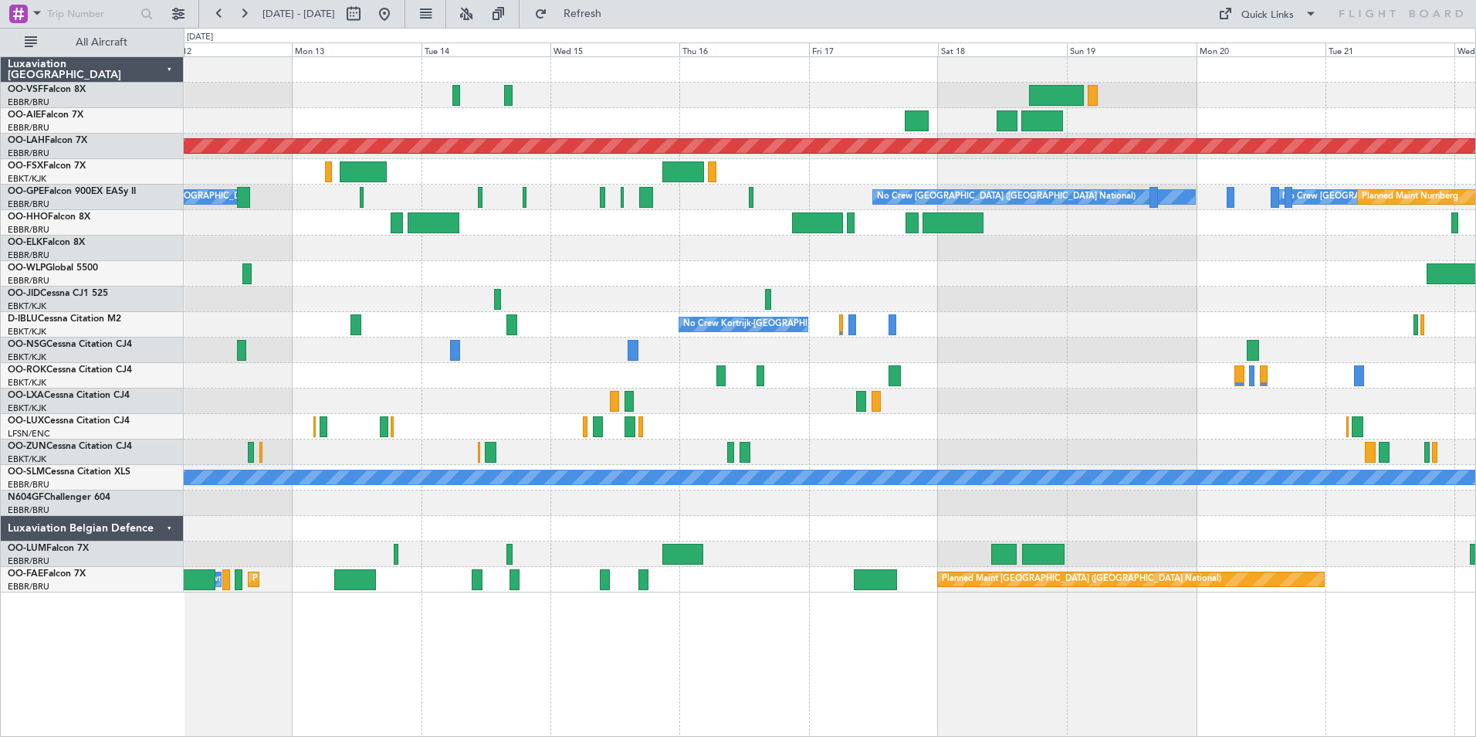
click at [719, 256] on div at bounding box center [830, 248] width 1292 height 25
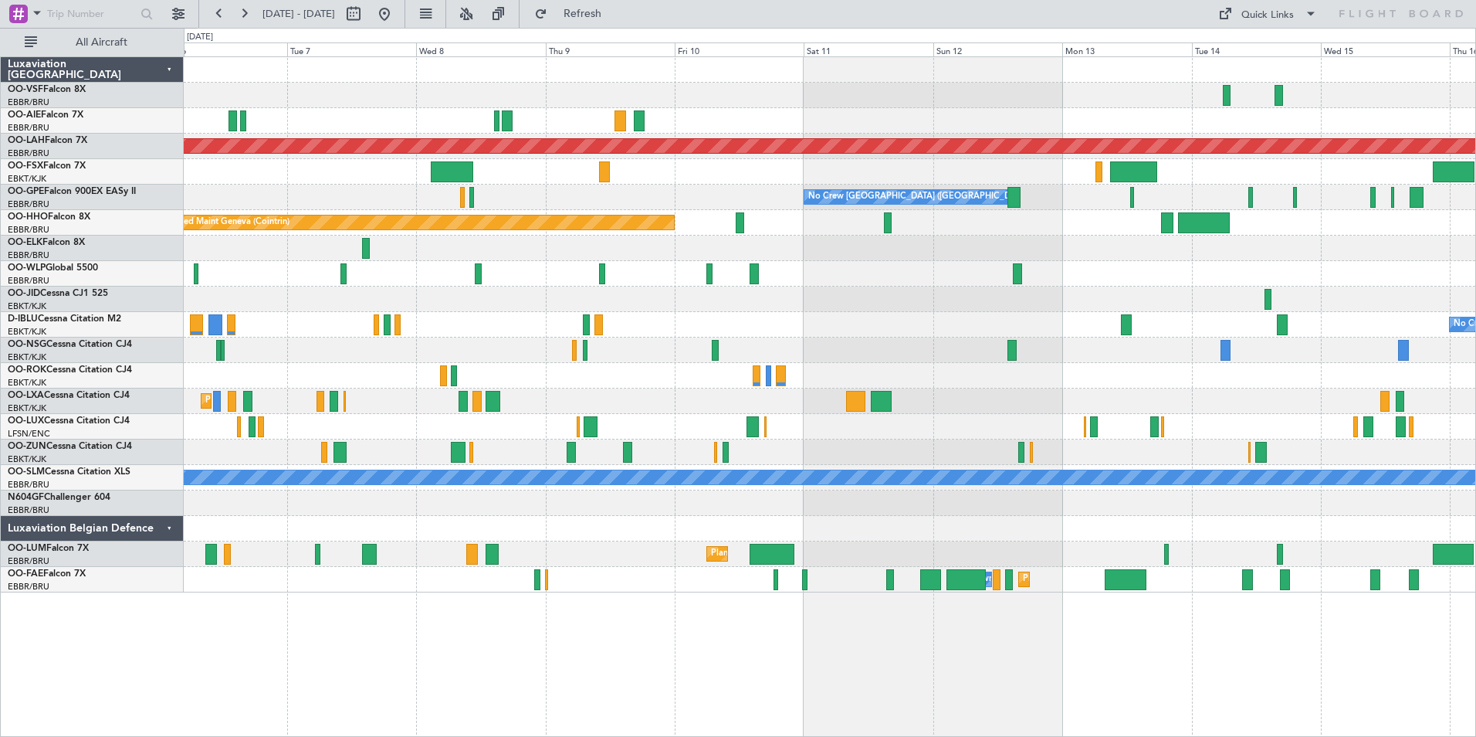
click at [1095, 283] on div at bounding box center [830, 273] width 1292 height 25
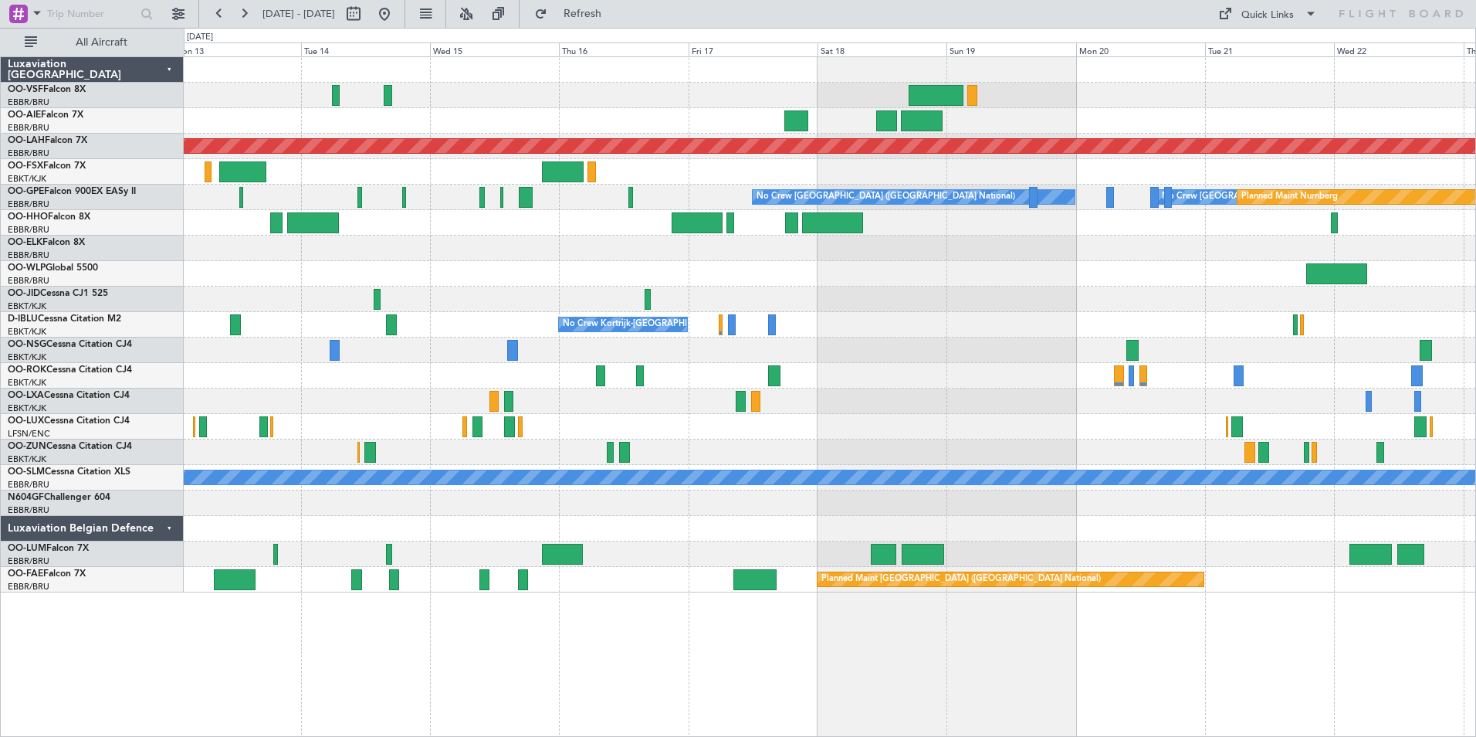
click at [546, 256] on div "Planned Maint [PERSON_NAME]-[GEOGRAPHIC_DATA][PERSON_NAME] ([GEOGRAPHIC_DATA][P…" at bounding box center [830, 324] width 1292 height 535
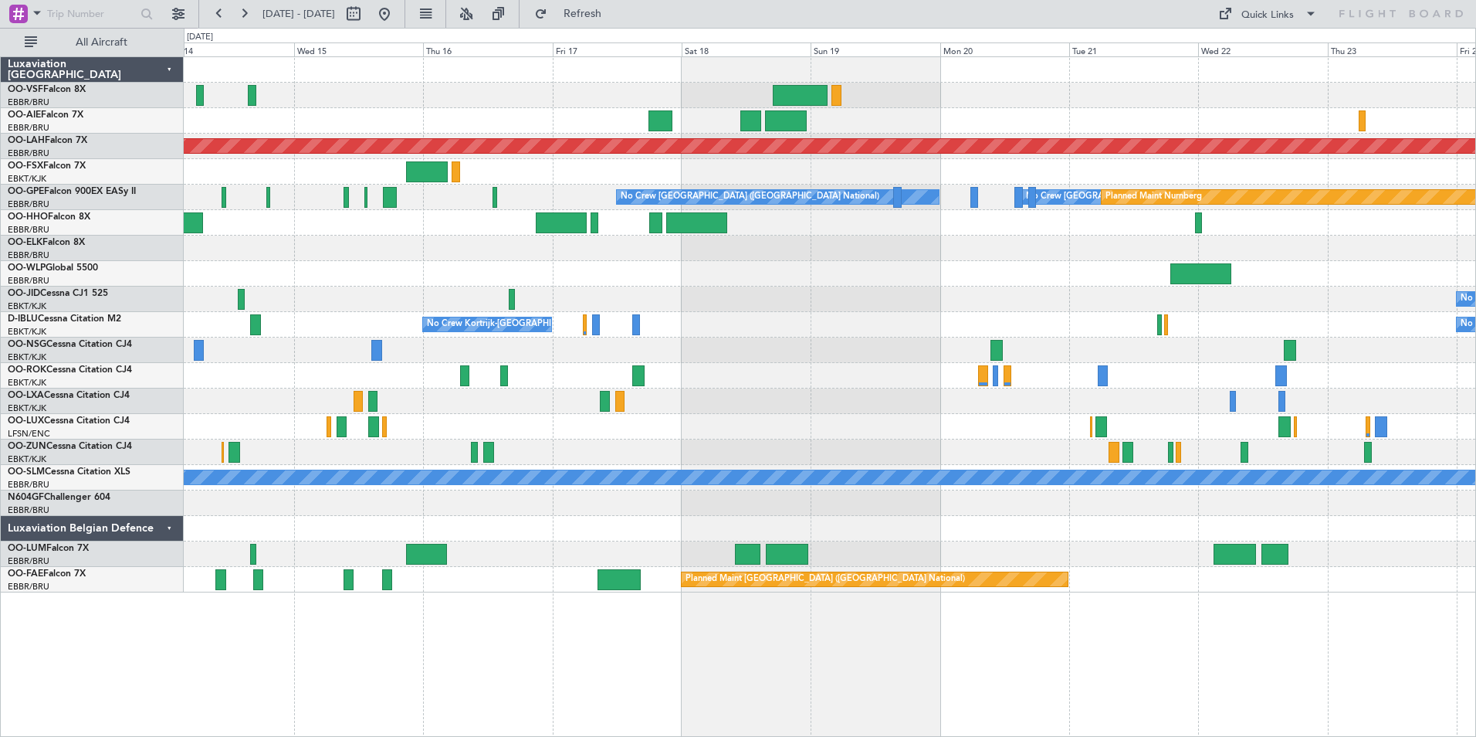
click at [826, 254] on div at bounding box center [830, 248] width 1292 height 25
click at [397, 16] on button at bounding box center [384, 14] width 25 height 25
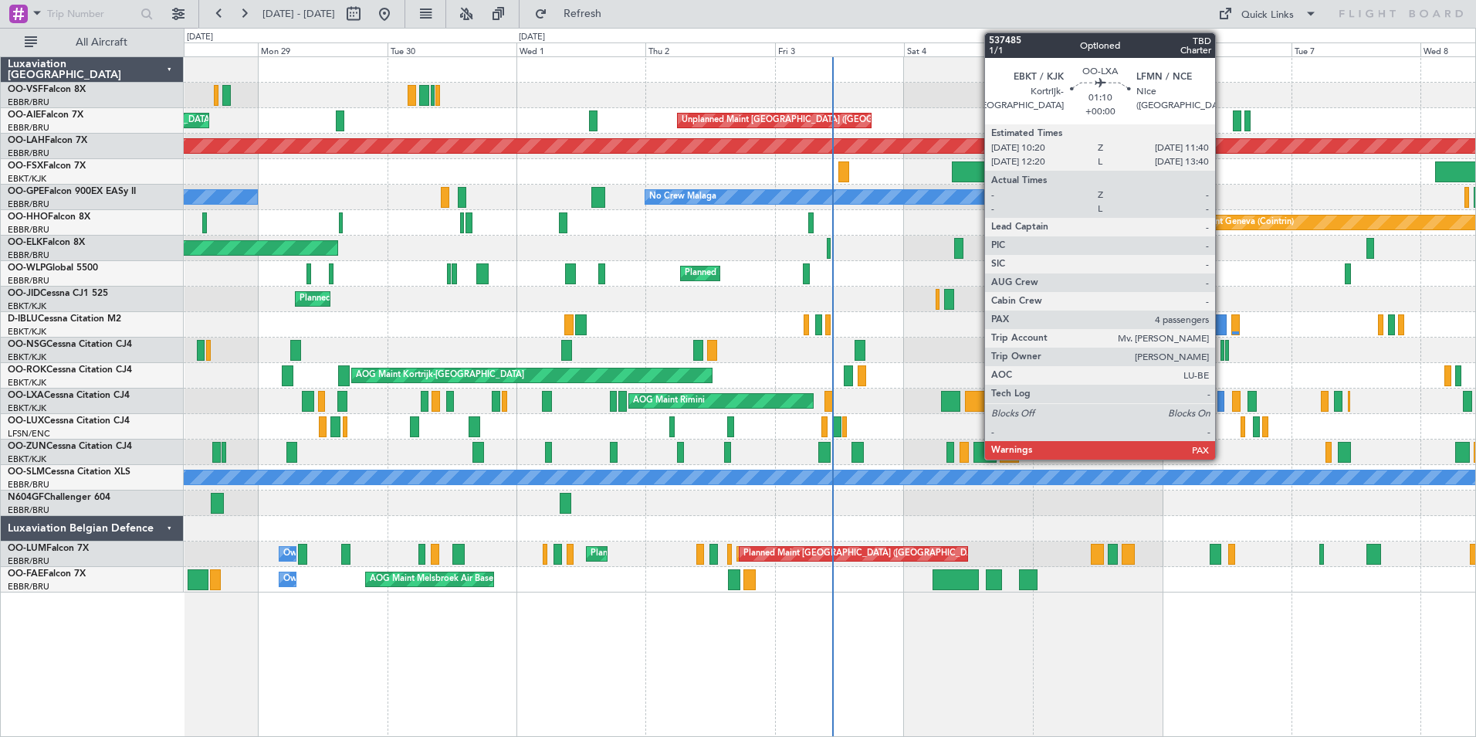
click at [1222, 405] on div at bounding box center [1222, 401] width 8 height 21
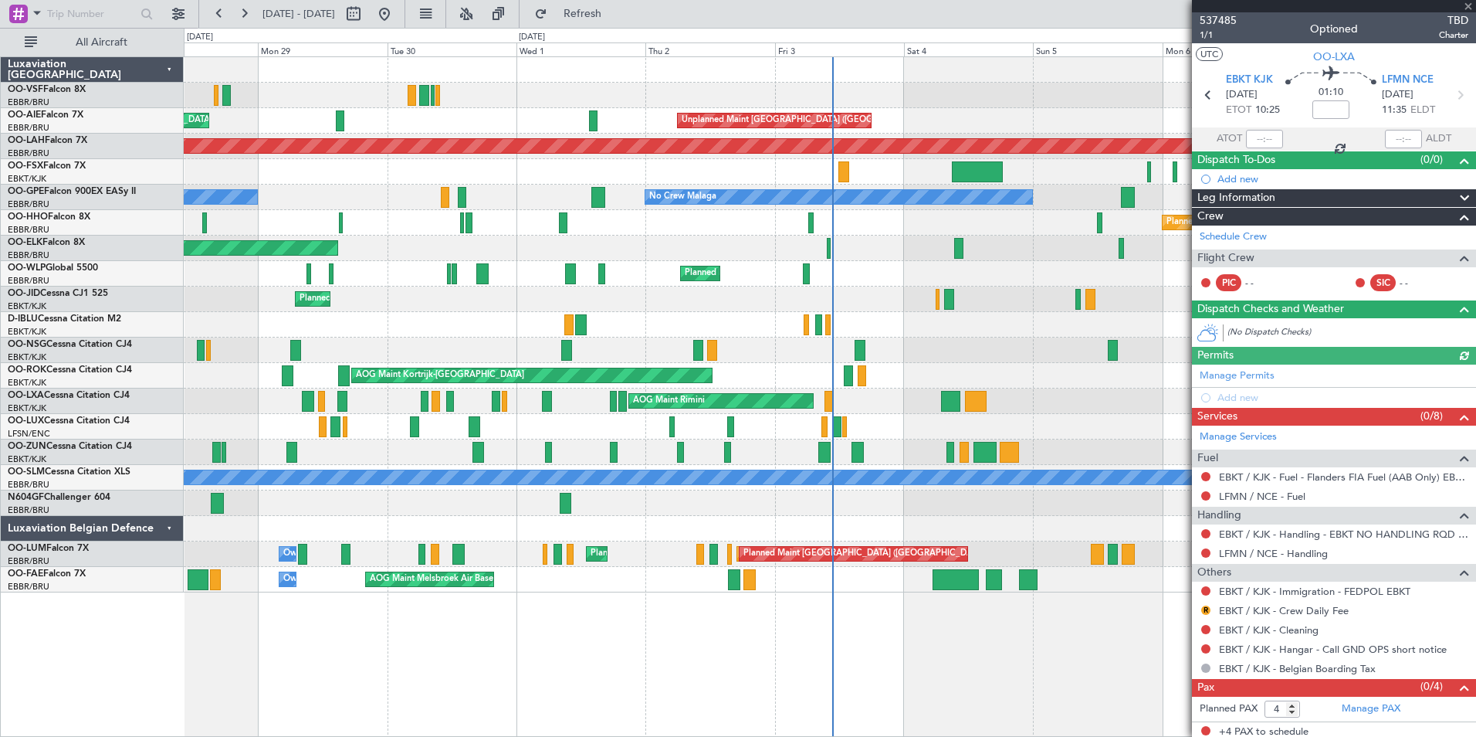
scroll to position [4, 0]
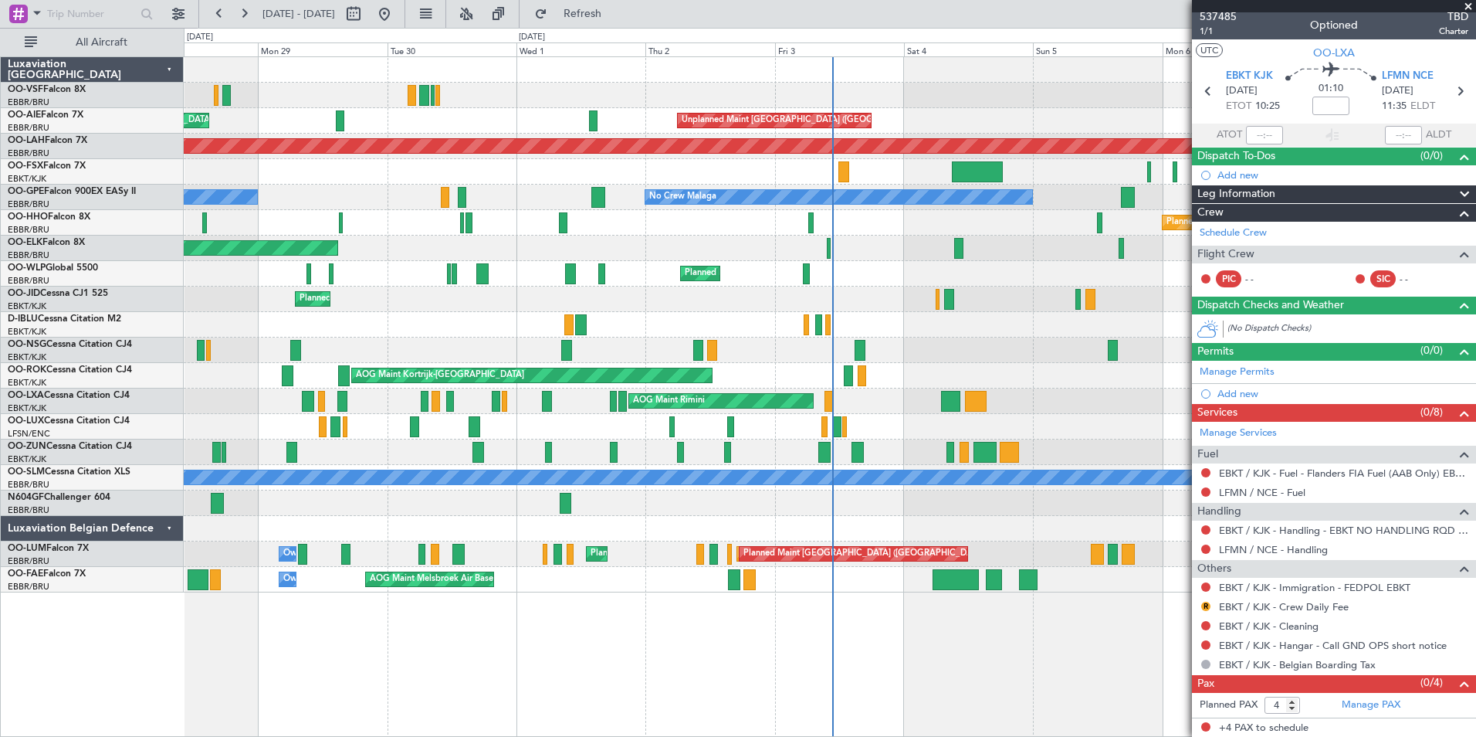
click at [1468, 4] on span at bounding box center [1468, 7] width 15 height 14
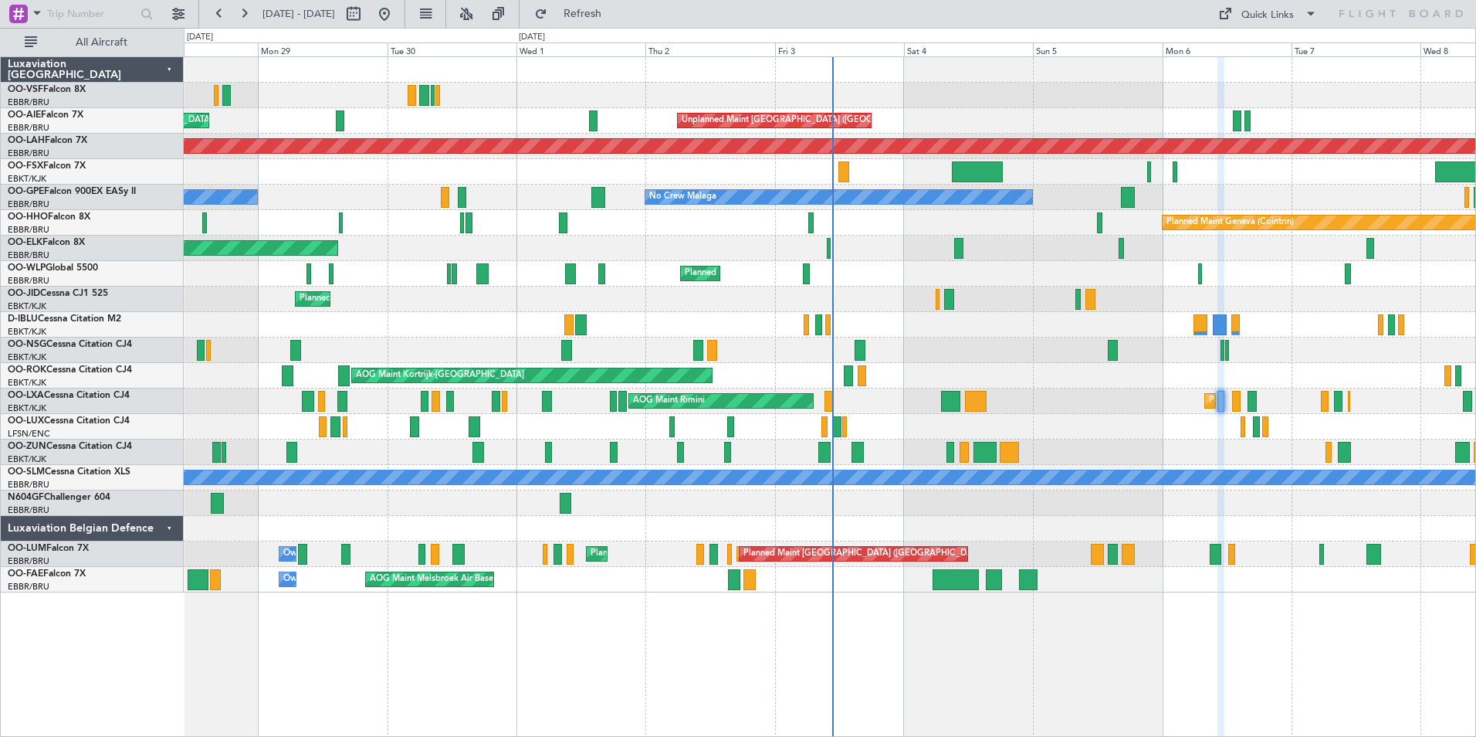
type input "0"
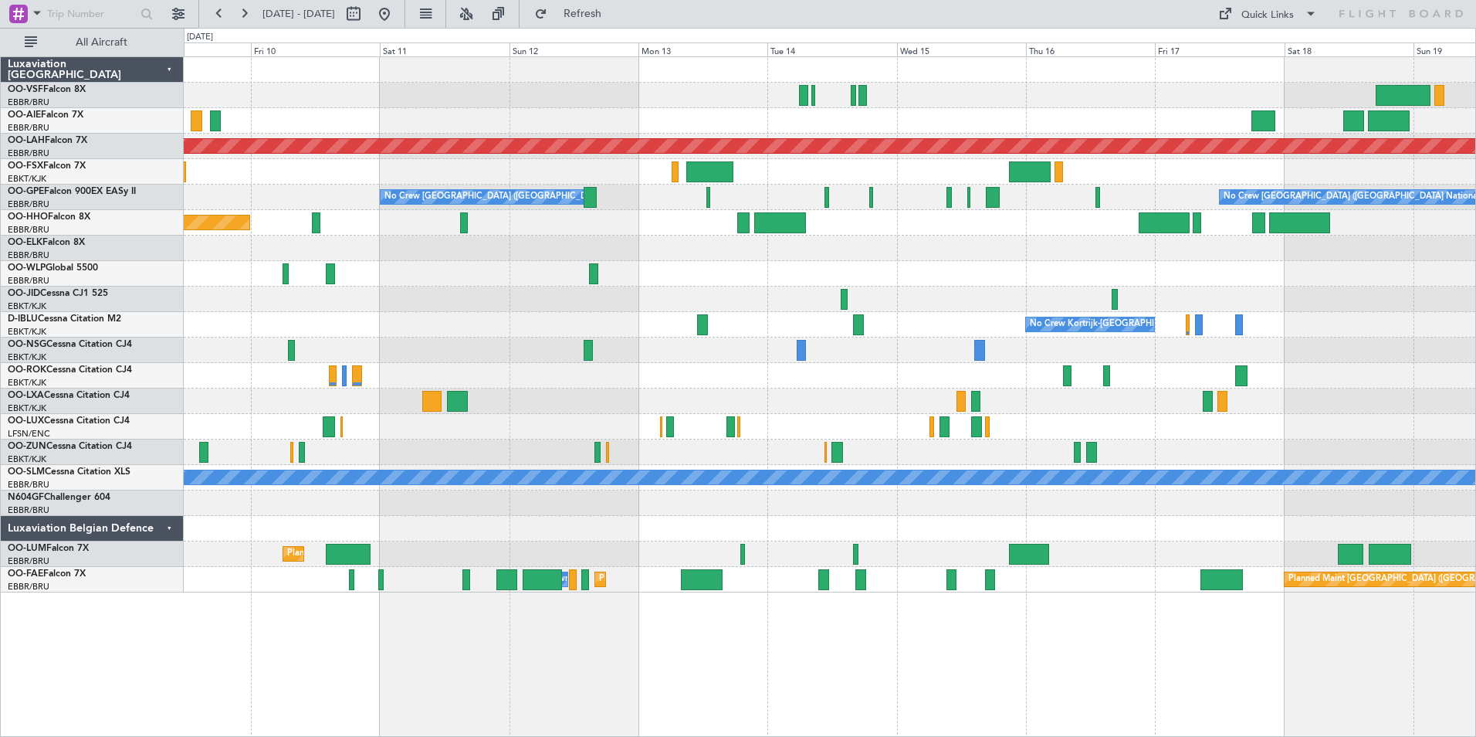
click at [0, 218] on html "28 Sep 2025 - 08 Oct 2025 Refresh Quick Links All Aircraft Planned Maint Alton-…" at bounding box center [738, 368] width 1476 height 737
